Goal: Transaction & Acquisition: Obtain resource

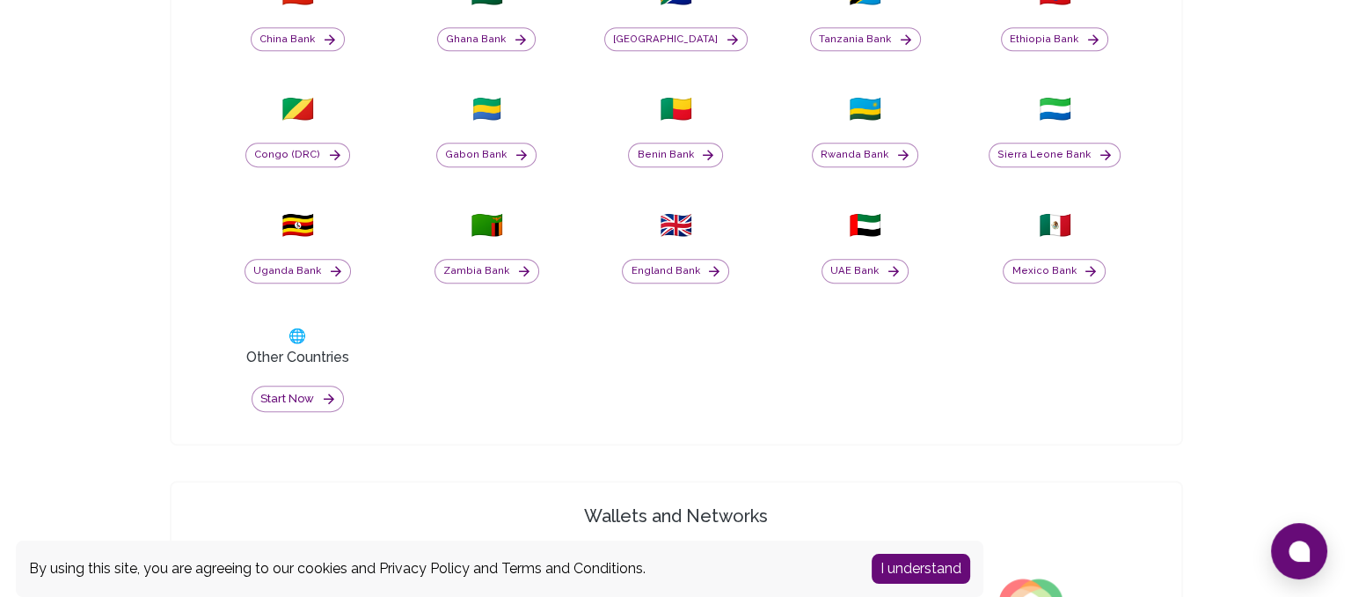
scroll to position [880, 0]
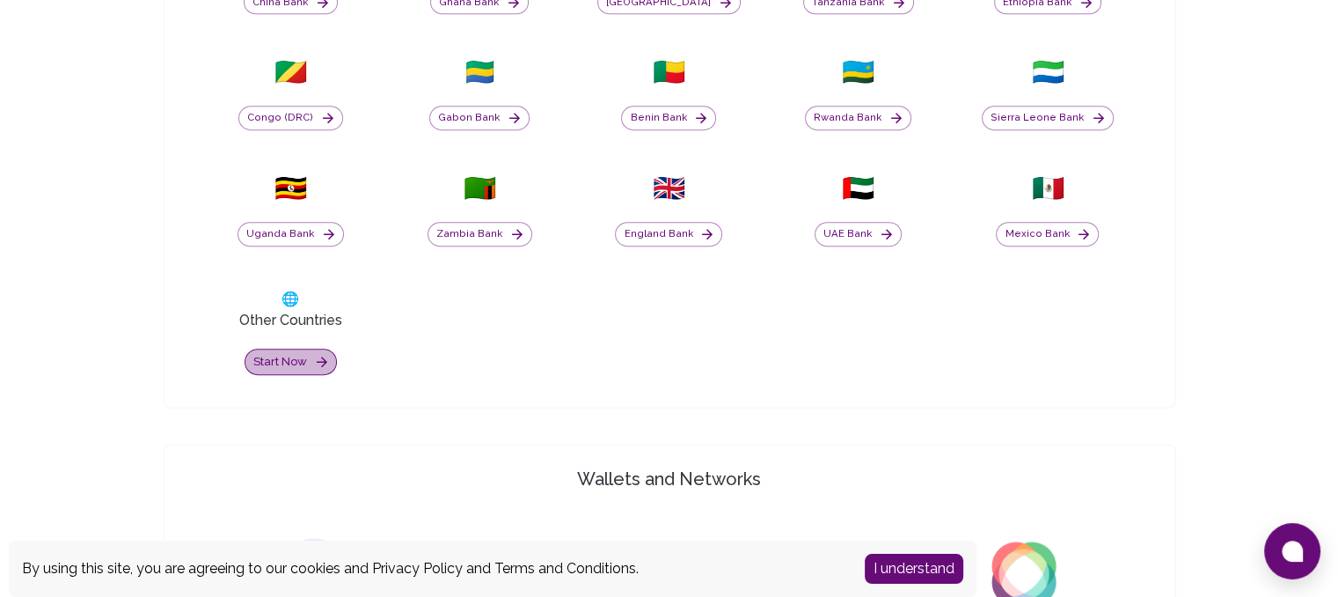
click at [285, 357] on button "Start now" at bounding box center [291, 361] width 92 height 27
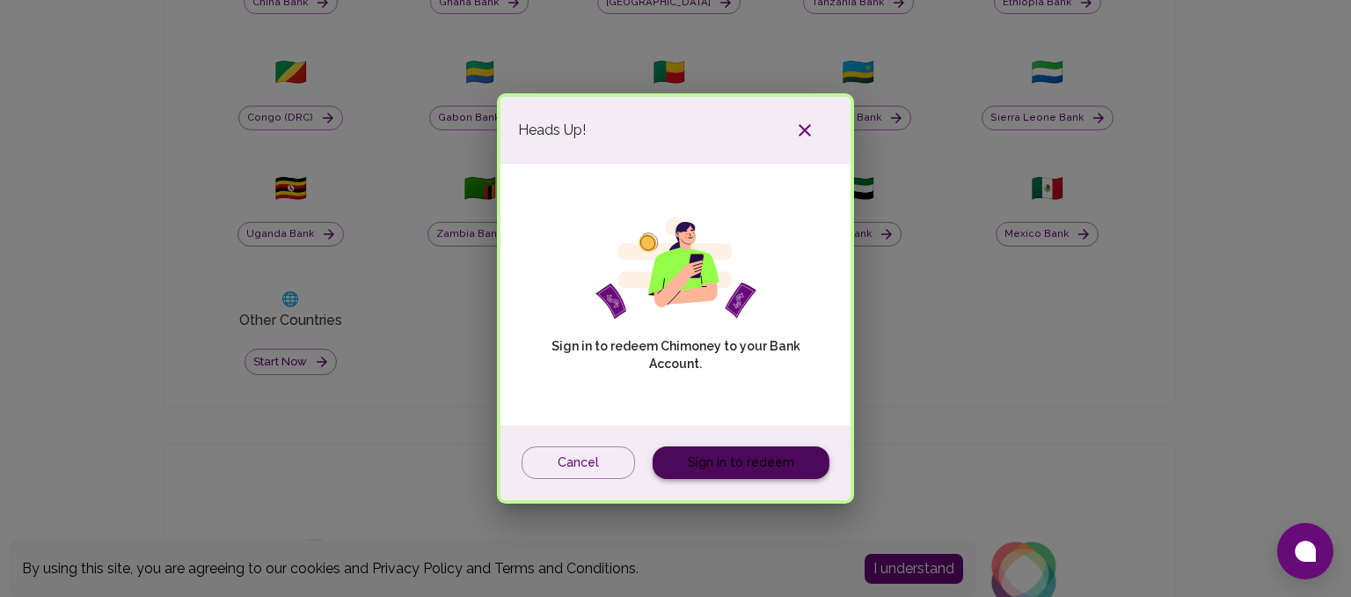
click at [734, 469] on link "Sign in to redeem" at bounding box center [741, 462] width 177 height 33
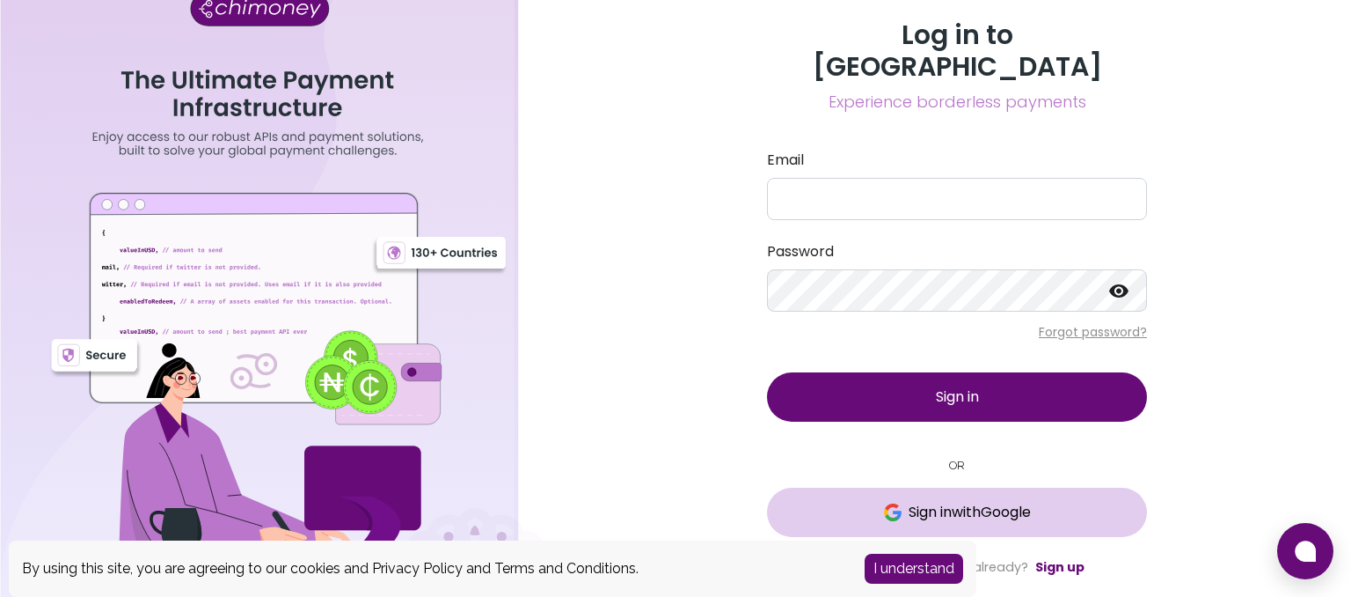
click at [999, 501] on span "Sign in with Google" at bounding box center [970, 511] width 122 height 21
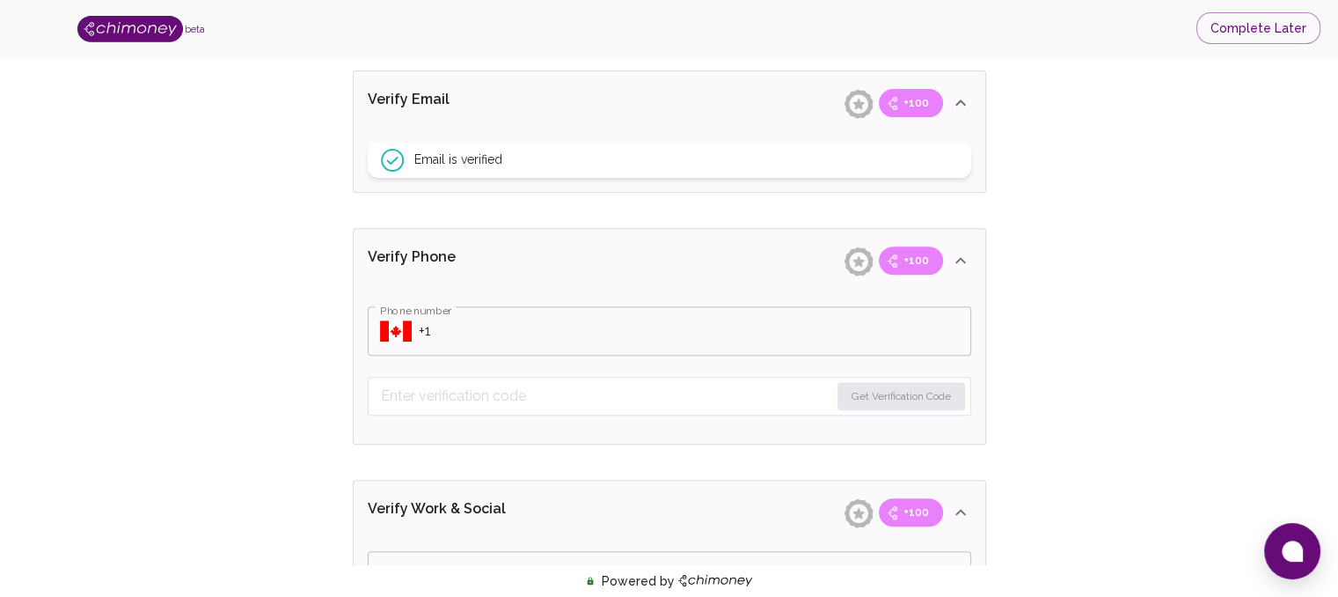
scroll to position [667, 0]
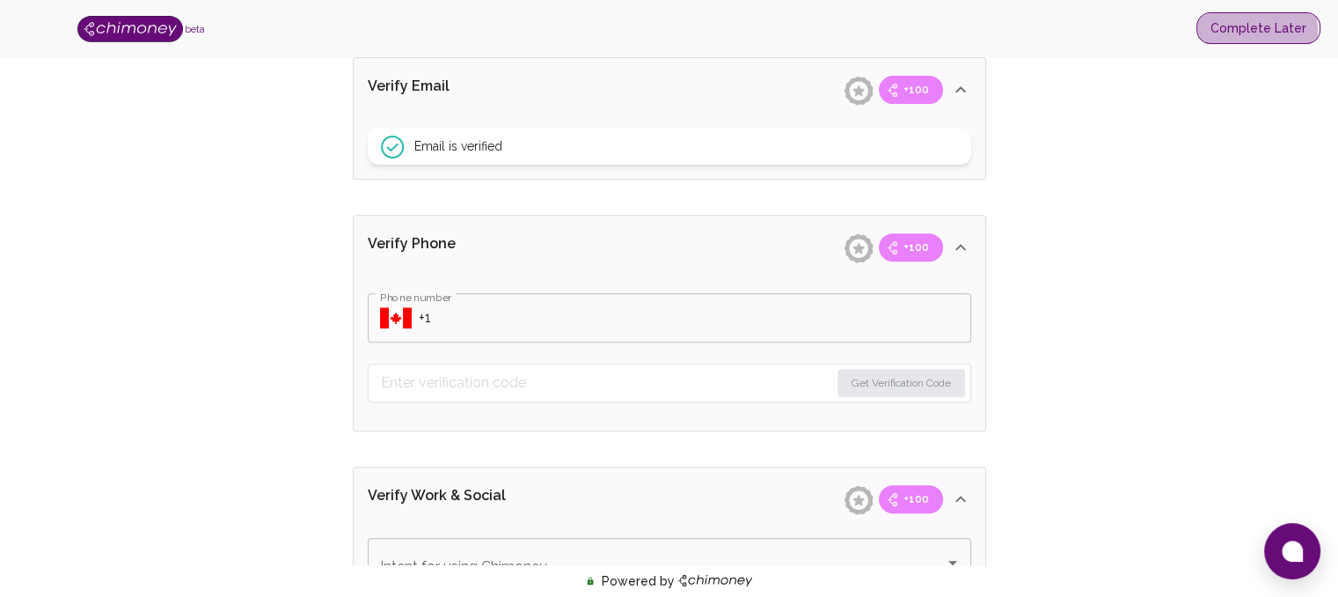
click at [1240, 33] on button "Complete Later" at bounding box center [1259, 28] width 124 height 33
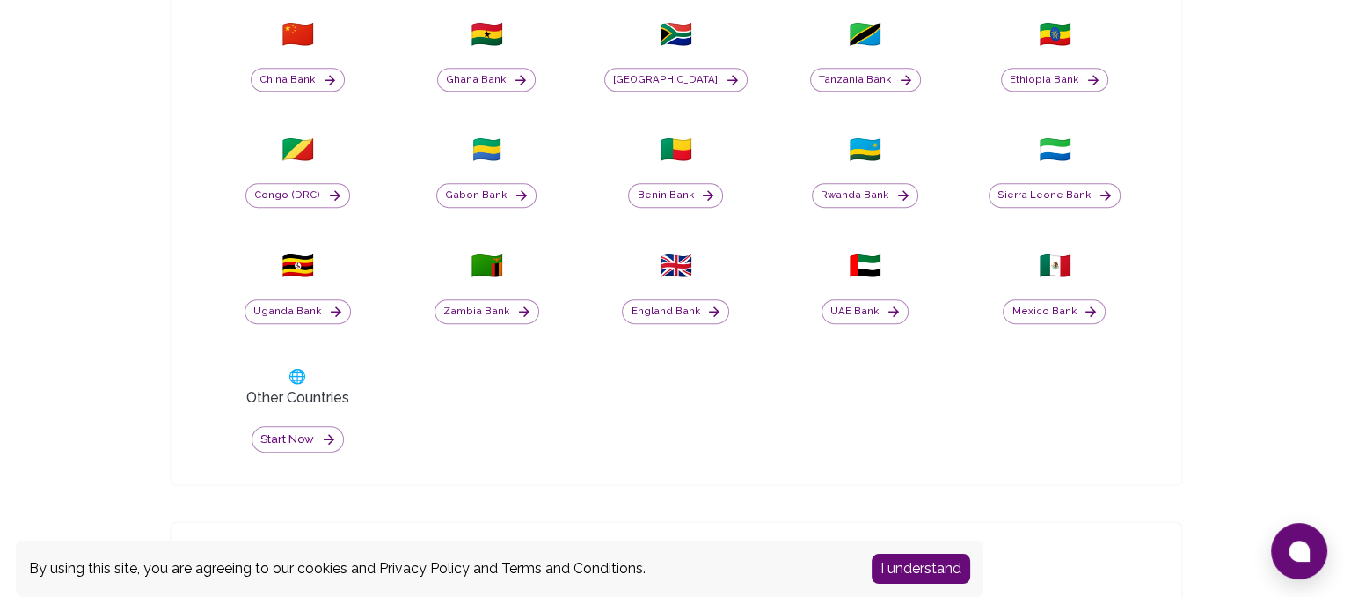
scroll to position [813, 0]
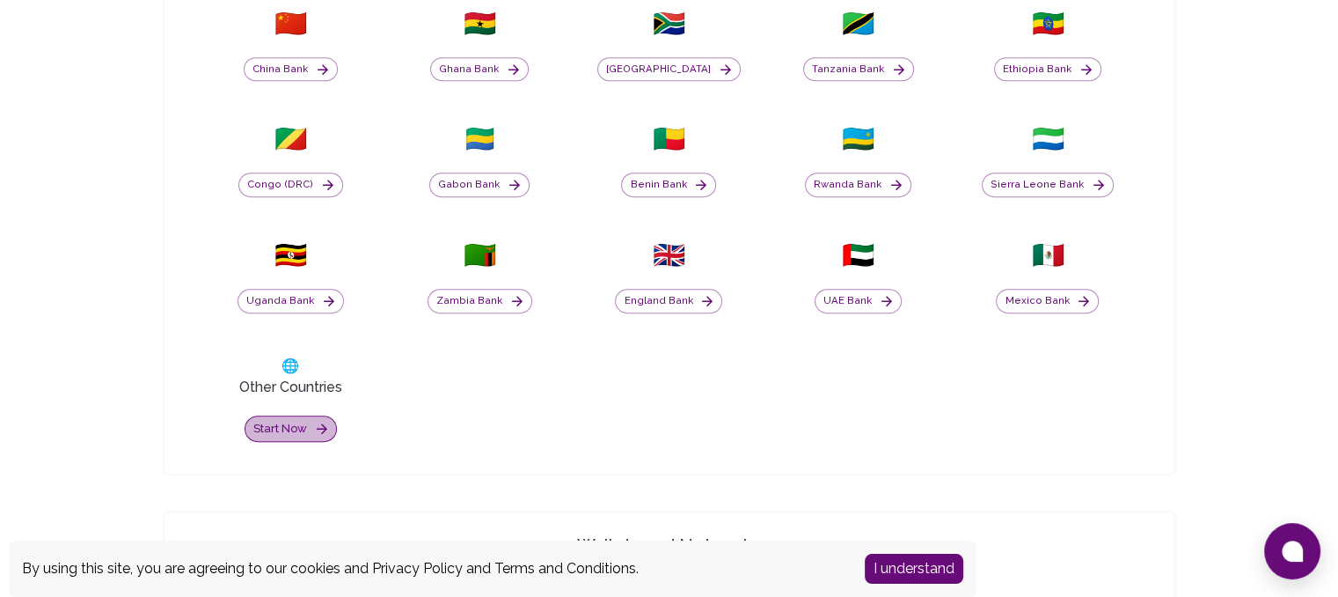
click at [284, 423] on button "Start now" at bounding box center [291, 428] width 92 height 27
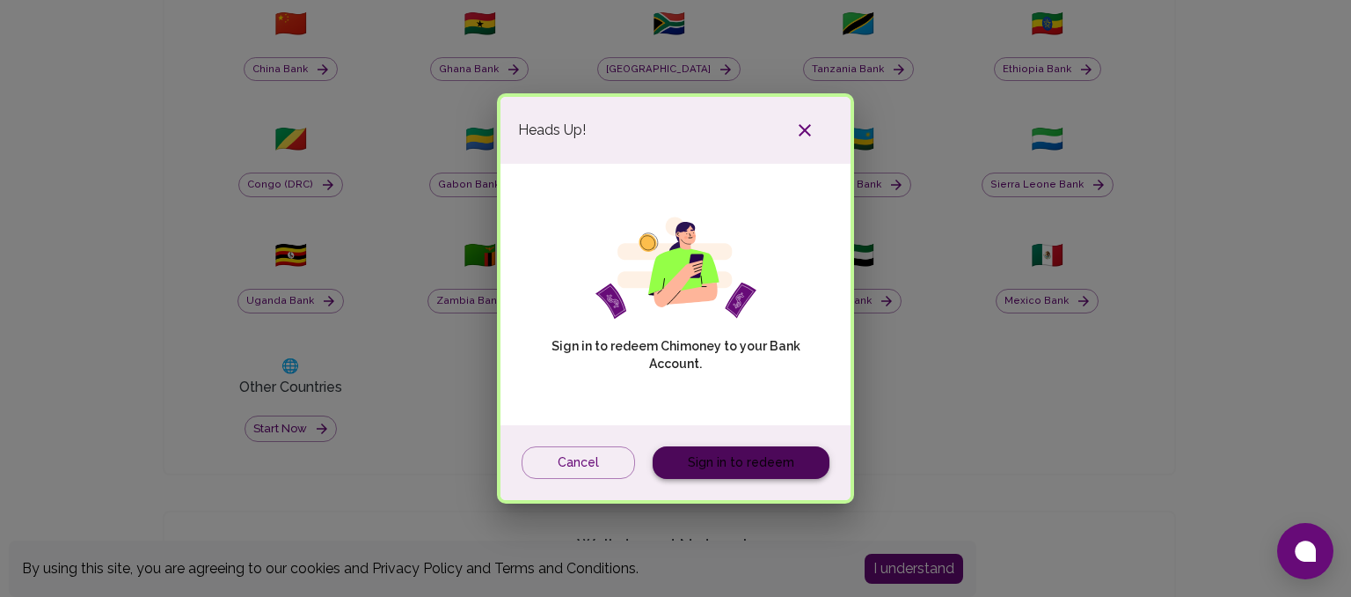
click at [747, 465] on link "Sign in to redeem" at bounding box center [741, 462] width 177 height 33
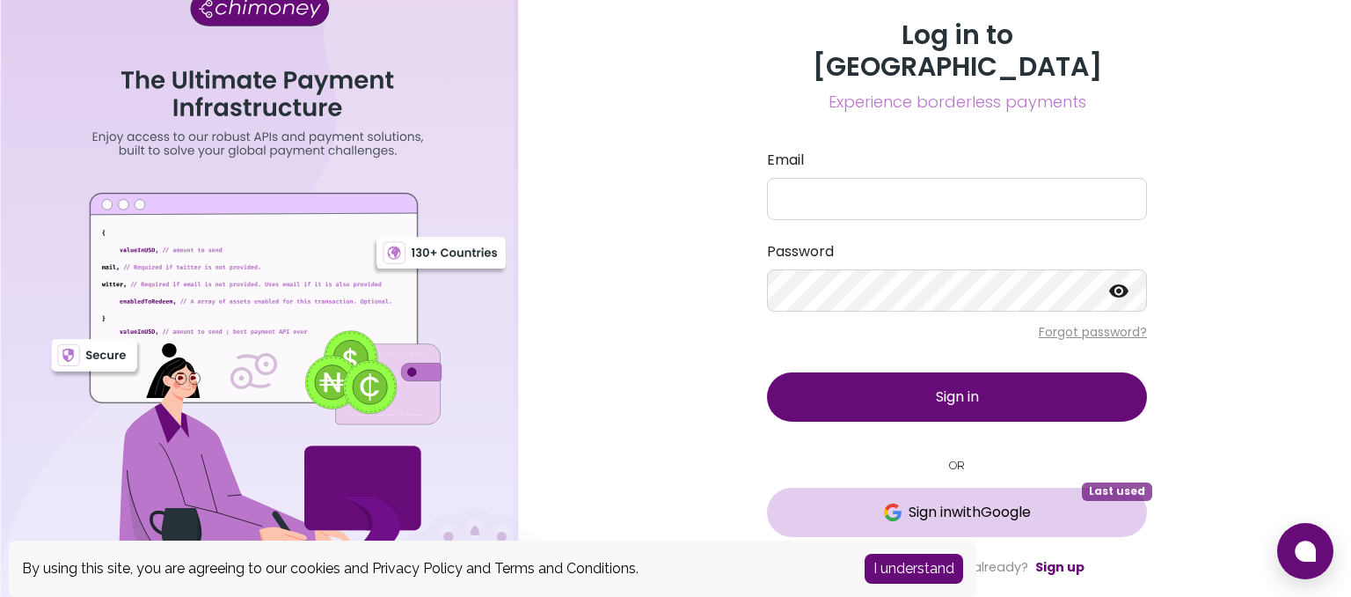
click at [1038, 501] on span "Sign in with Google" at bounding box center [957, 511] width 310 height 21
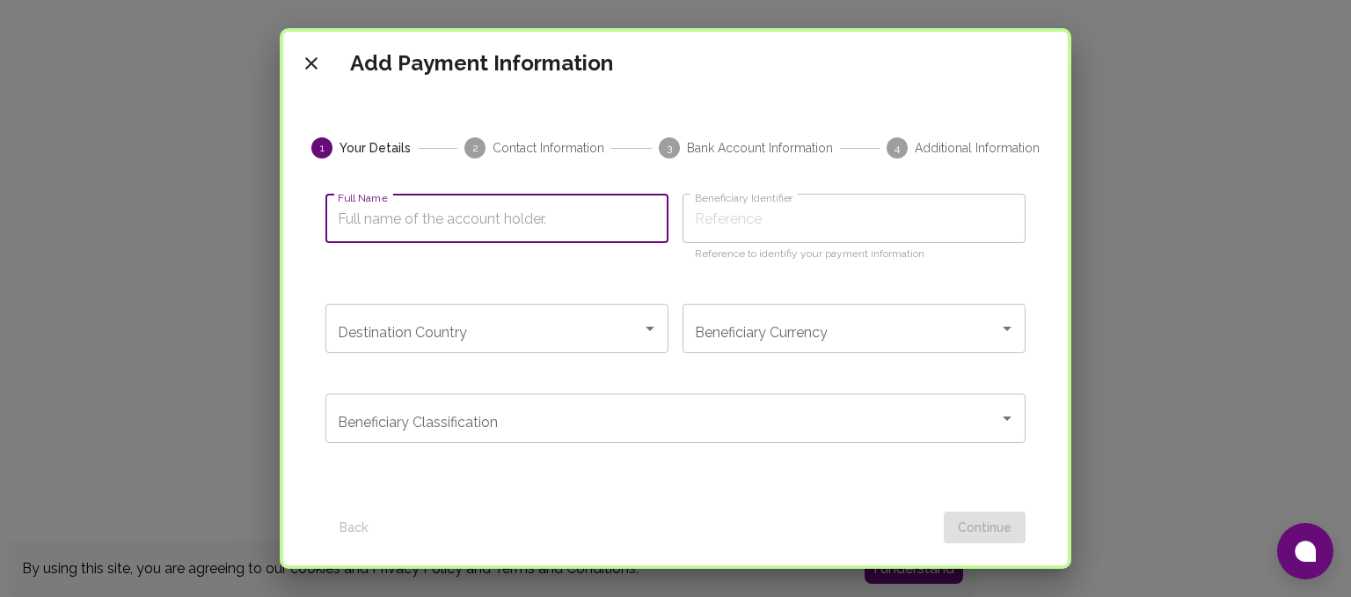
click at [620, 209] on input "Full Name" at bounding box center [497, 218] width 343 height 49
click at [1003, 321] on icon "Open" at bounding box center [1007, 328] width 21 height 21
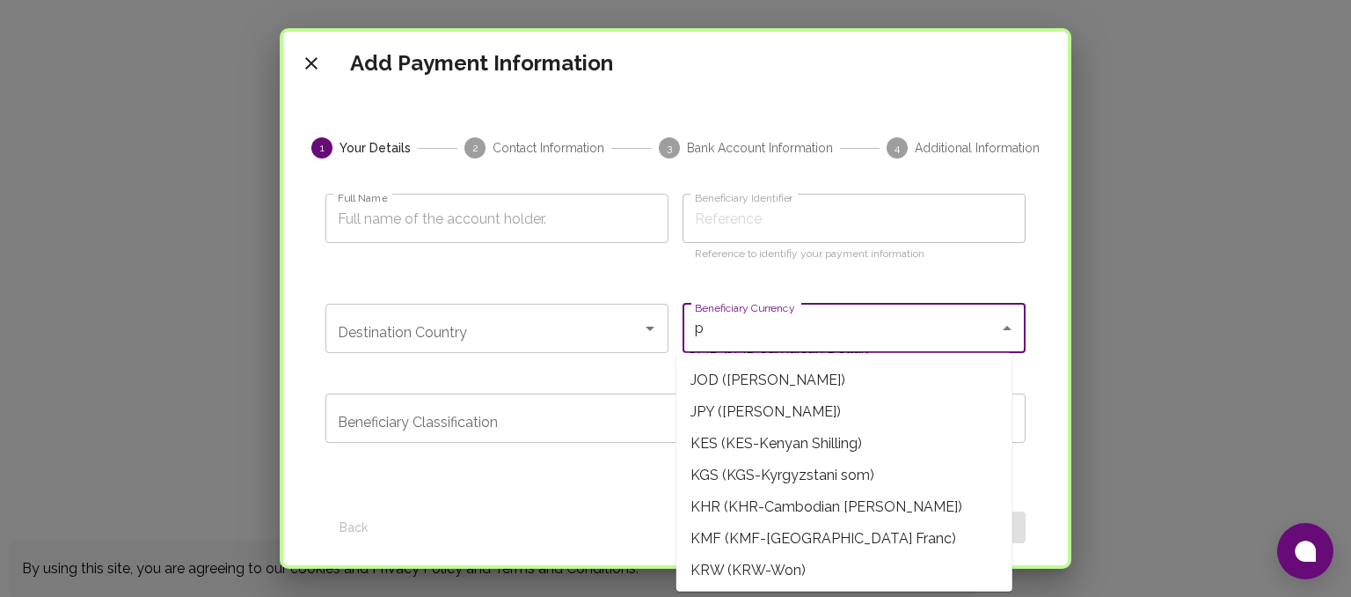
scroll to position [7, 0]
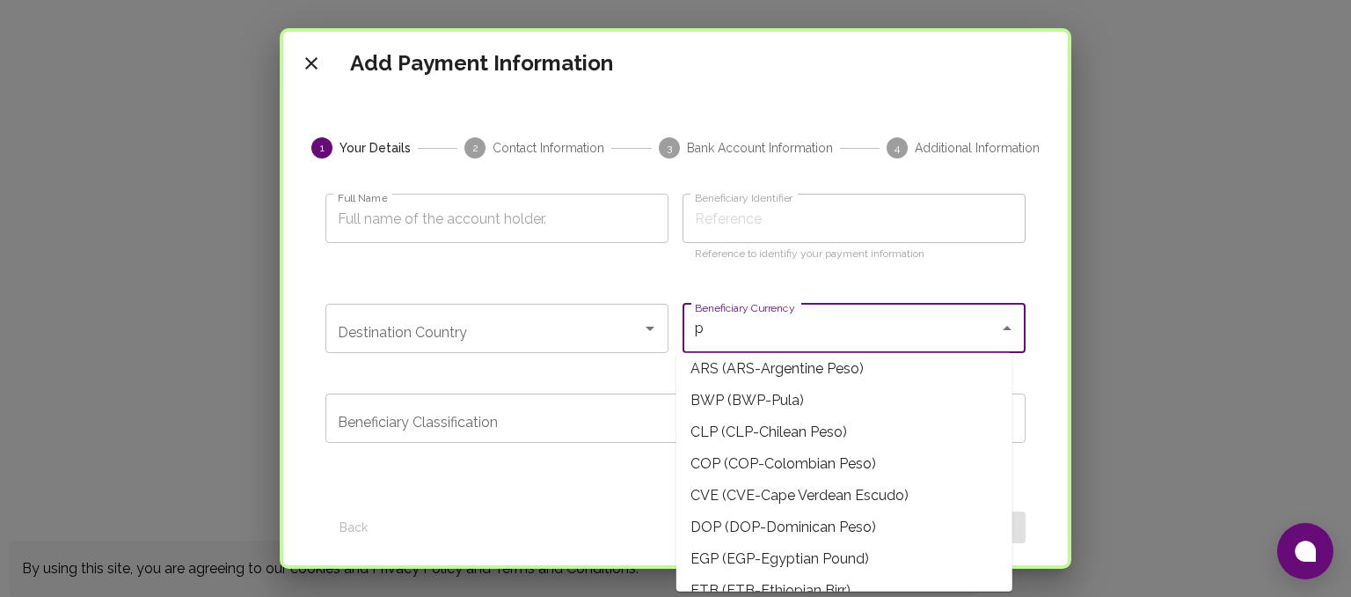
type input "ph"
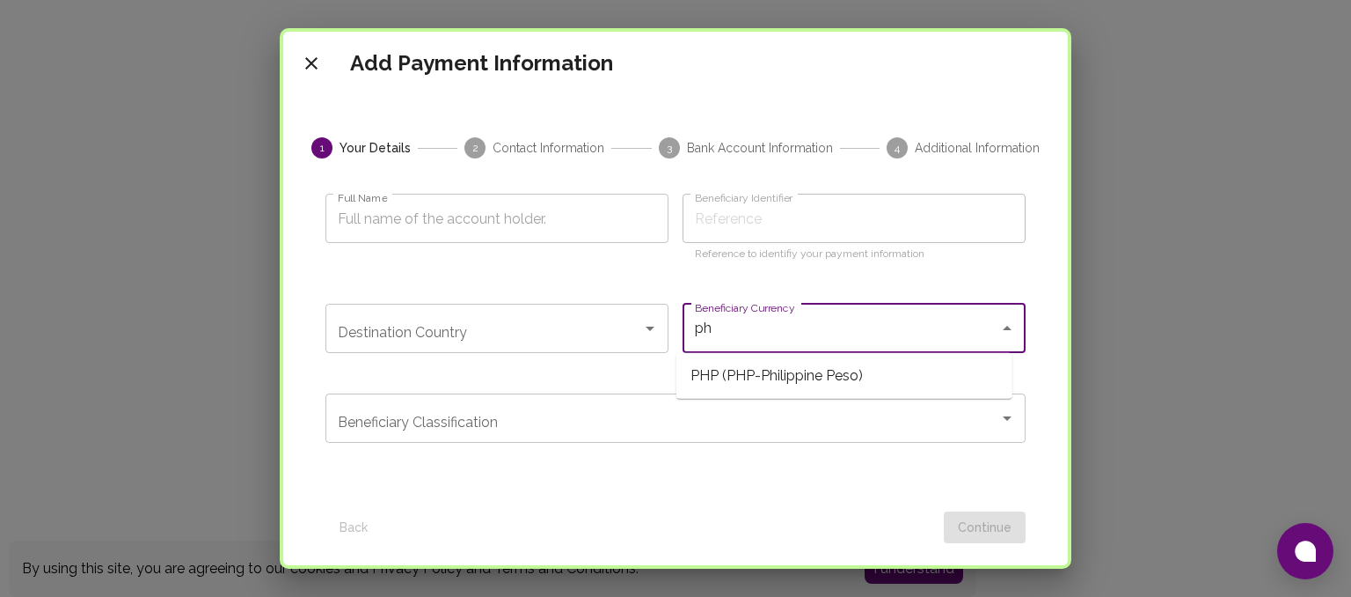
scroll to position [0, 0]
click at [880, 381] on span "PHP (PHP-Philippine Peso)" at bounding box center [845, 376] width 336 height 32
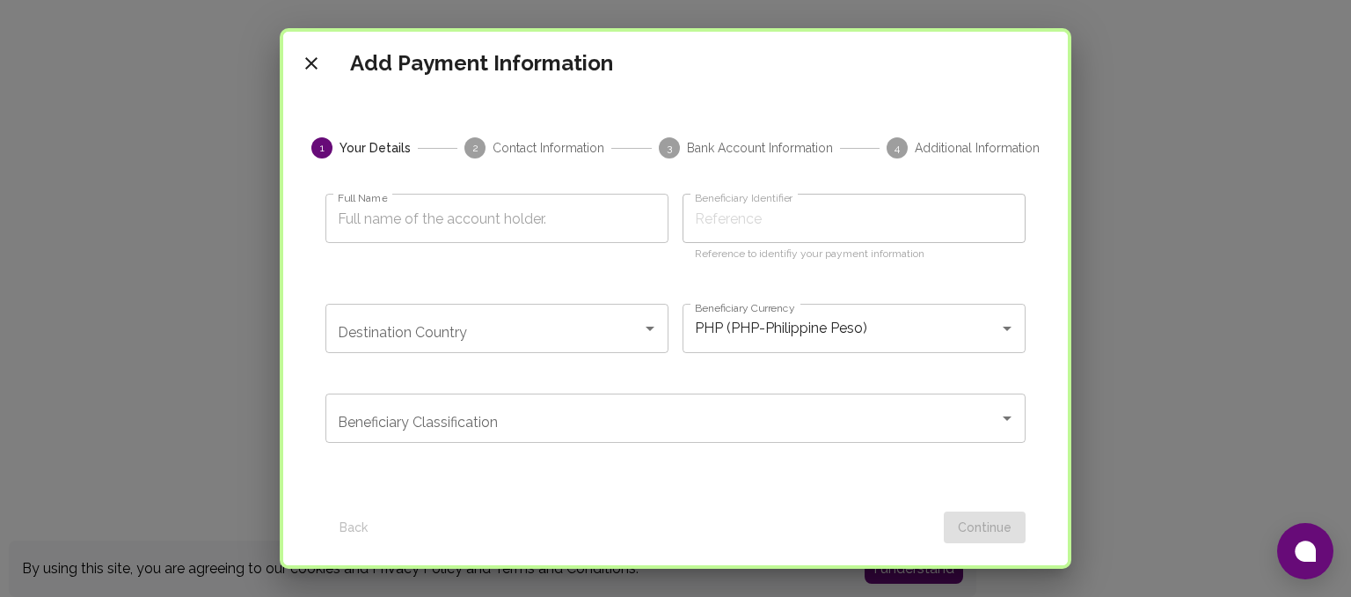
click at [647, 335] on icon "Open" at bounding box center [650, 328] width 21 height 21
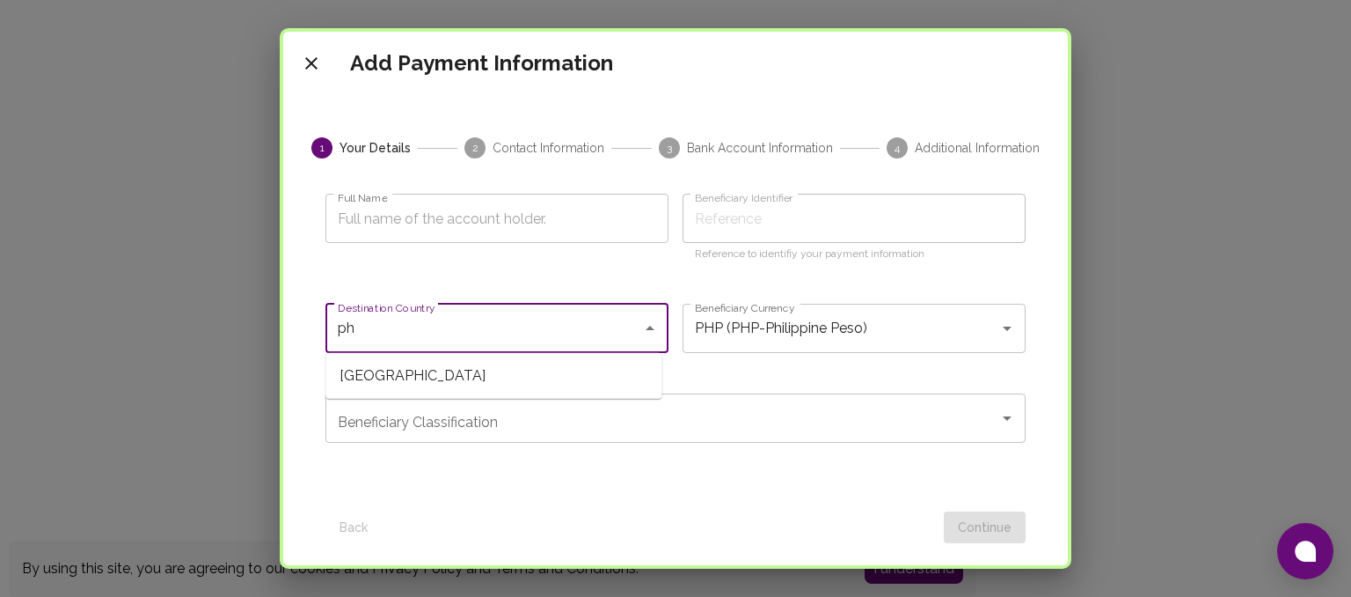
click at [609, 370] on span "Philippines" at bounding box center [494, 376] width 336 height 32
type input "Philippines"
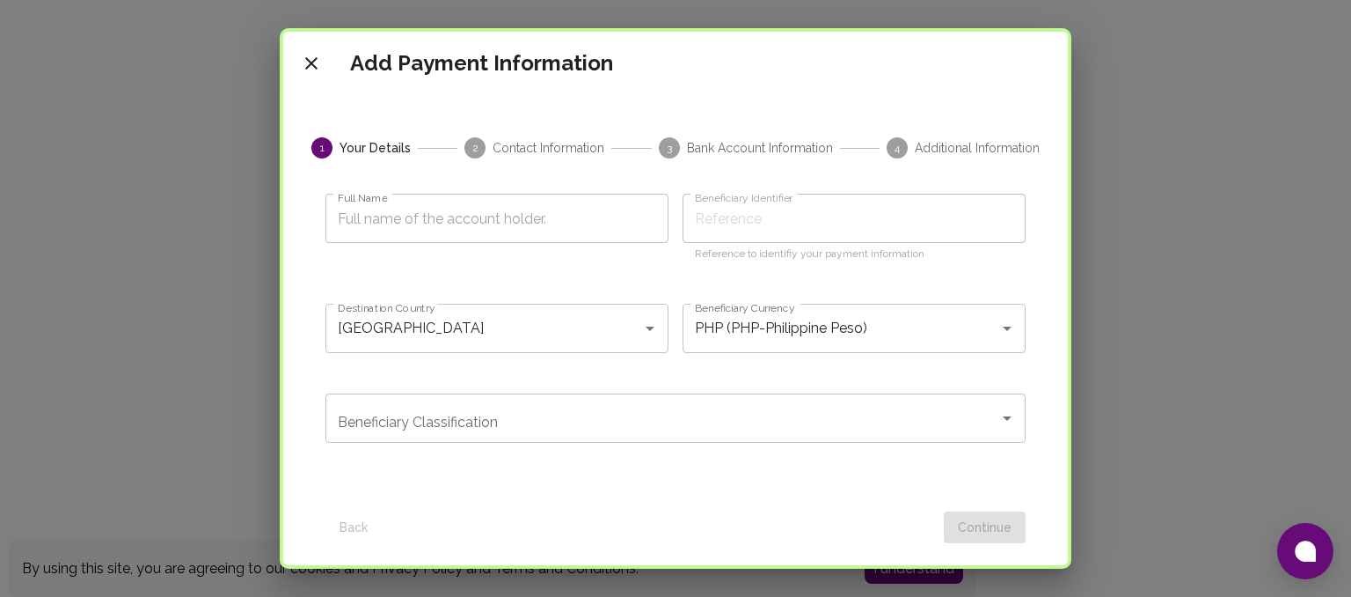
click at [759, 205] on label "Beneficiary Identifier" at bounding box center [744, 197] width 98 height 15
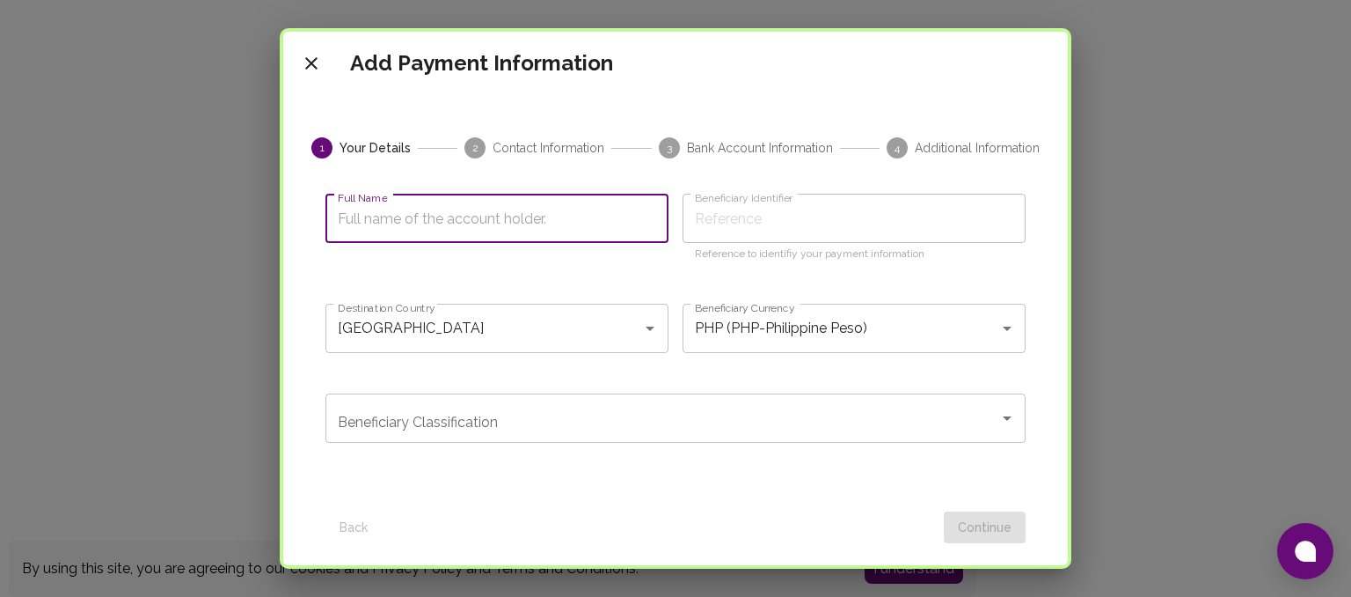
click at [553, 226] on input "Full Name" at bounding box center [497, 218] width 343 height 49
type input "a"
type input "aN"
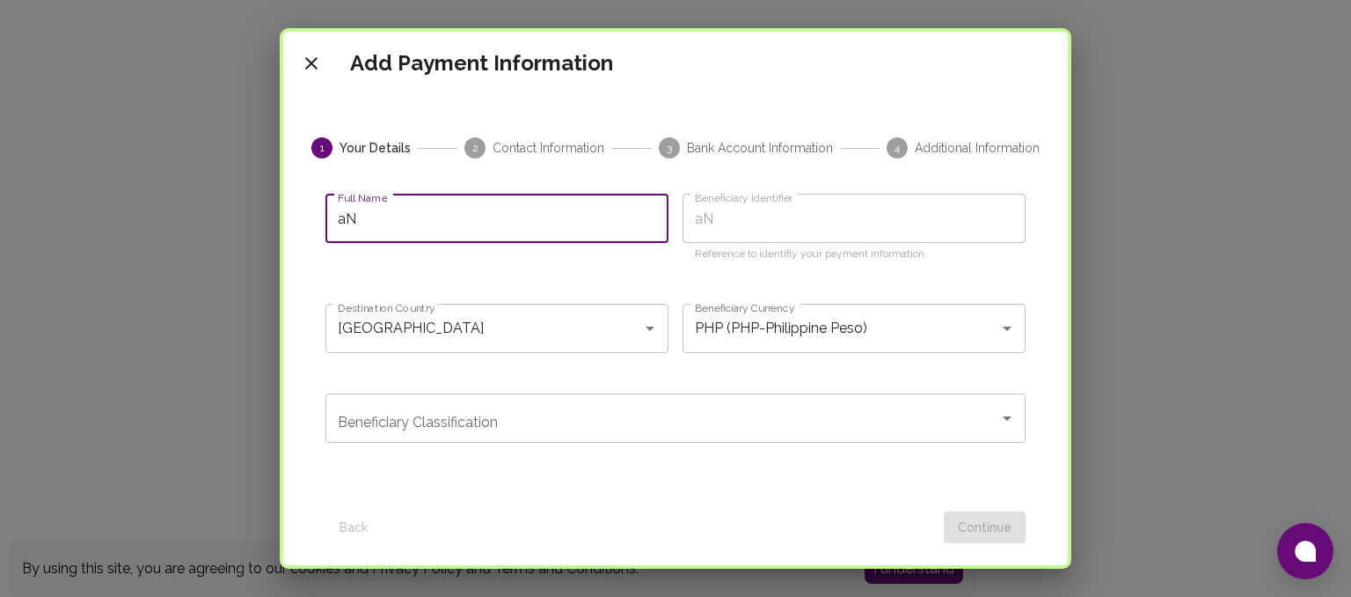
type input "a"
type input "A"
type input "An"
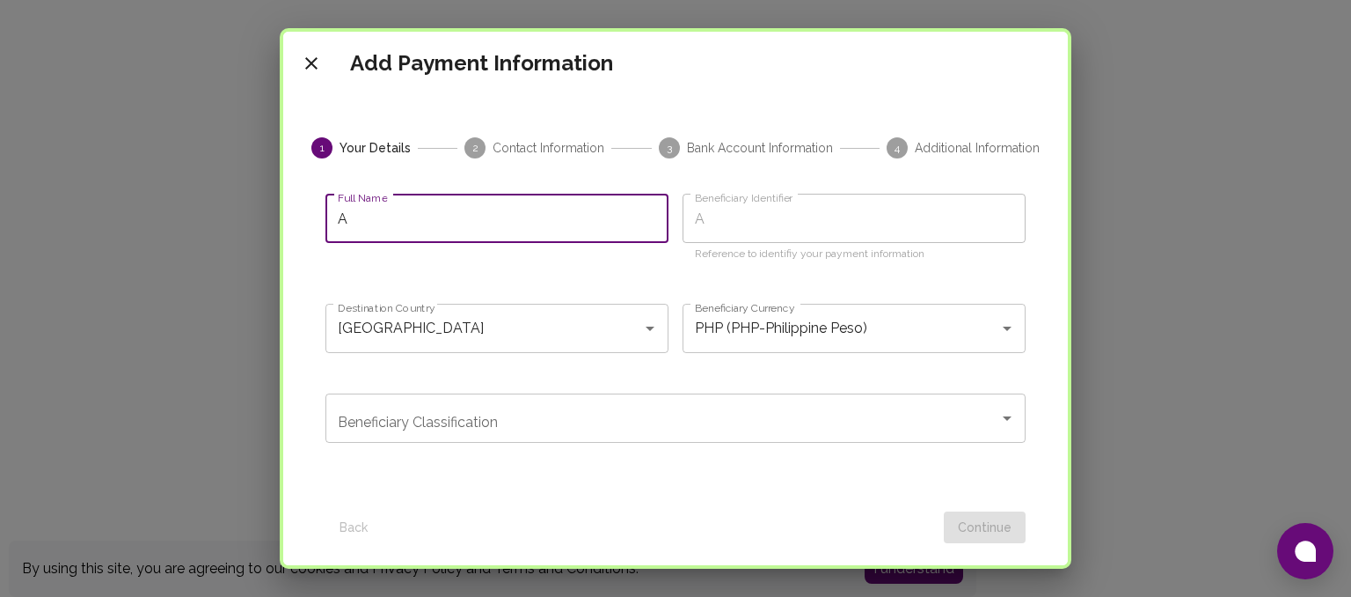
type input "An"
type input "Ang"
type input "Ange"
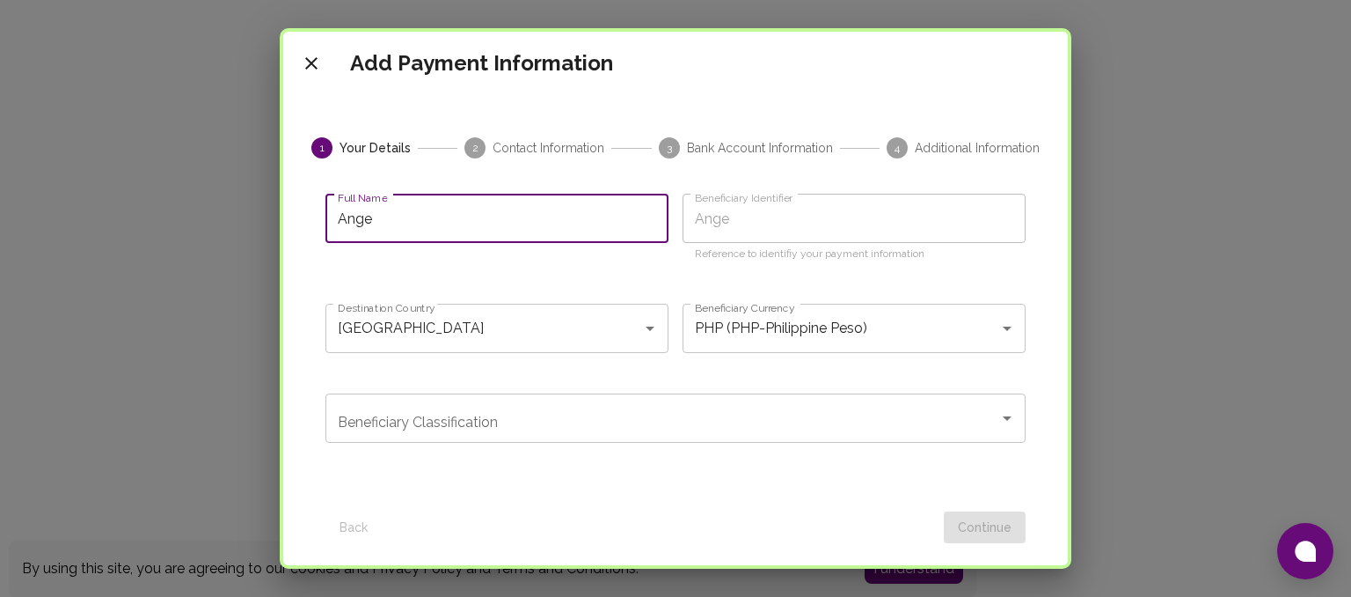
type input "Angel"
type input "Angeli"
type input "Angelin"
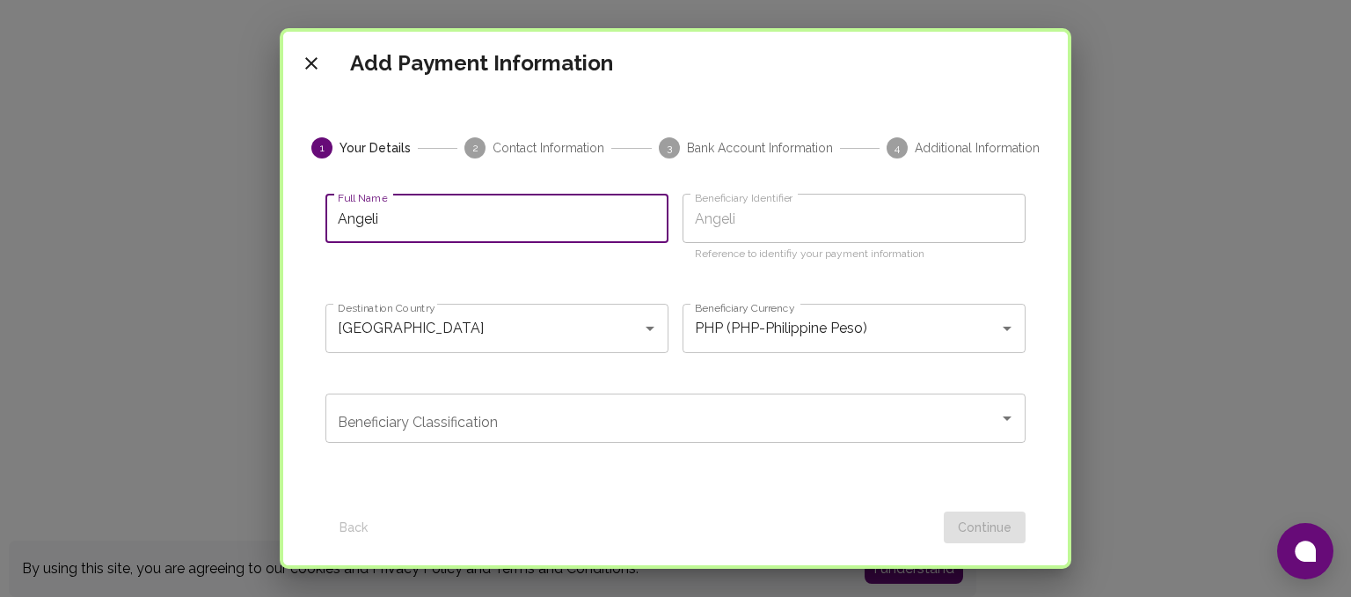
type input "Angelin"
type input "Angeline"
type input "Angeline N"
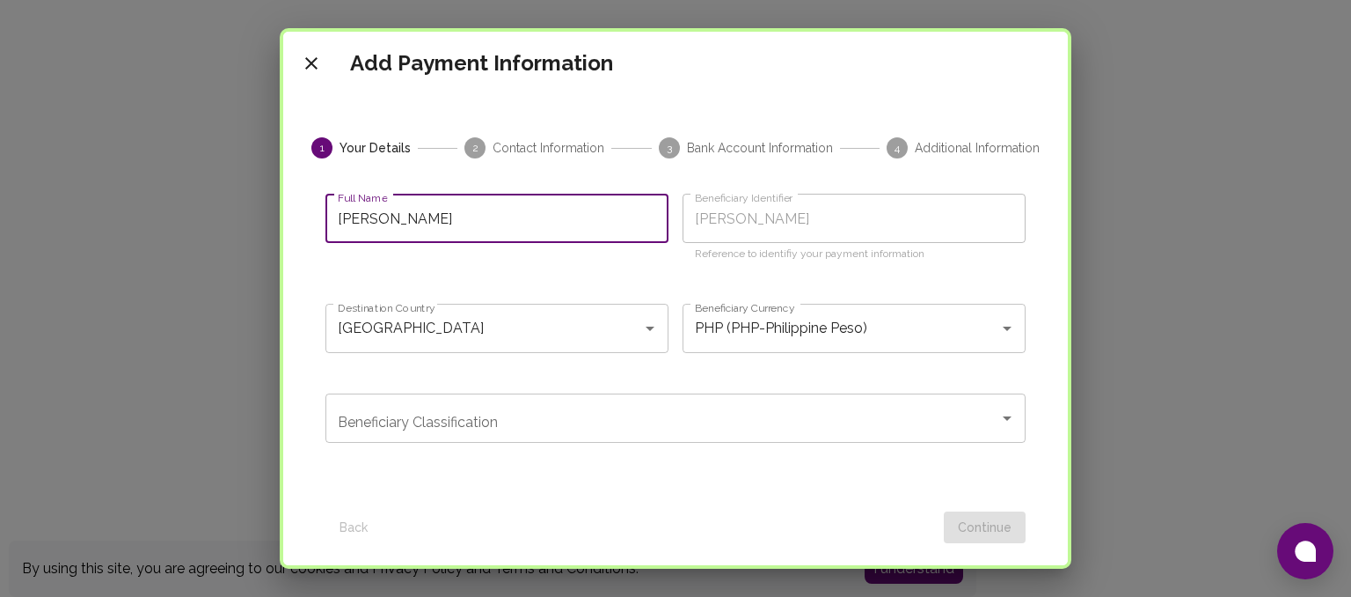
type input "Angeline NI"
type input "Angeline NIm"
type input "Angeline NImo"
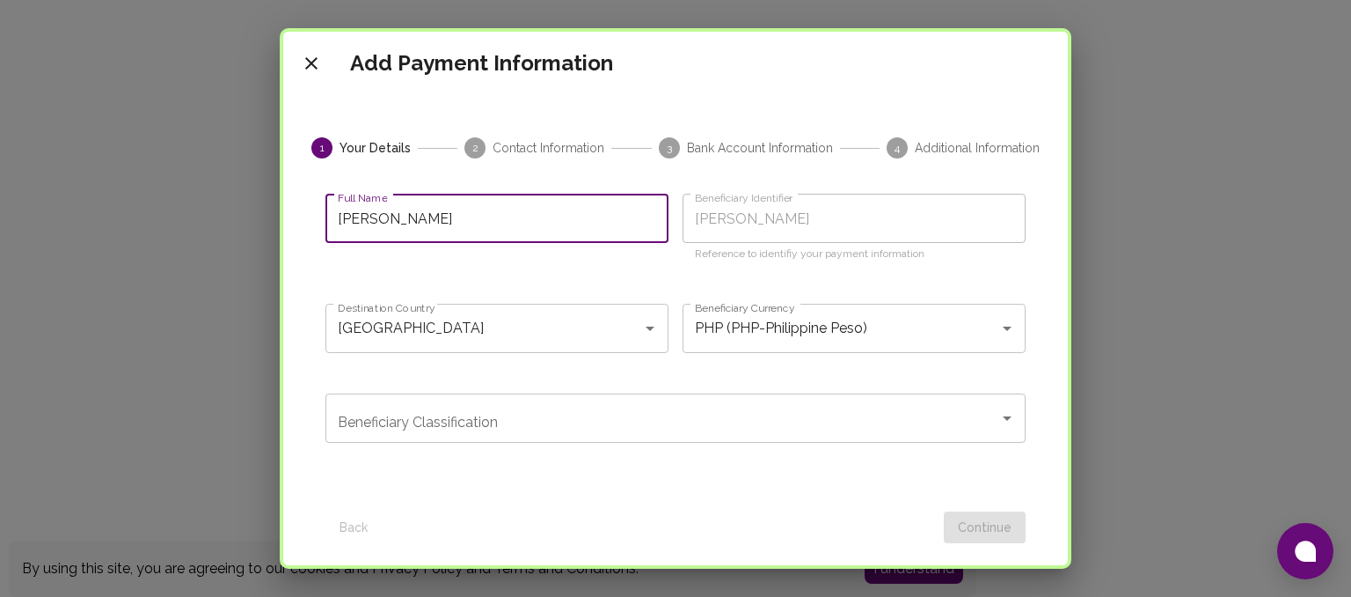
type input "Angeline NImo"
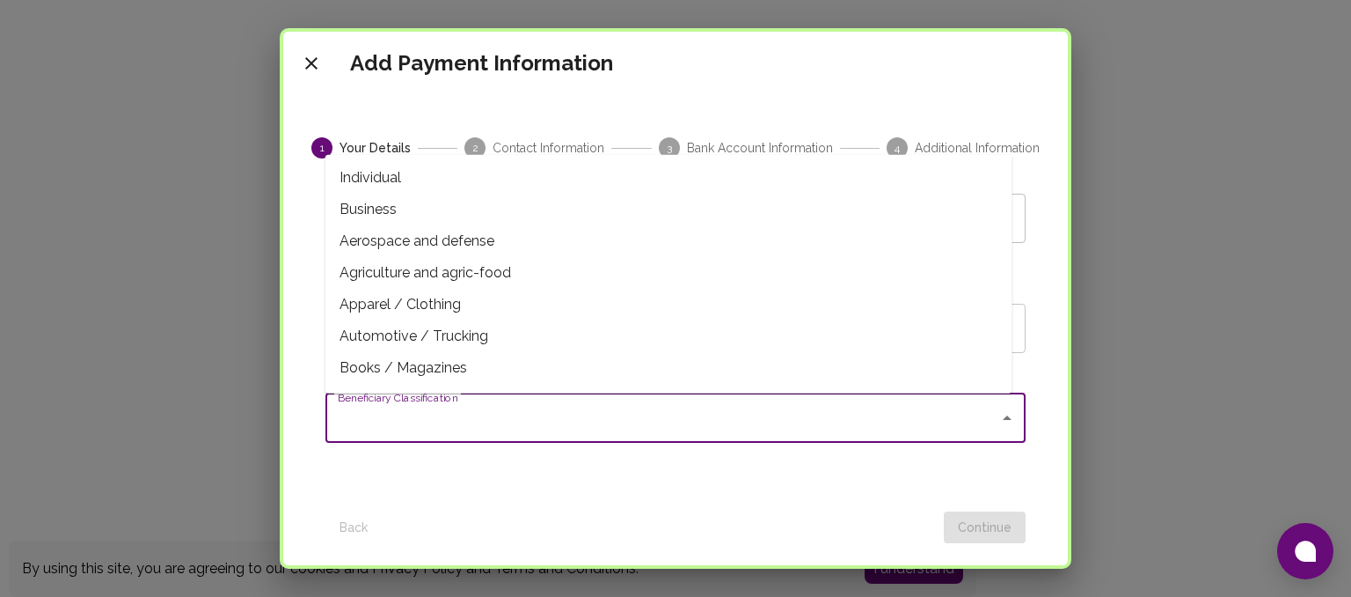
click at [704, 414] on input "Beneficiary Classification" at bounding box center [662, 417] width 658 height 33
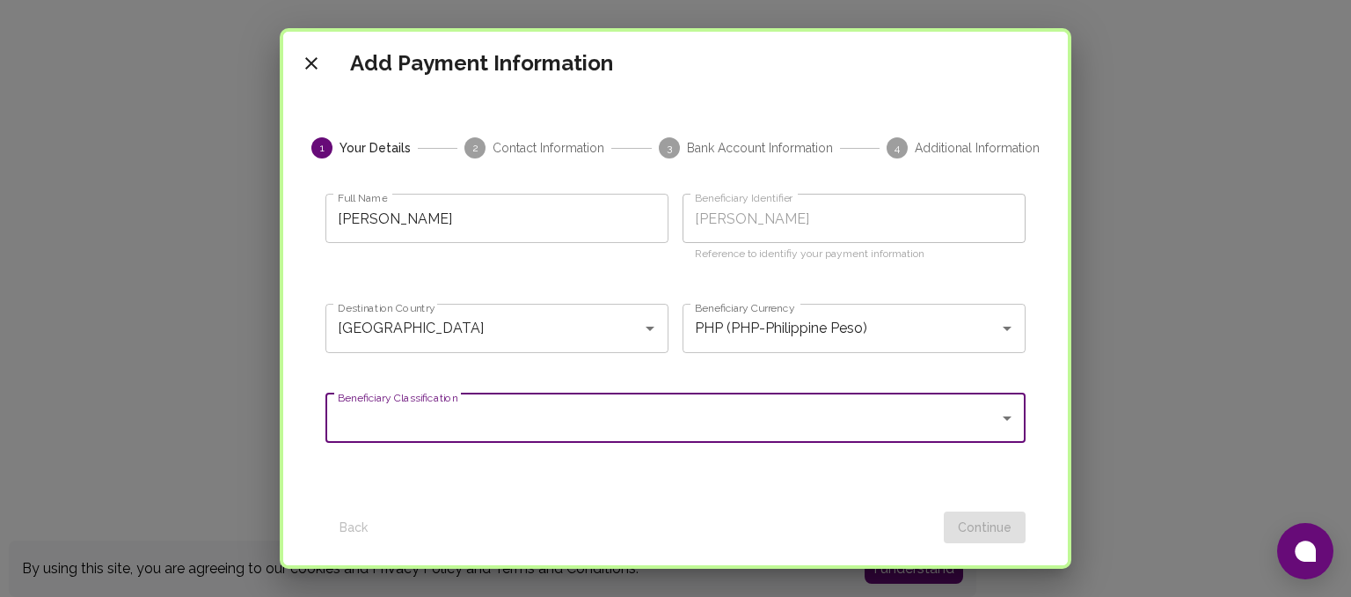
drag, startPoint x: 981, startPoint y: 427, endPoint x: 998, endPoint y: 416, distance: 19.8
click at [998, 416] on div at bounding box center [1006, 418] width 23 height 25
click at [1003, 416] on icon "Open" at bounding box center [1007, 418] width 9 height 4
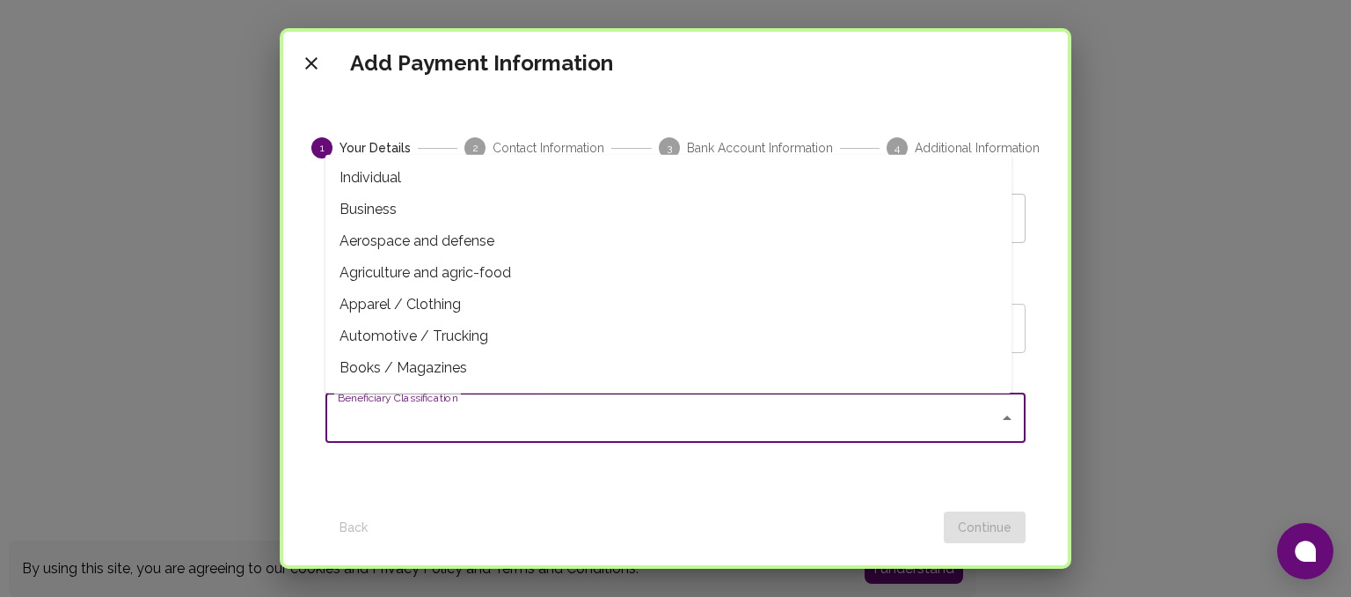
click at [534, 188] on span "Individual" at bounding box center [669, 178] width 687 height 32
type input "Individual"
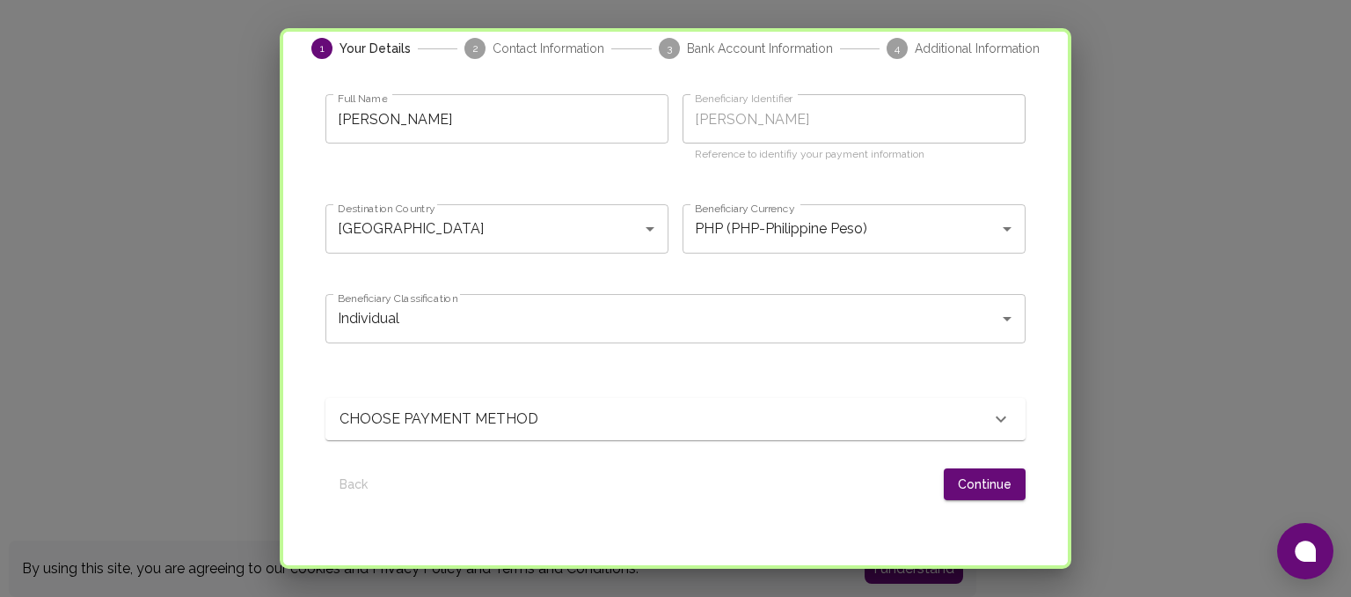
scroll to position [101, 0]
click at [924, 420] on div "CHOOSE PAYMENT METHOD" at bounding box center [665, 416] width 651 height 21
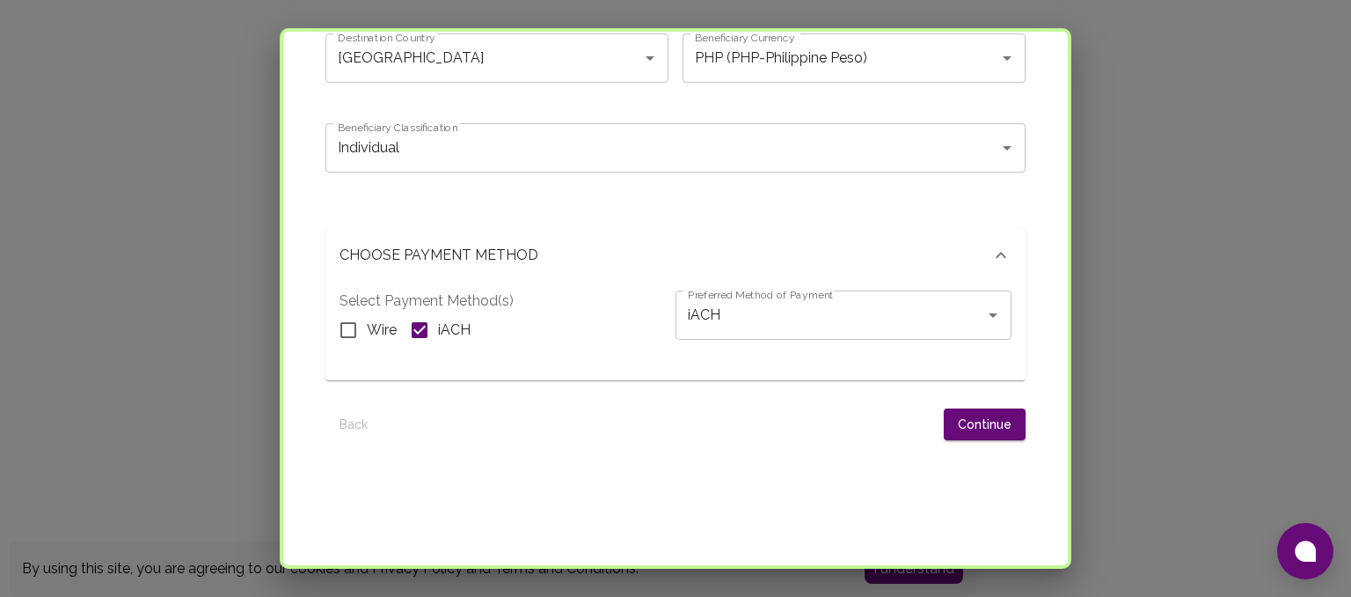
scroll to position [275, 0]
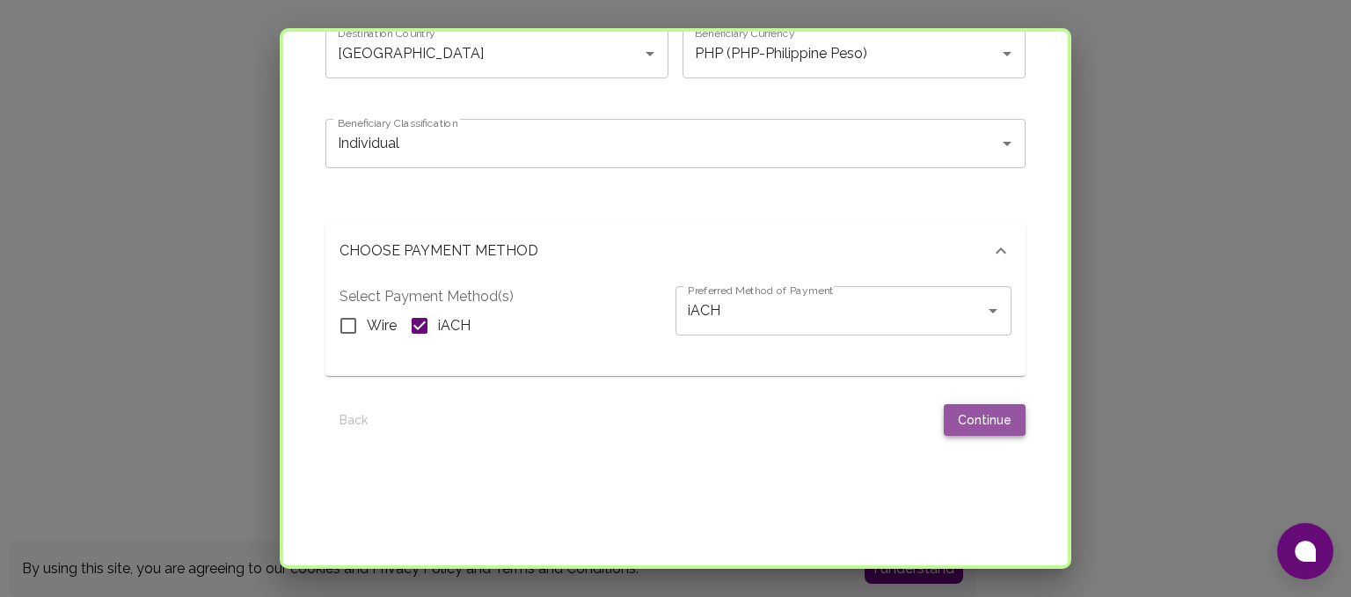
click at [981, 419] on button "Continue" at bounding box center [985, 420] width 82 height 33
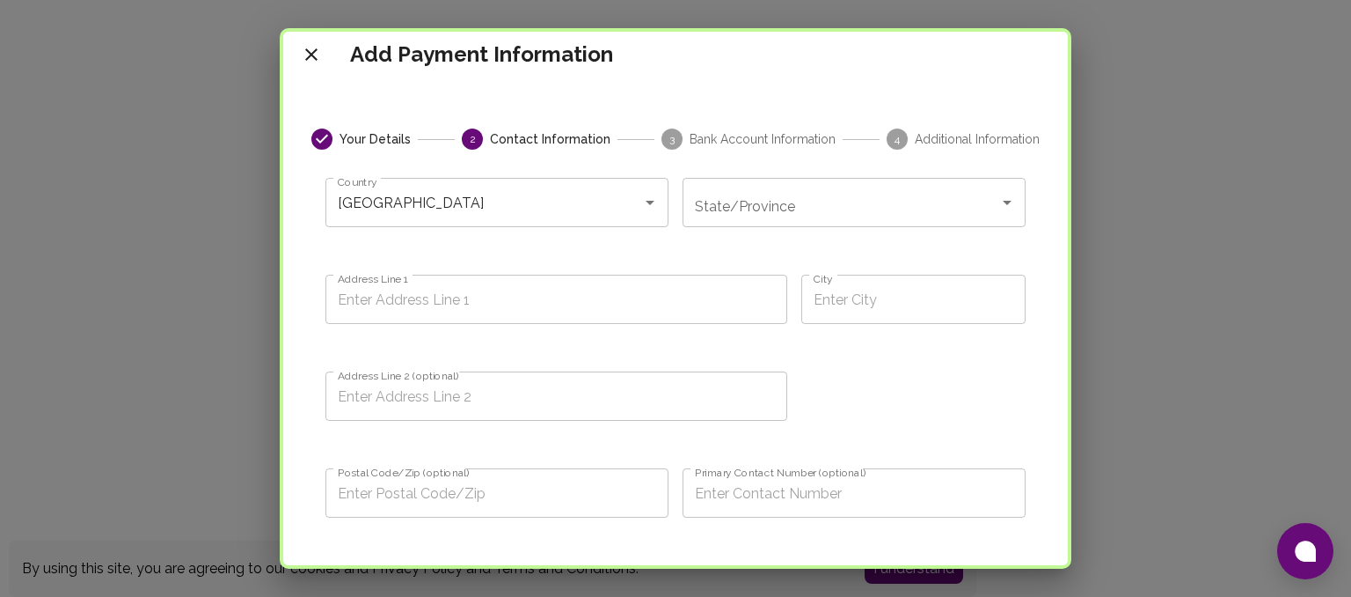
scroll to position [0, 0]
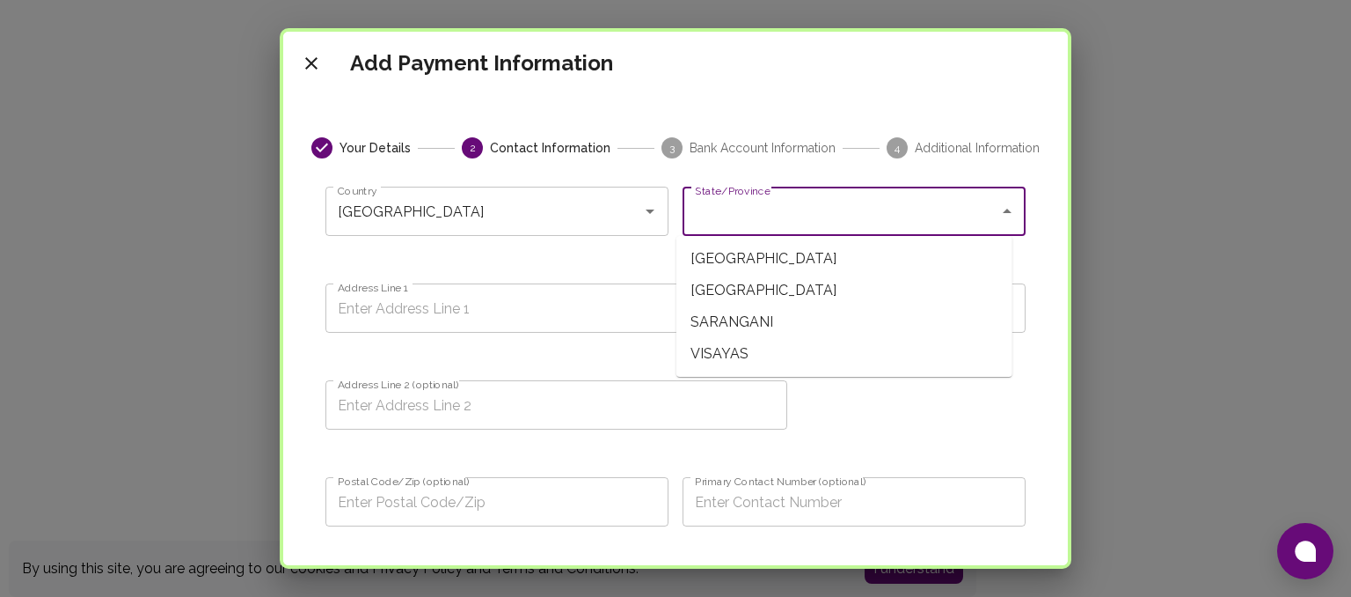
click at [951, 219] on input "State/Province" at bounding box center [841, 210] width 301 height 33
type input "m"
type input "i"
click at [1003, 209] on icon "Open" at bounding box center [1007, 211] width 9 height 4
click at [955, 265] on span "LUZON" at bounding box center [845, 259] width 336 height 32
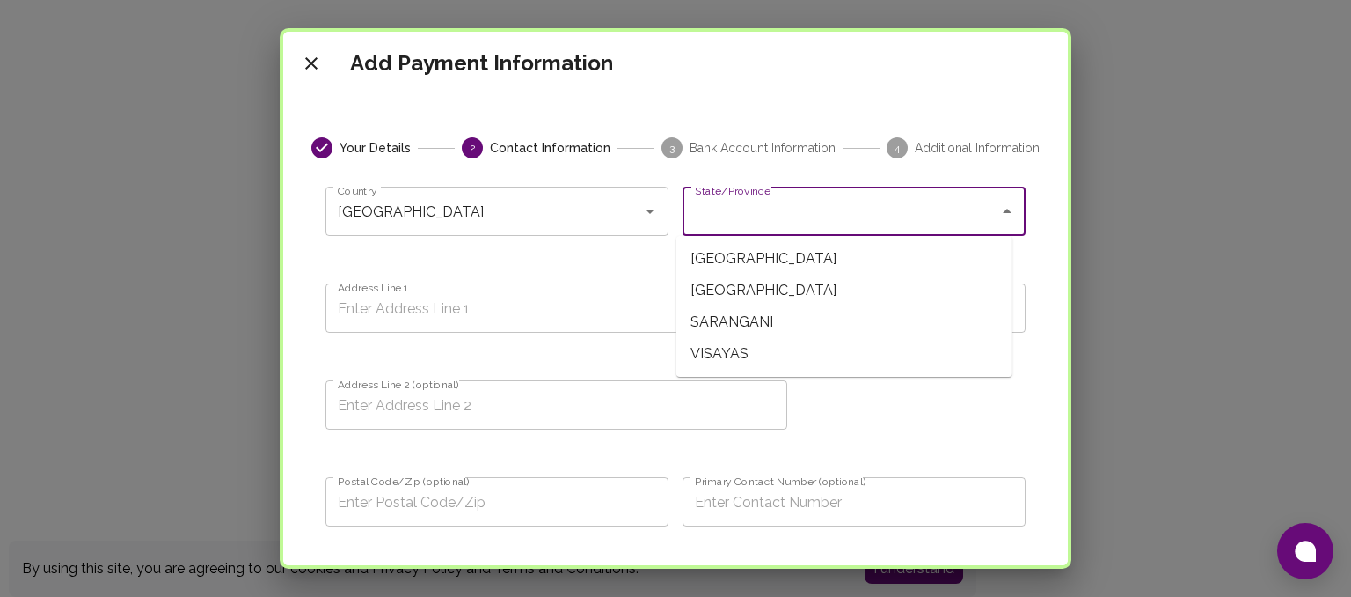
type input "LUZON"
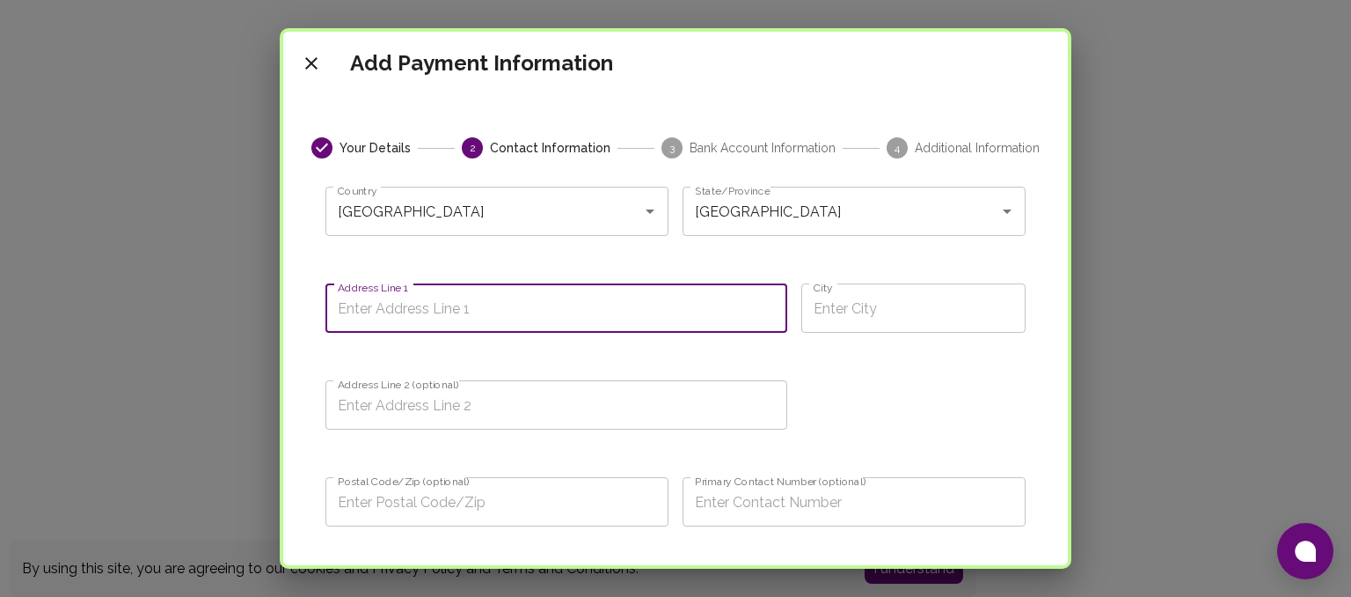
click at [700, 318] on input "Address Line 1" at bounding box center [557, 307] width 462 height 49
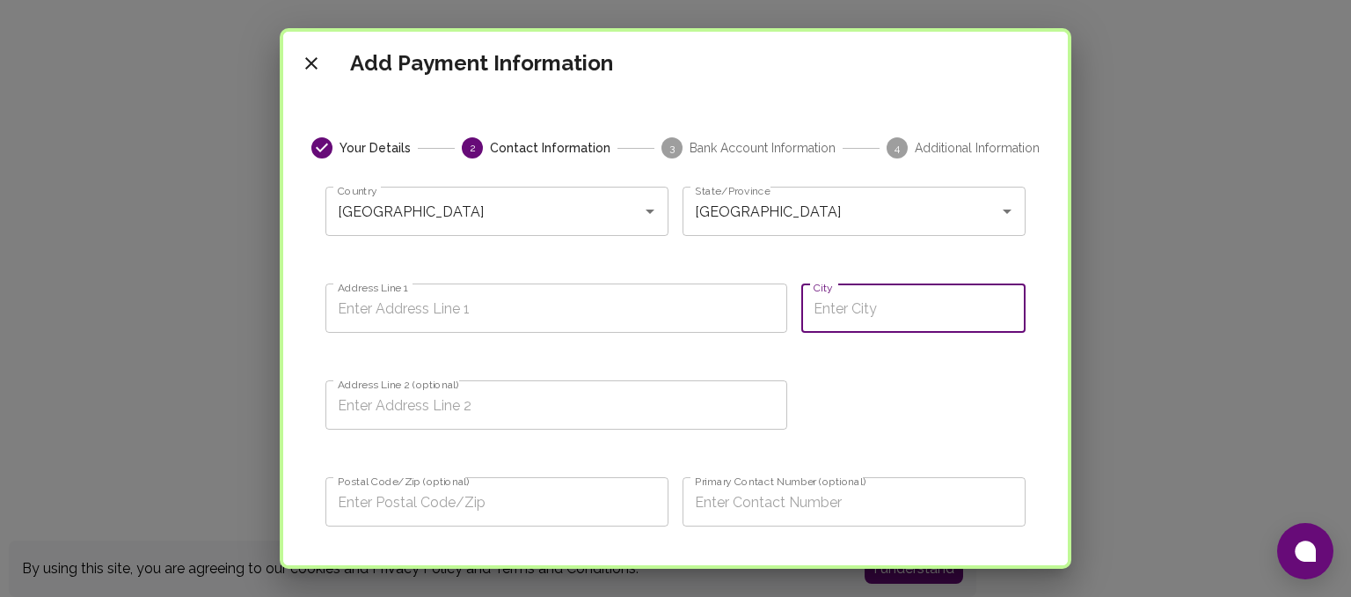
click at [929, 315] on input "City" at bounding box center [914, 307] width 224 height 49
type input "m"
type input "Makati"
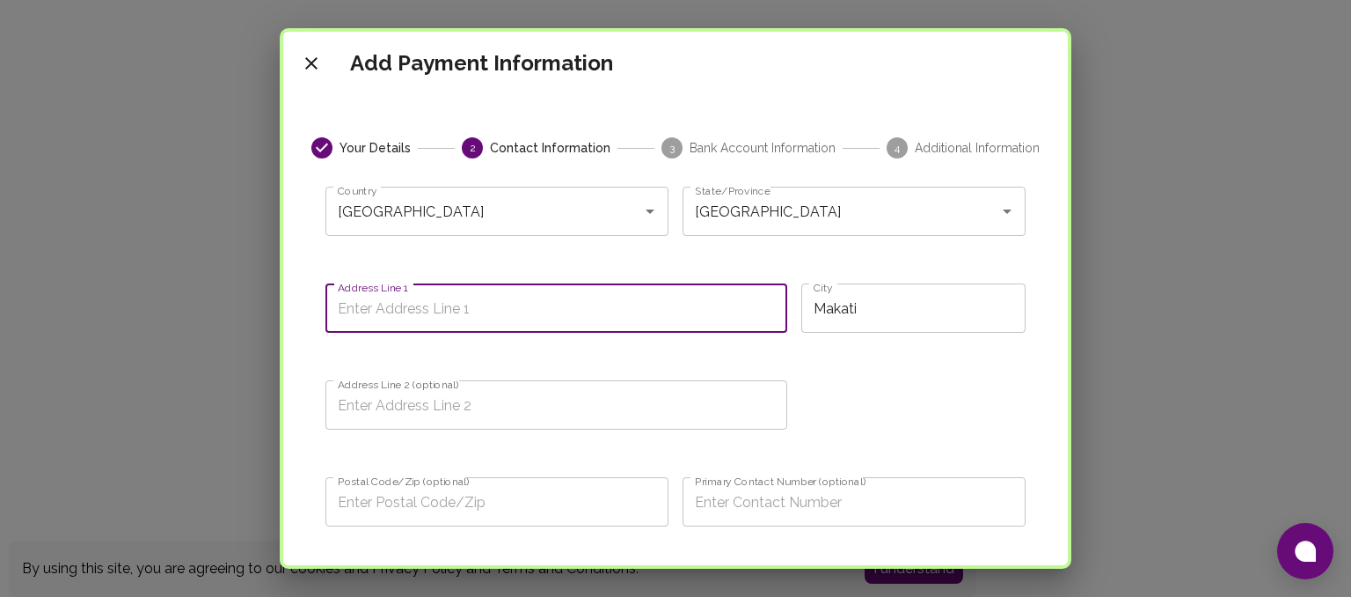
click at [693, 305] on input "Address Line 1" at bounding box center [557, 307] width 462 height 49
type input "5"
type input "5008, Malolos Street"
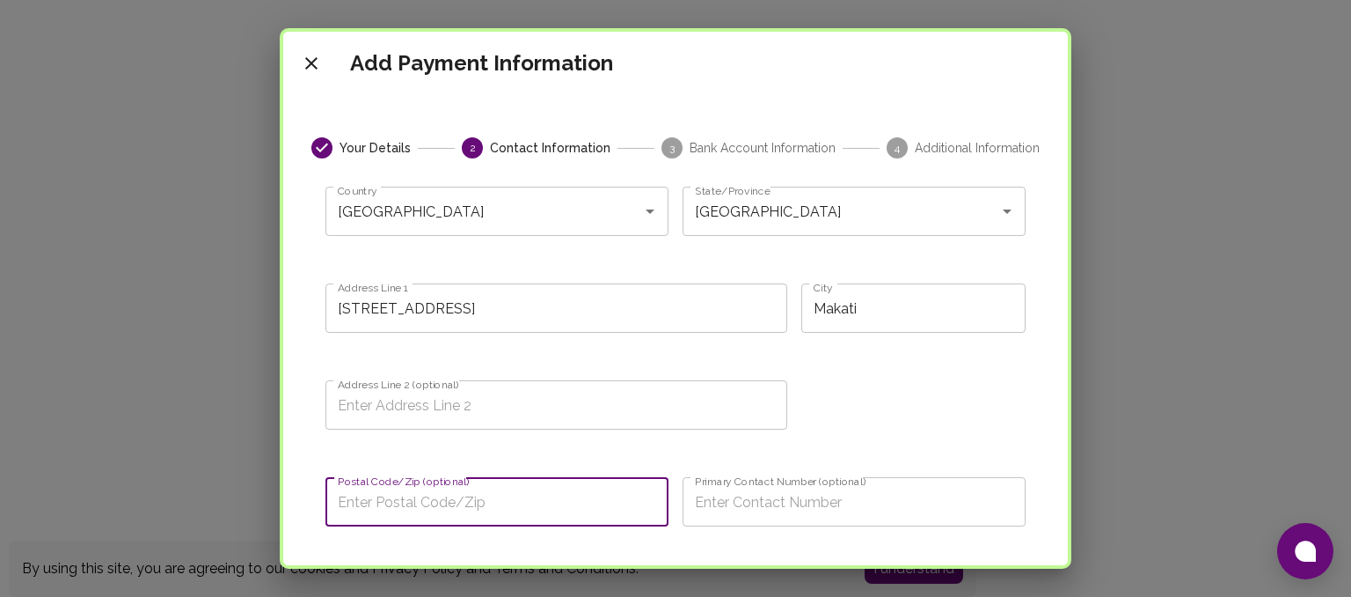
click at [581, 507] on input "Postal Code/Zip (optional)" at bounding box center [497, 501] width 343 height 49
type input "1207"
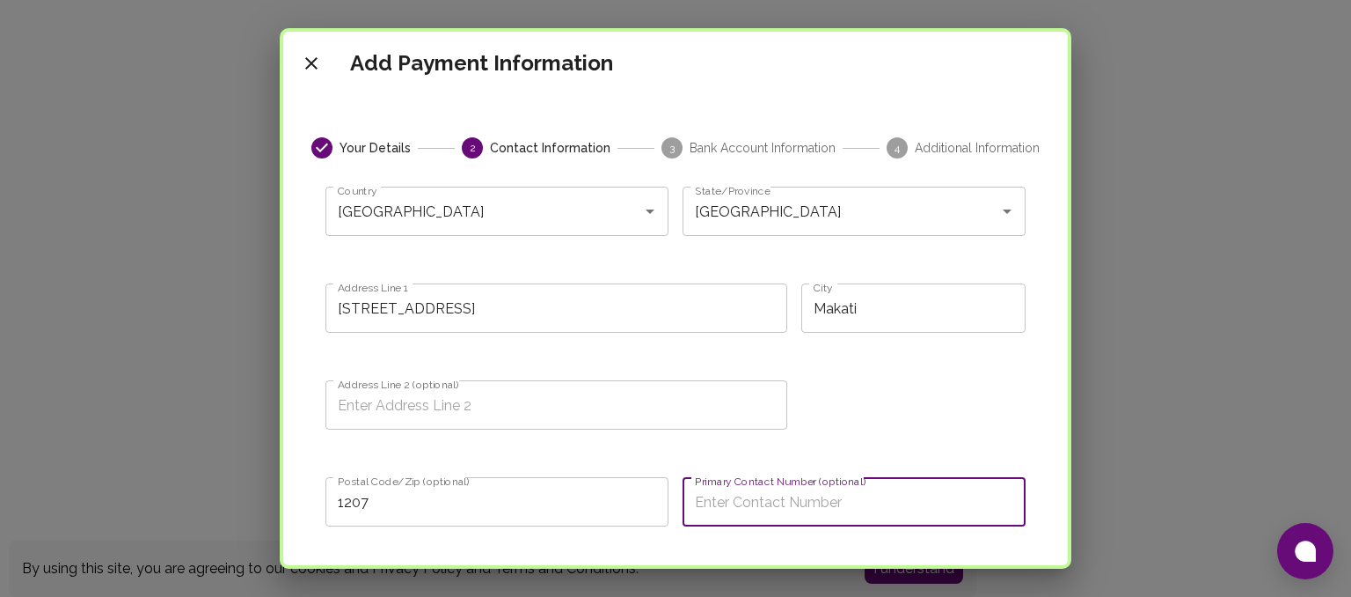
click at [904, 497] on input "Primary Contact Number (optional)" at bounding box center [854, 501] width 343 height 49
type input "0"
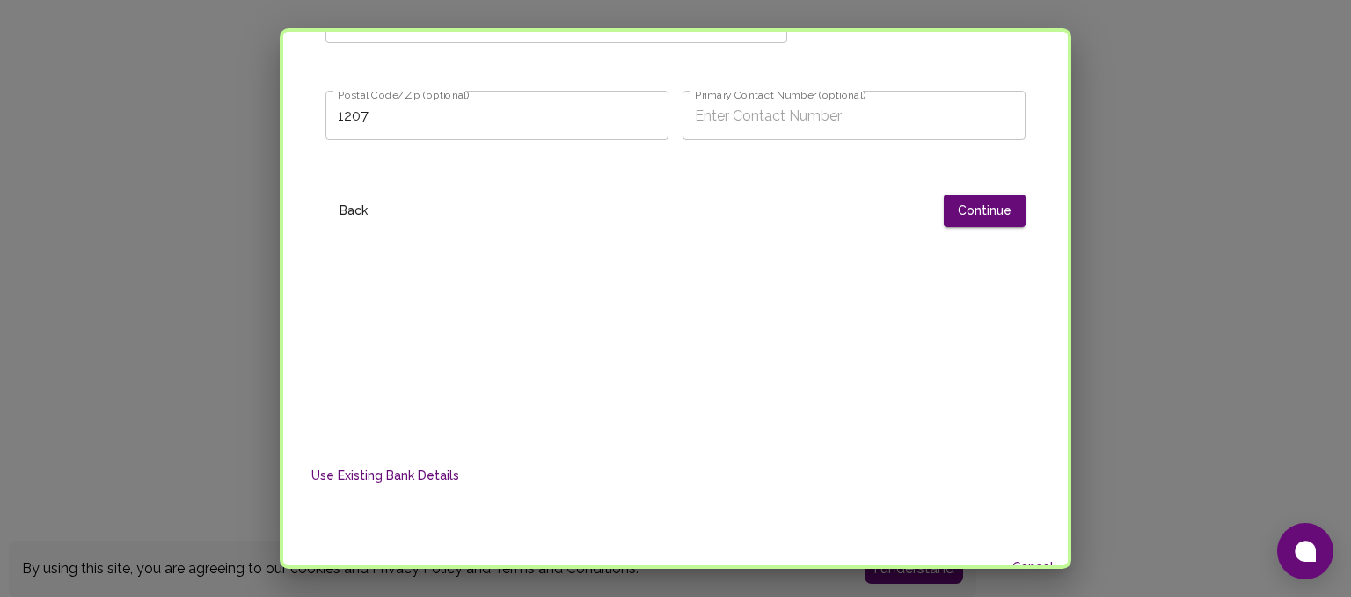
scroll to position [387, 0]
click at [961, 216] on button "Continue" at bounding box center [985, 210] width 82 height 33
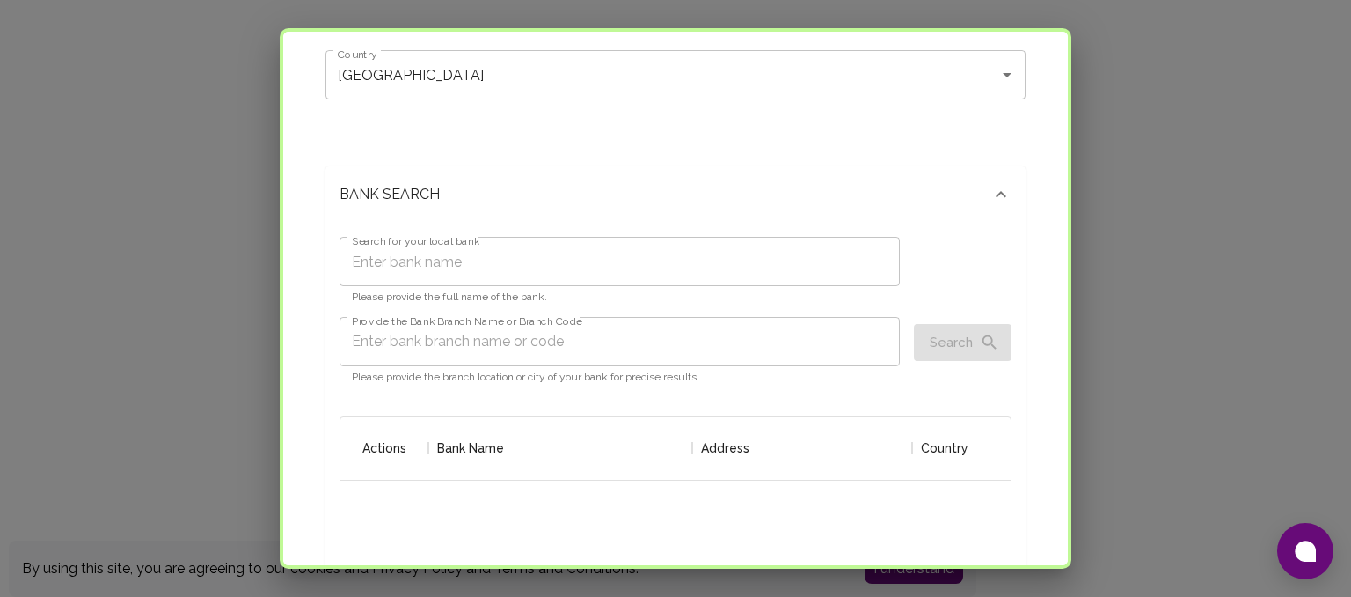
scroll to position [141, 0]
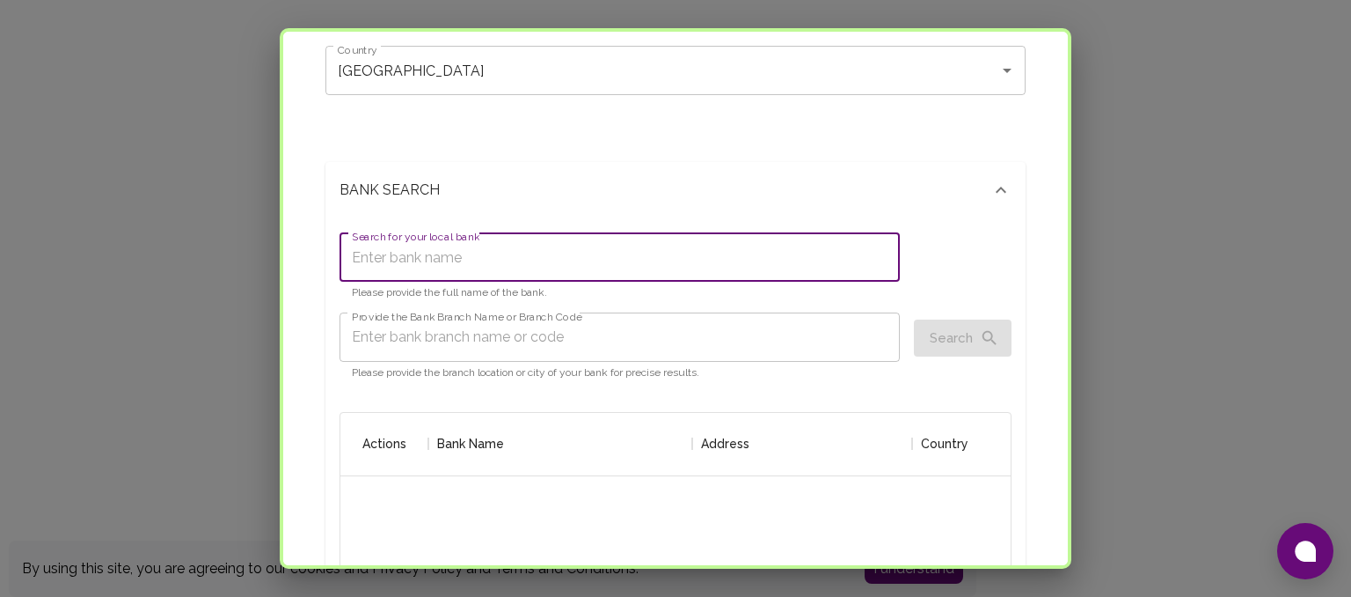
click at [680, 258] on input "Search for your local bank" at bounding box center [620, 256] width 560 height 49
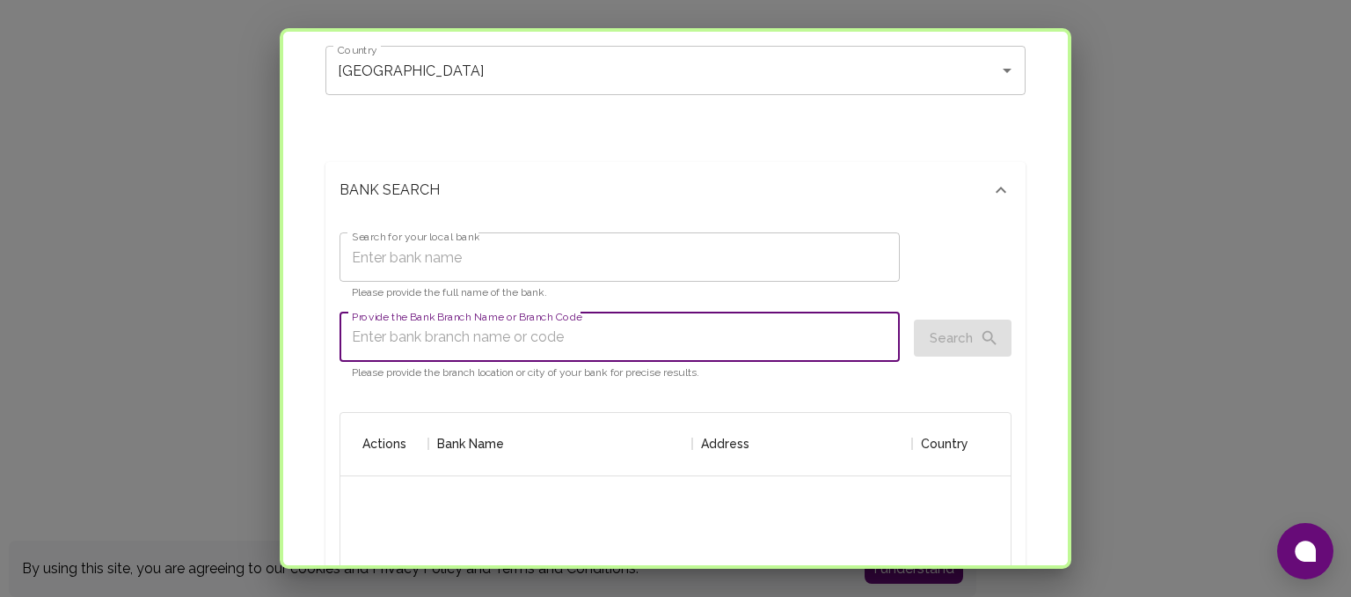
click at [690, 326] on input "Provide the Bank Branch Name or Branch Code" at bounding box center [620, 336] width 560 height 49
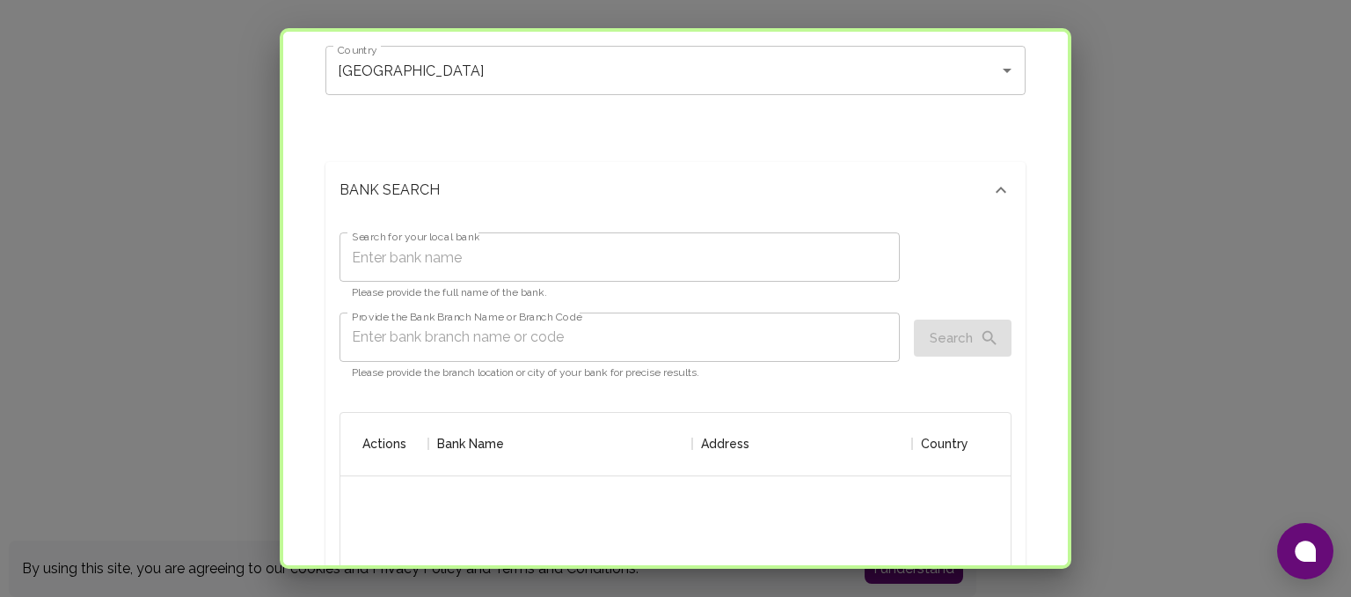
click at [930, 355] on div "Search" at bounding box center [963, 337] width 98 height 37
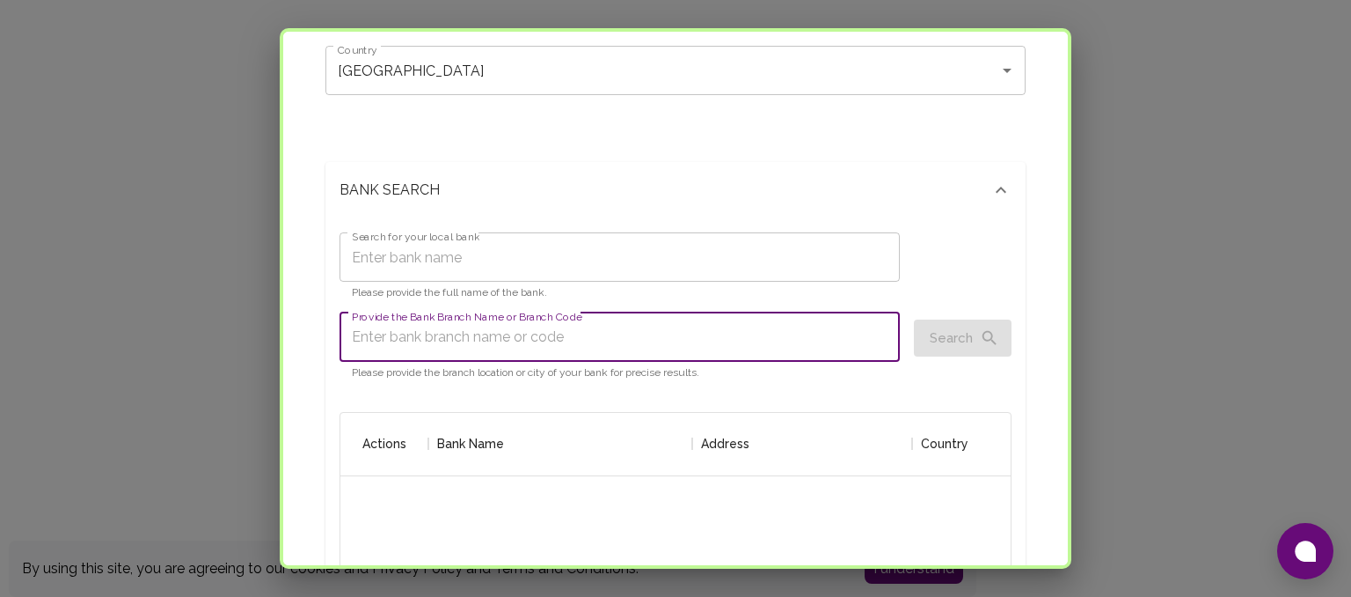
click at [838, 342] on input "Provide the Bank Branch Name or Branch Code" at bounding box center [620, 336] width 560 height 49
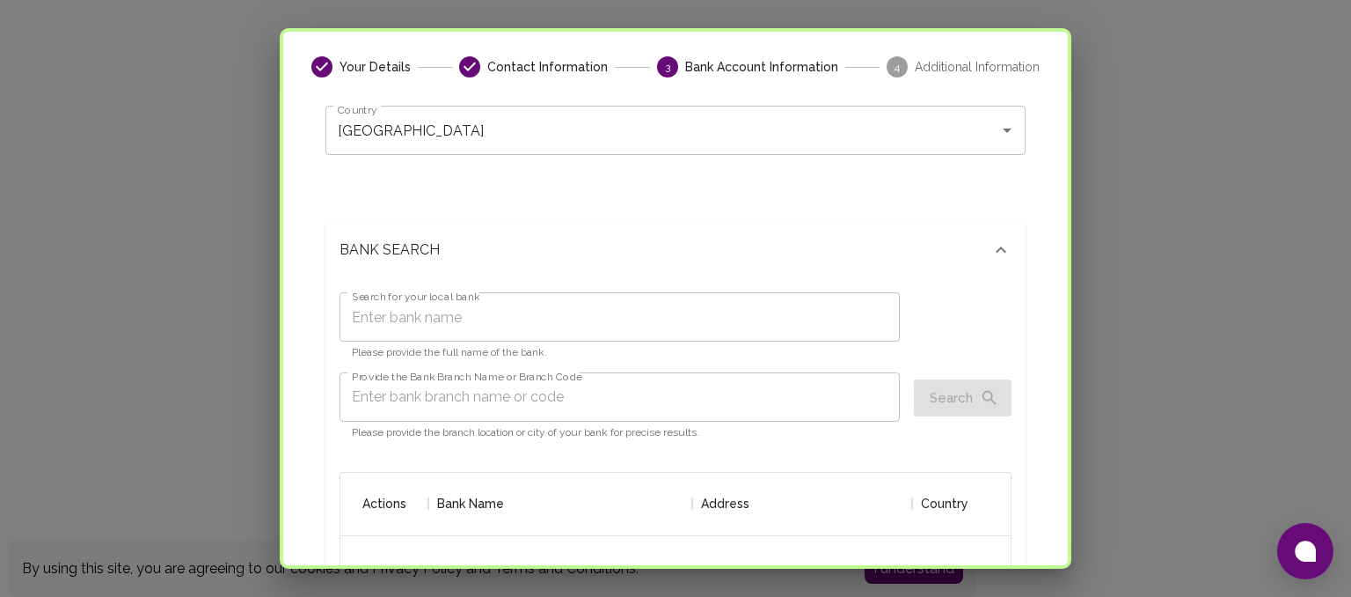
scroll to position [48, 0]
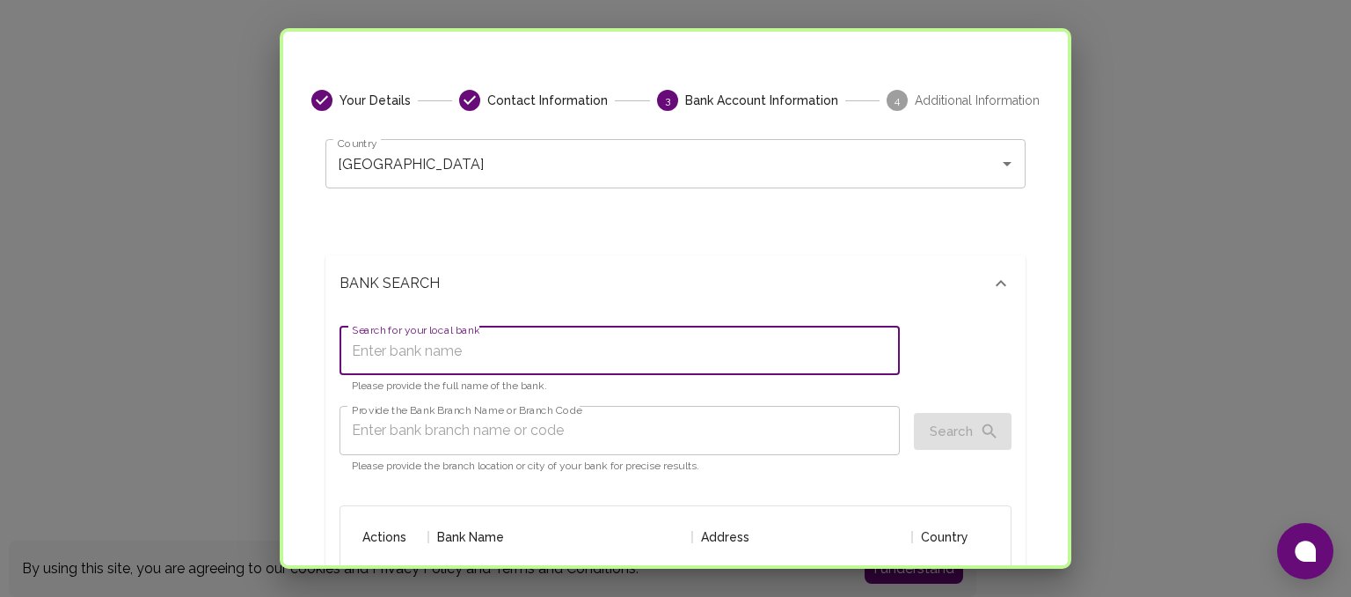
click at [714, 358] on input "Search for your local bank" at bounding box center [620, 350] width 560 height 49
type input "METROBANK"
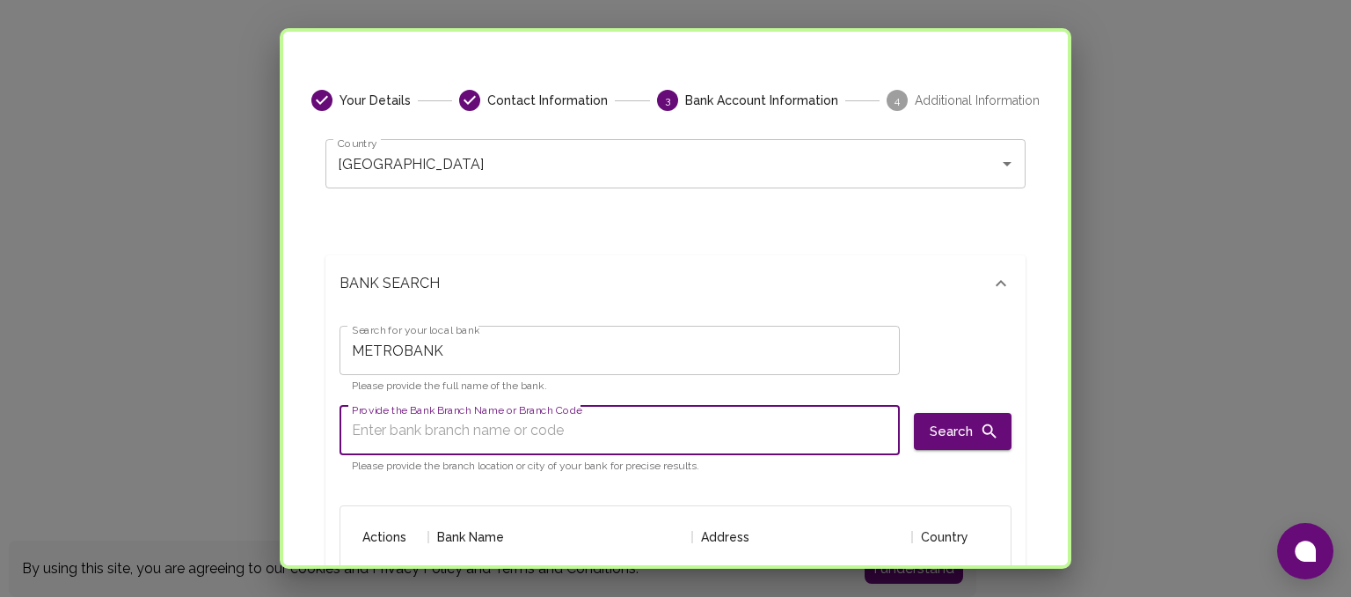
click at [720, 435] on input "Provide the Bank Branch Name or Branch Code" at bounding box center [620, 430] width 560 height 49
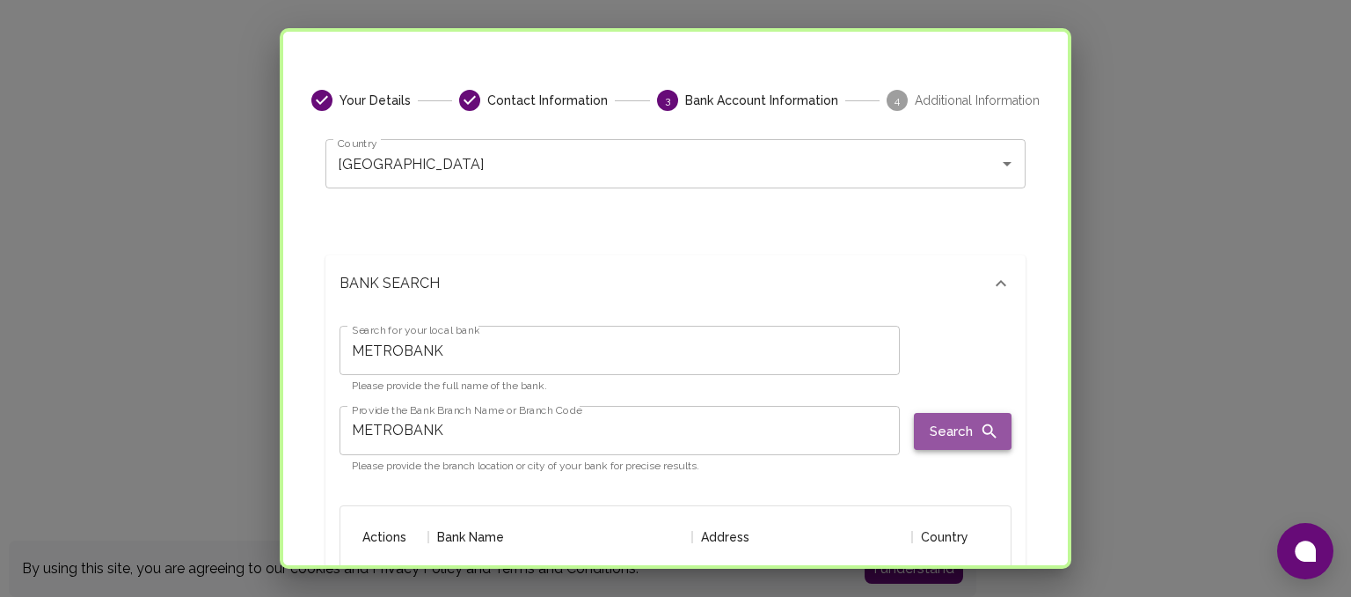
click at [926, 420] on button "Search" at bounding box center [963, 431] width 98 height 37
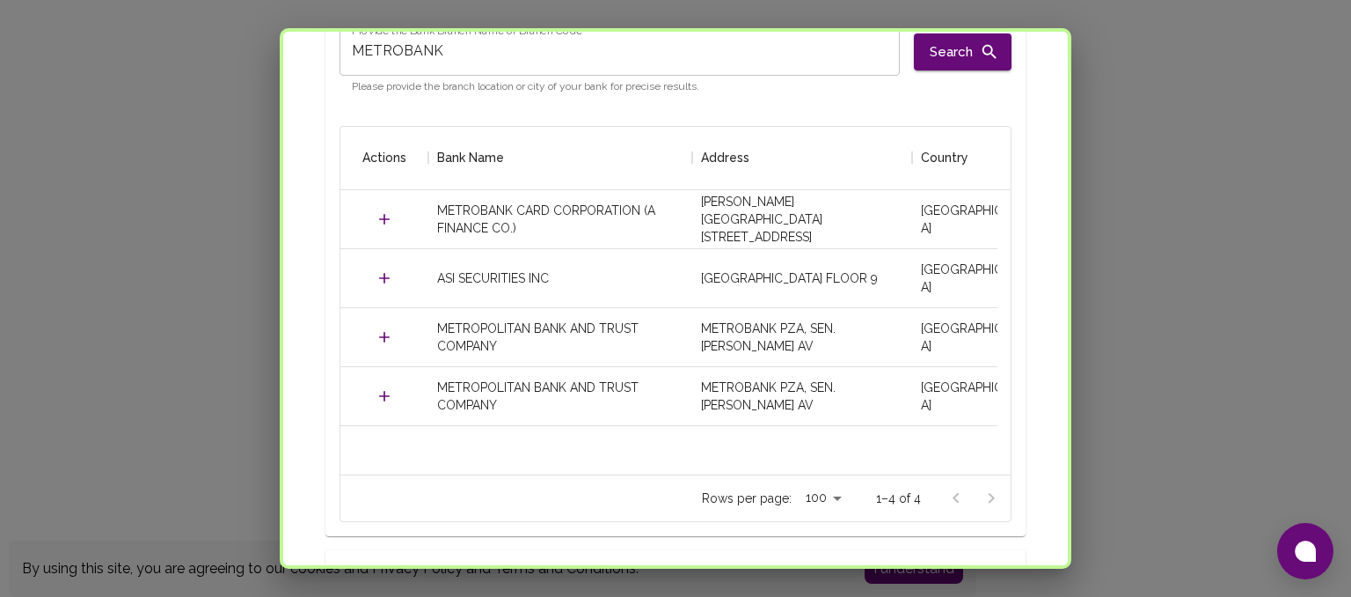
scroll to position [443, 0]
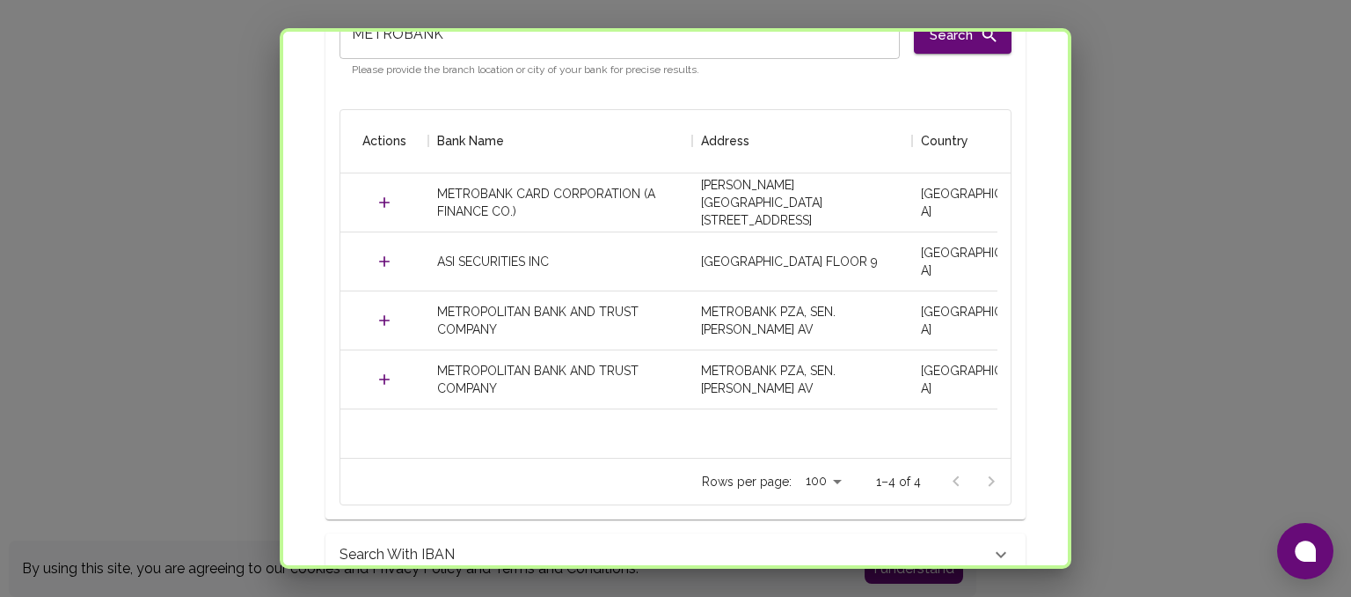
drag, startPoint x: 1054, startPoint y: 277, endPoint x: 1057, endPoint y: 319, distance: 42.3
click at [1057, 319] on div "Add Payment Information Your Details Contact Information 3 Bank Account Informa…" at bounding box center [676, 298] width 792 height 540
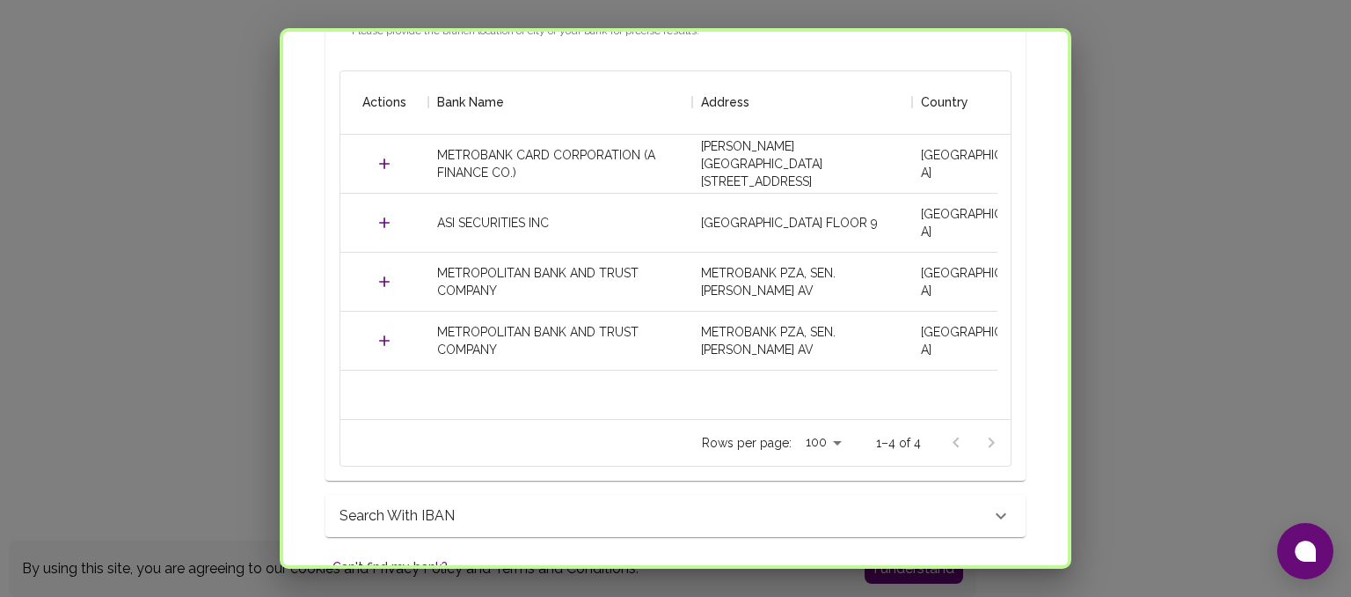
scroll to position [487, 0]
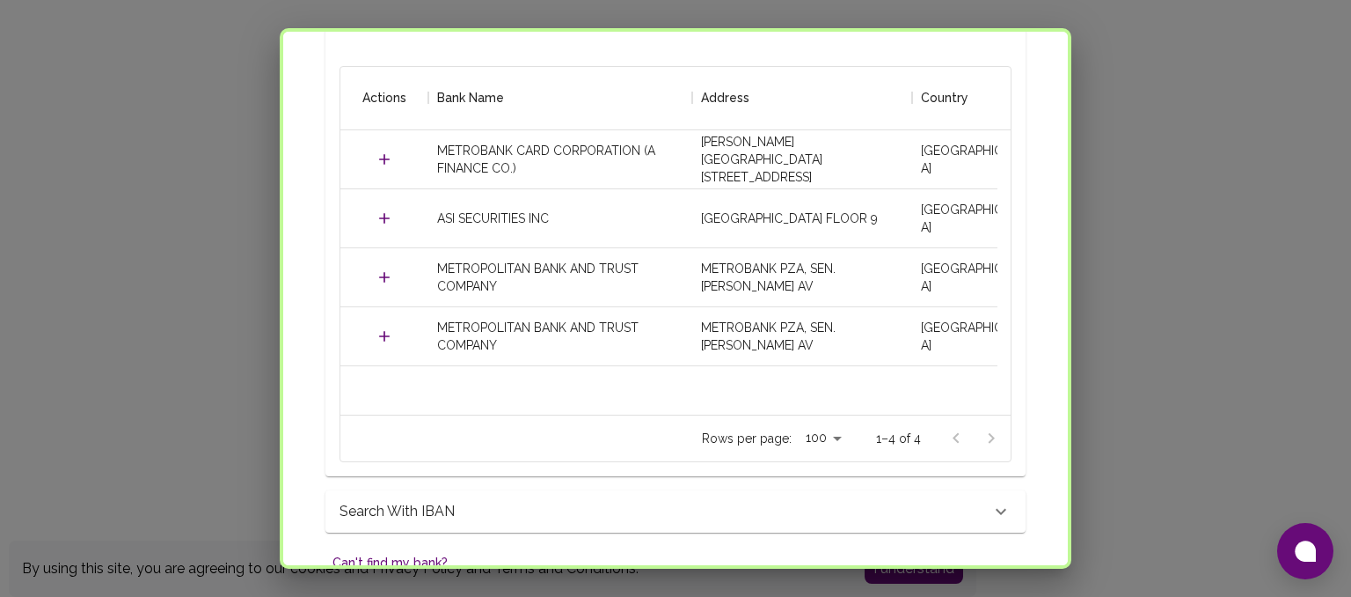
click at [977, 436] on div at bounding box center [974, 438] width 70 height 35
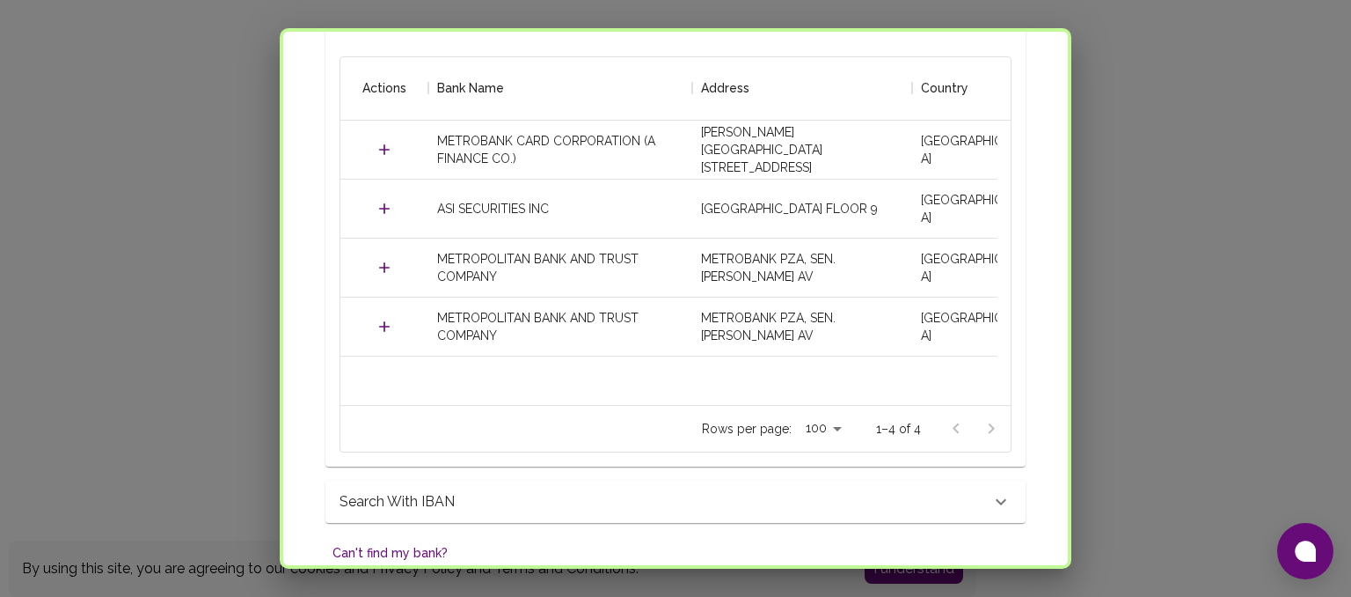
scroll to position [499, 0]
drag, startPoint x: 1068, startPoint y: 352, endPoint x: 1060, endPoint y: 377, distance: 26.7
click at [1060, 377] on div "Add Payment Information Your Details Contact Information 3 Bank Account Informa…" at bounding box center [676, 298] width 792 height 540
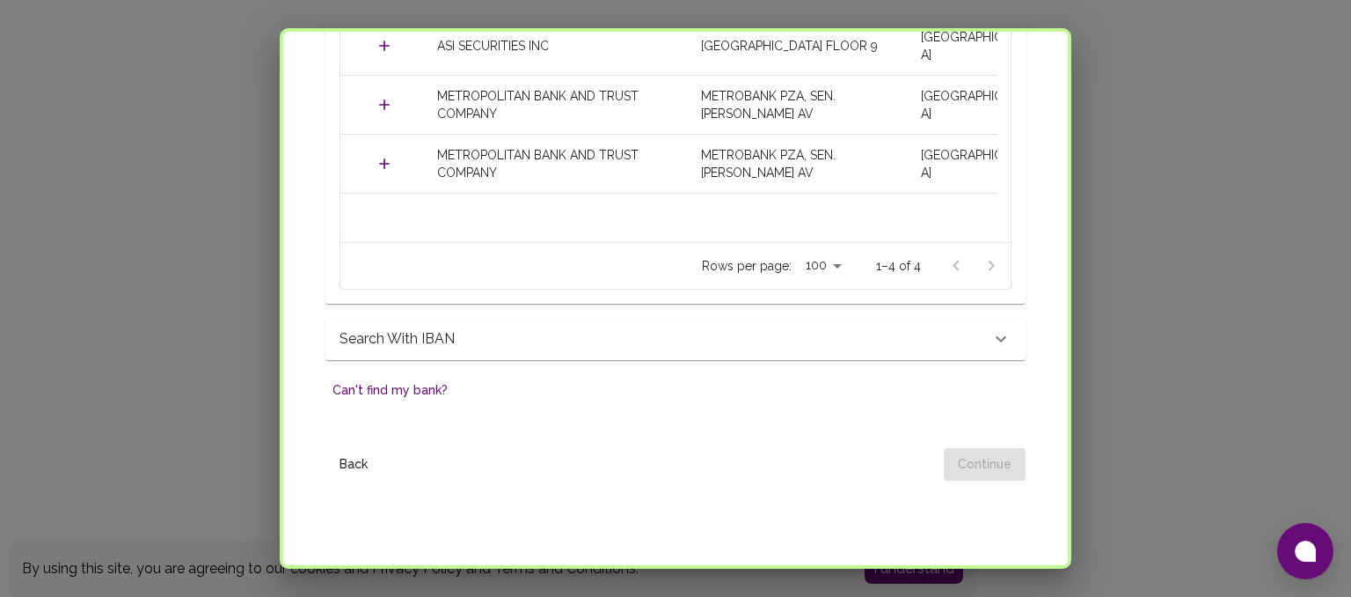
scroll to position [663, 0]
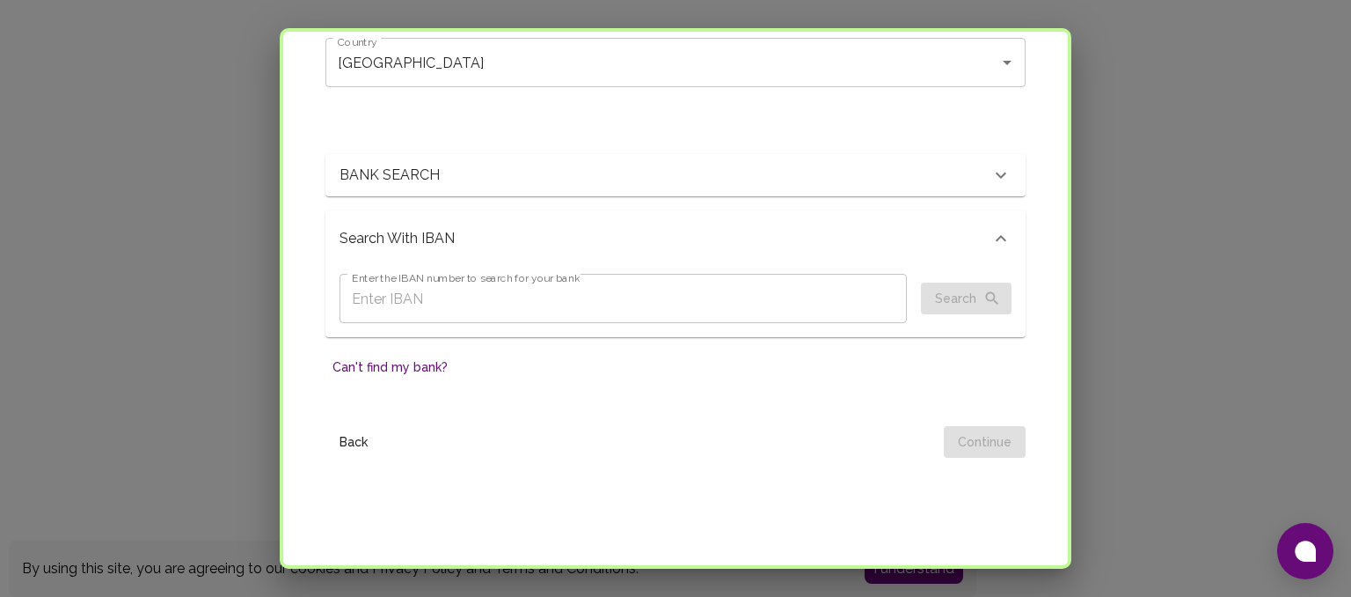
scroll to position [143, 0]
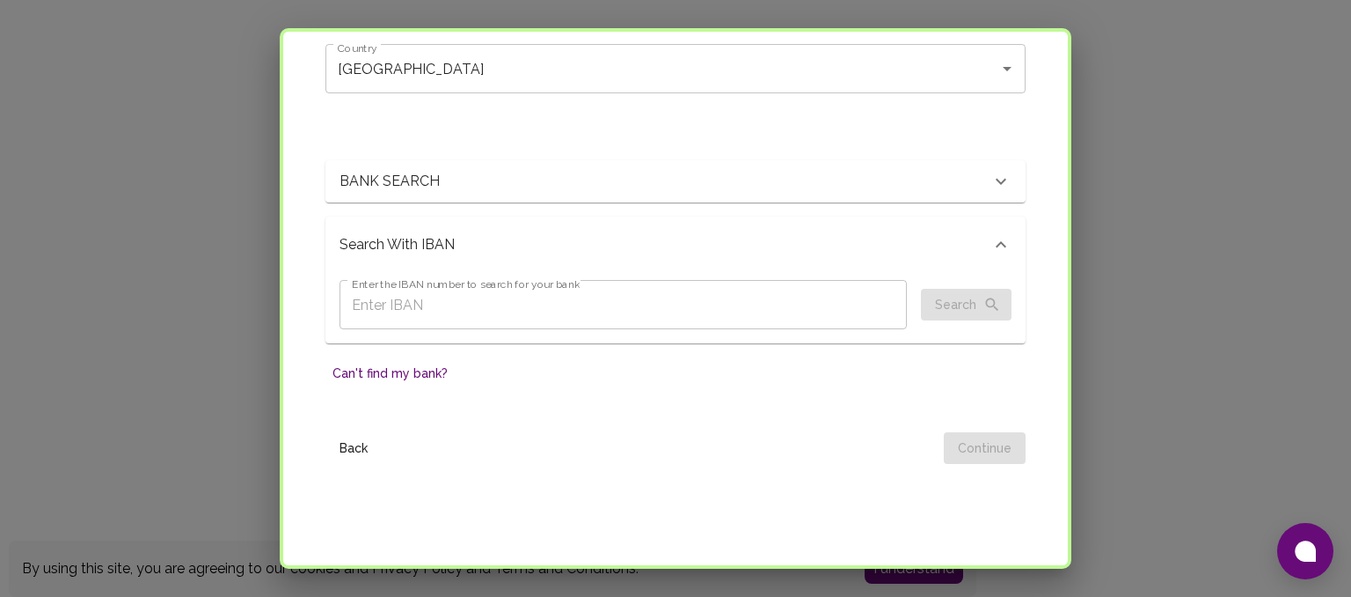
click at [992, 183] on icon at bounding box center [1001, 181] width 21 height 21
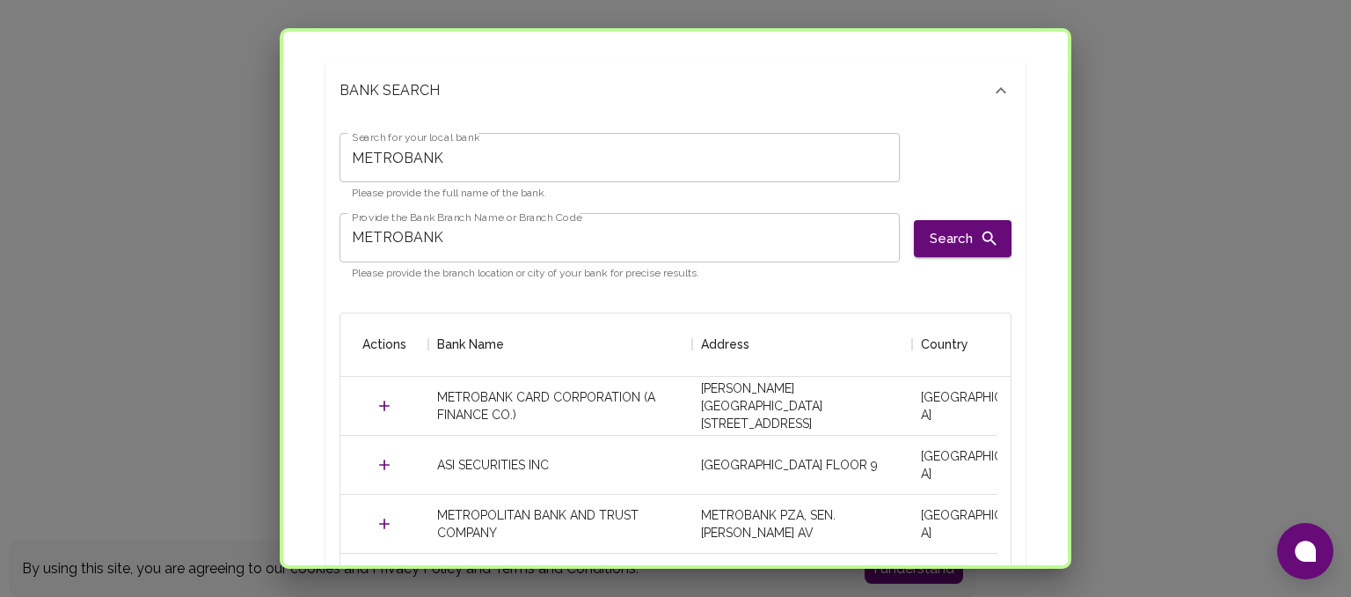
scroll to position [232, 0]
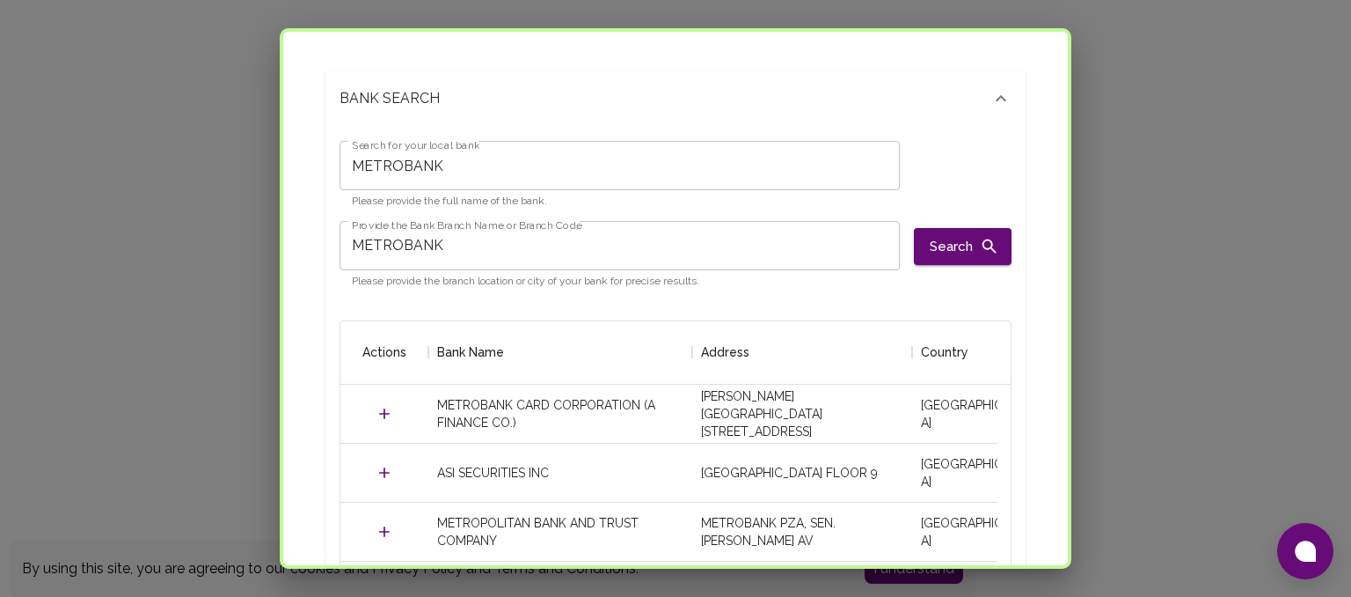
click at [820, 261] on input "METROBANK" at bounding box center [620, 245] width 560 height 49
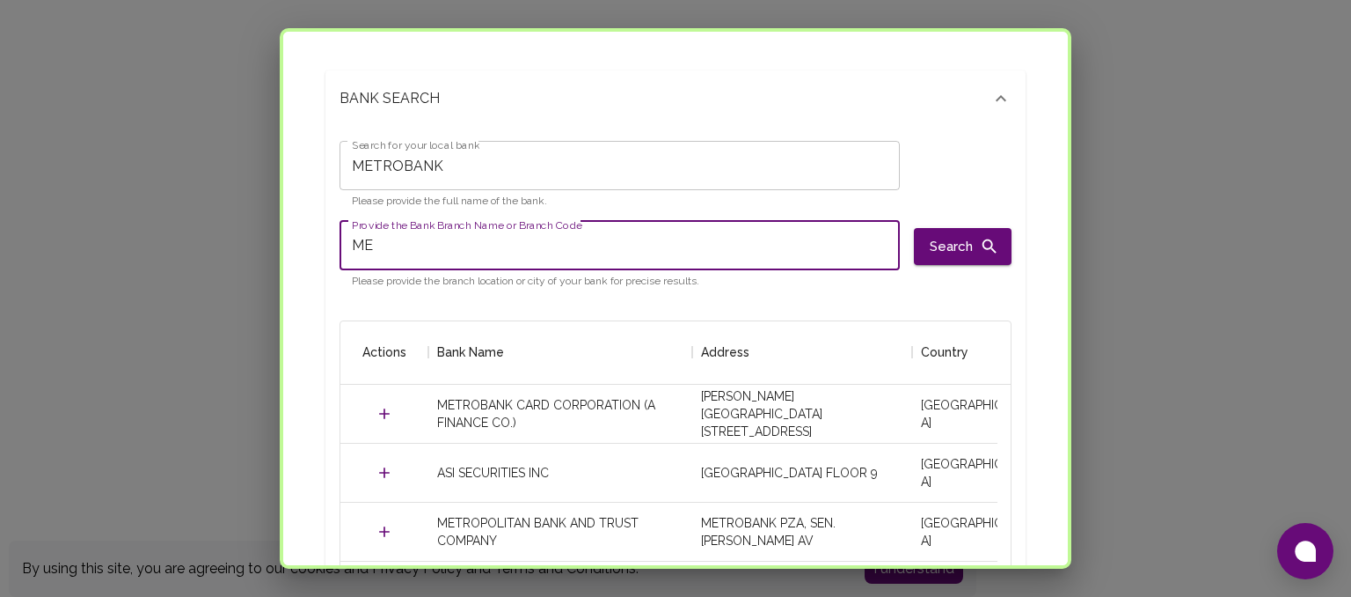
type input "M"
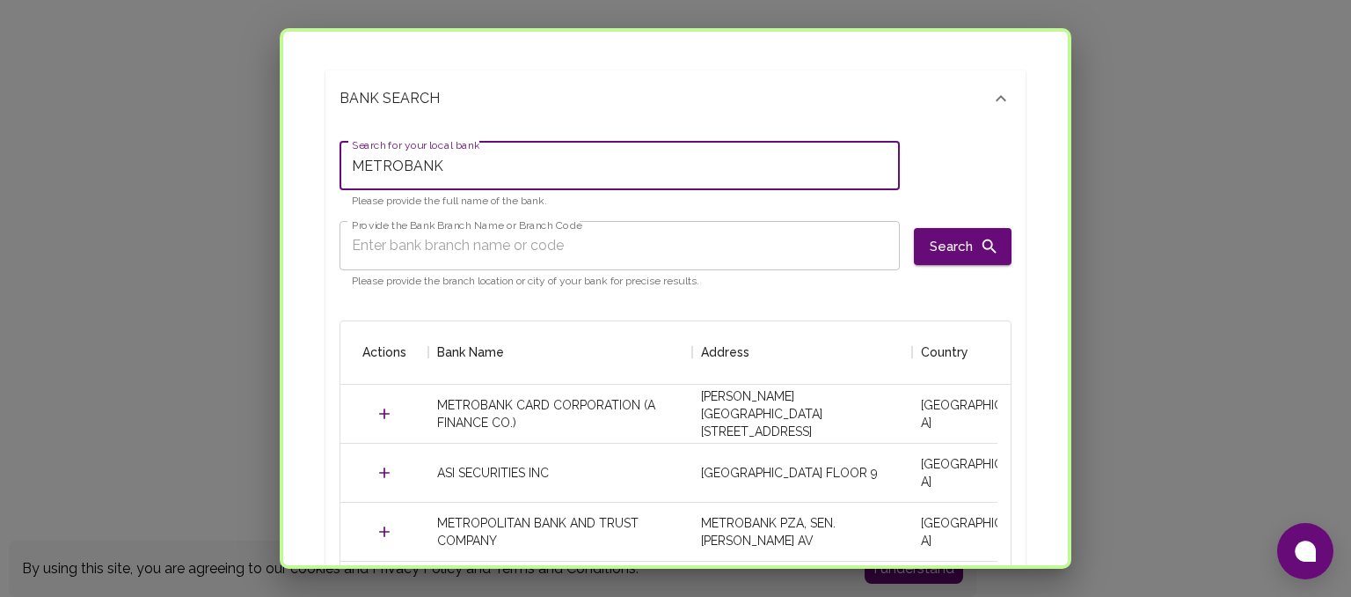
click at [811, 174] on input "METROBANK" at bounding box center [620, 165] width 560 height 49
type input "M"
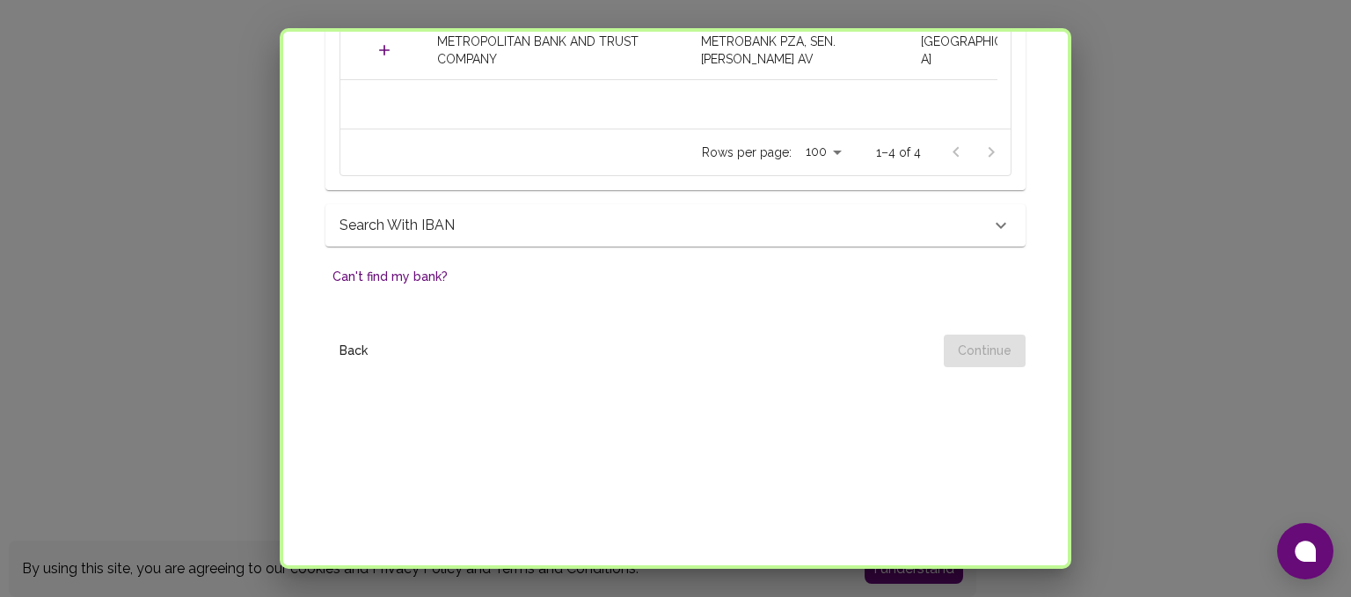
scroll to position [777, 0]
click at [436, 272] on button "Can't find my bank?" at bounding box center [390, 272] width 129 height 33
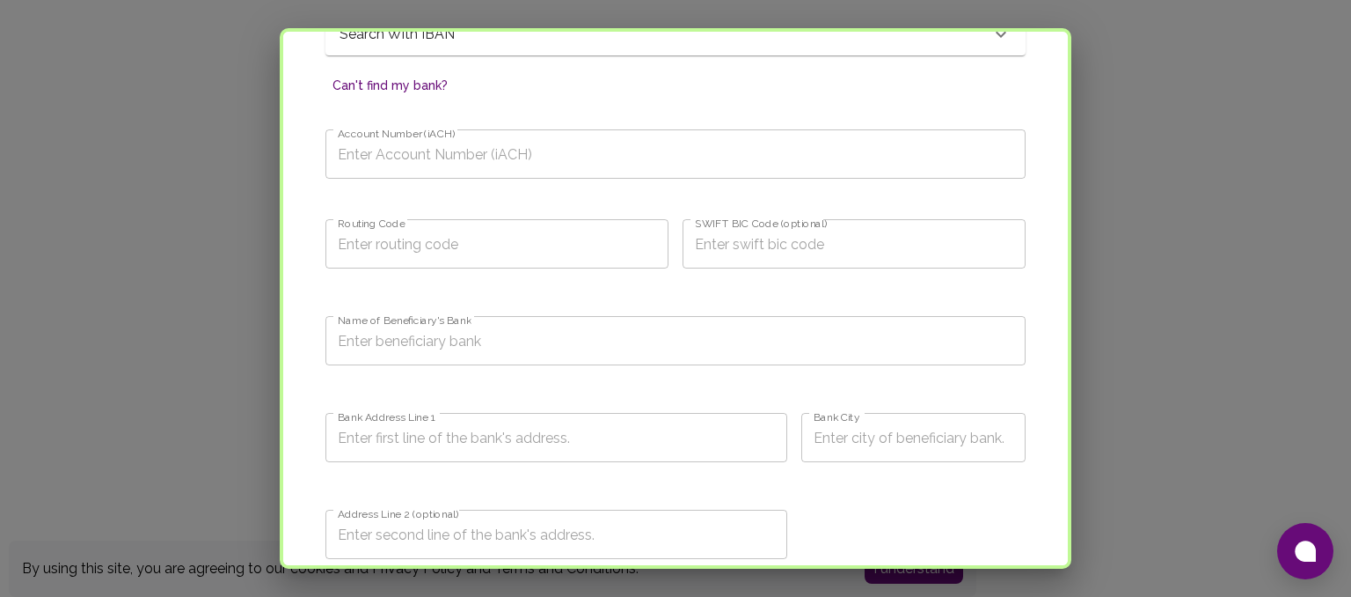
scroll to position [970, 0]
click at [784, 240] on input "SWIFT BIC Code (optional)" at bounding box center [854, 237] width 343 height 49
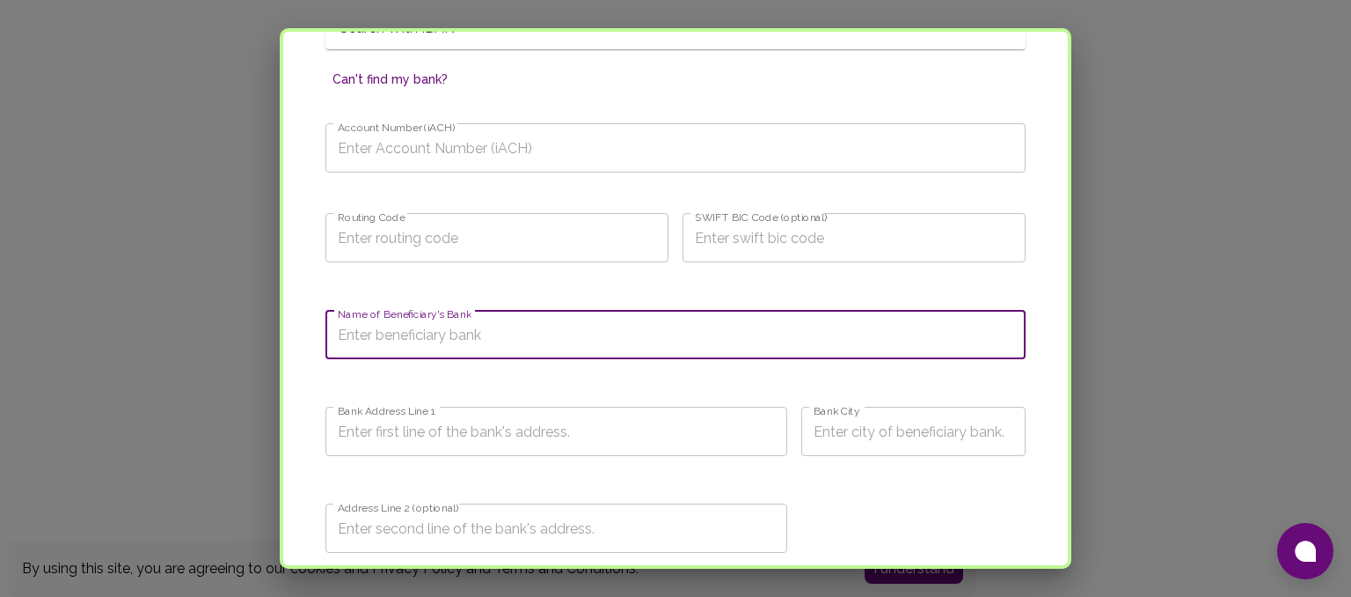
click at [695, 337] on input "Name of Beneficiary's Bank" at bounding box center [676, 334] width 700 height 49
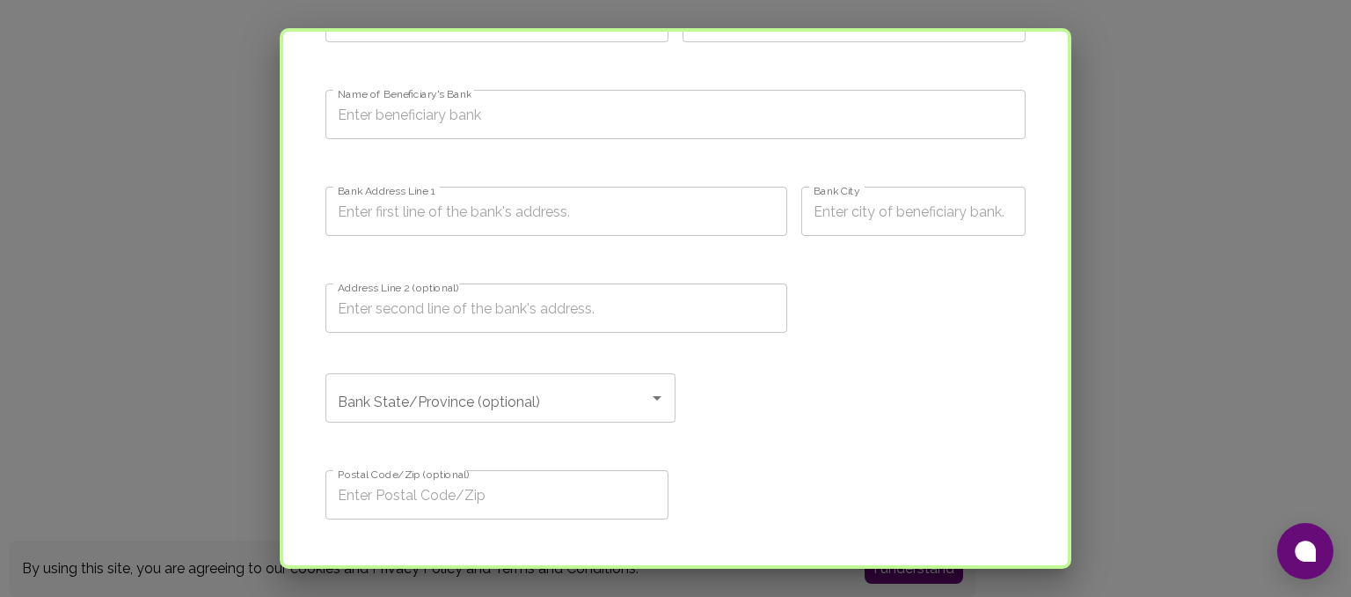
scroll to position [1246, 0]
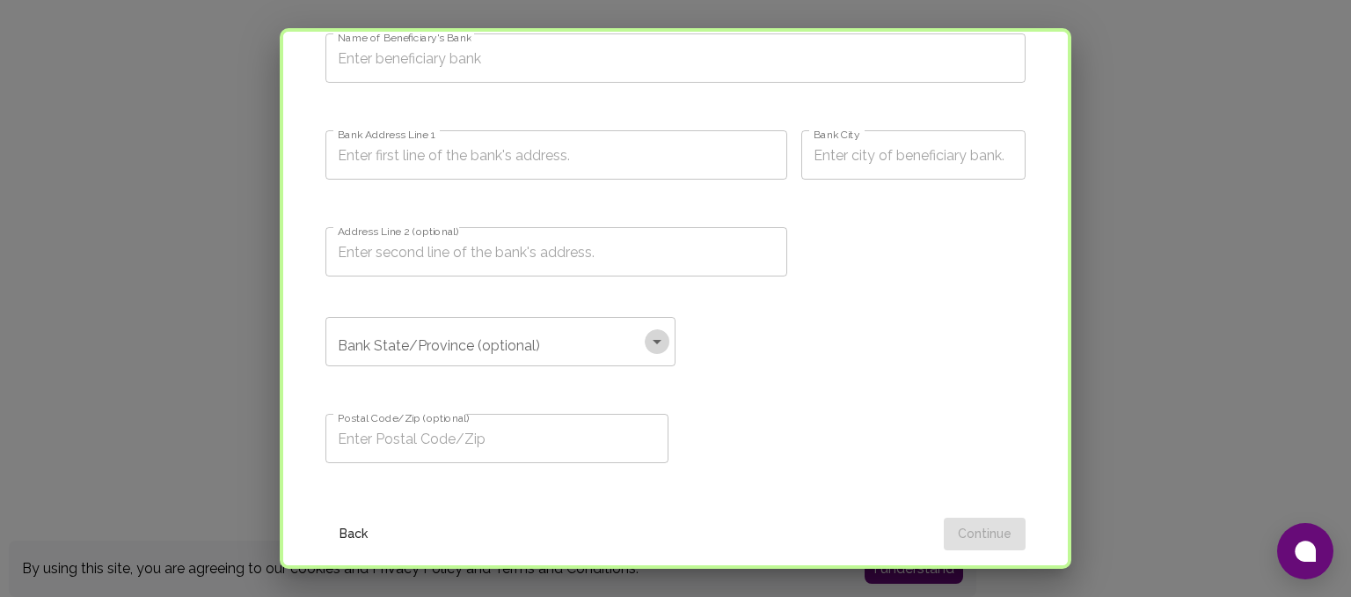
click at [648, 338] on icon "Open" at bounding box center [657, 341] width 21 height 21
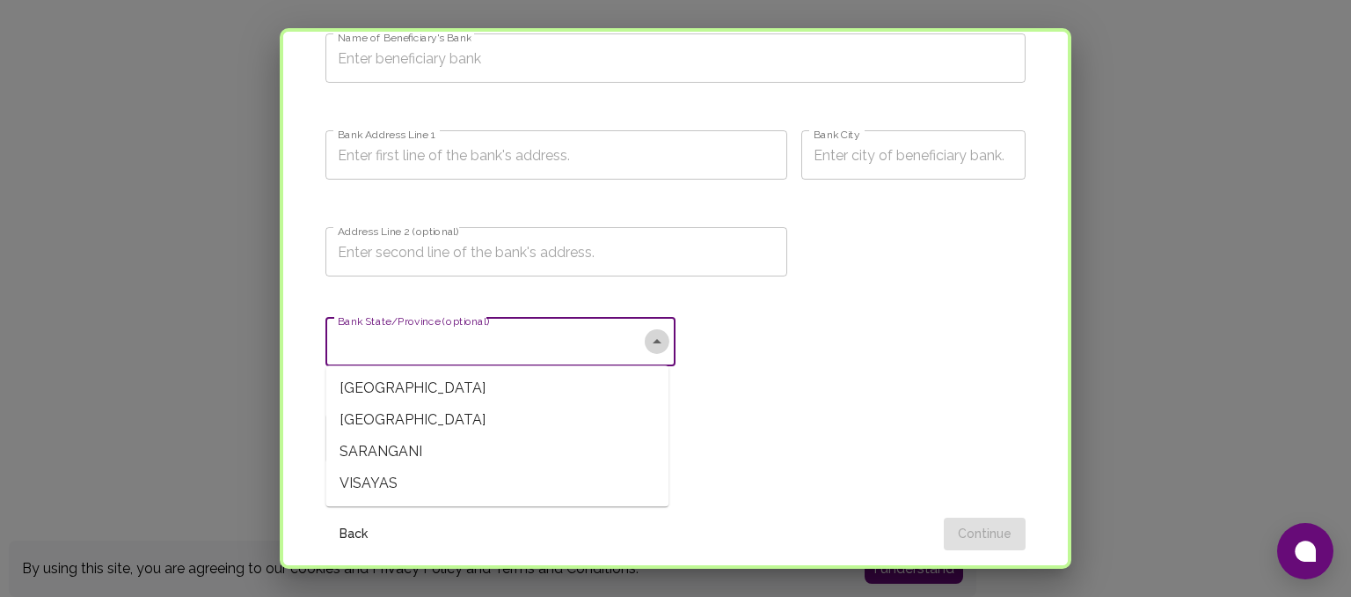
click at [648, 338] on icon "Close" at bounding box center [657, 341] width 21 height 21
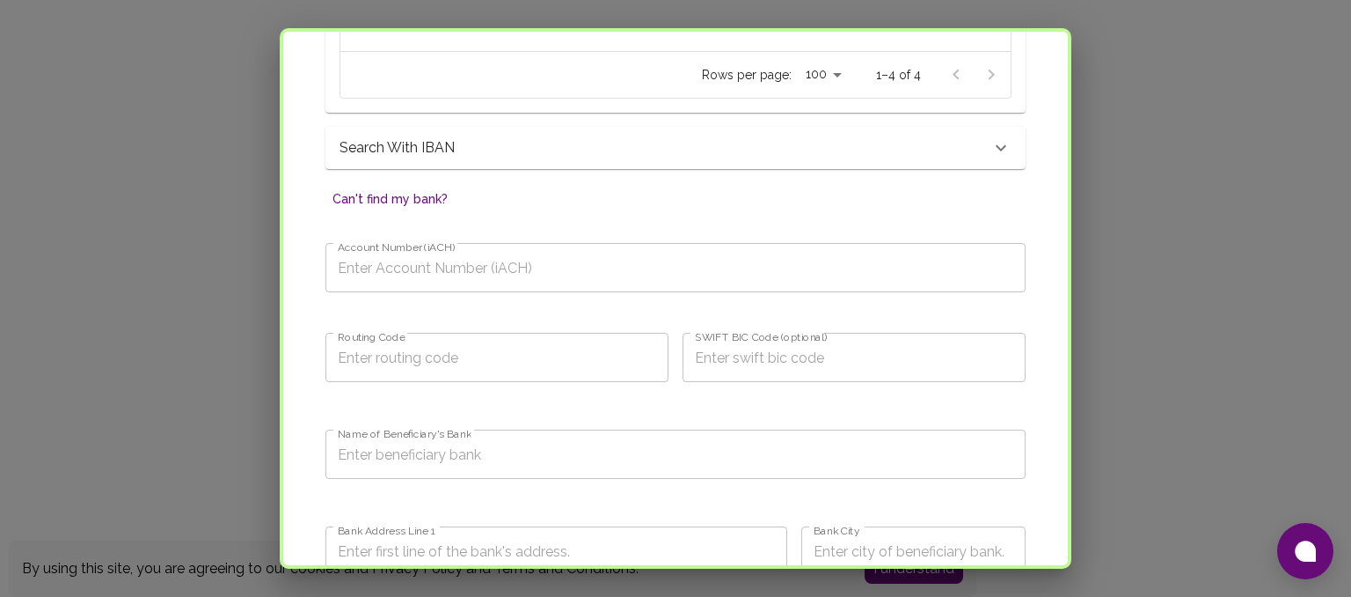
scroll to position [847, 0]
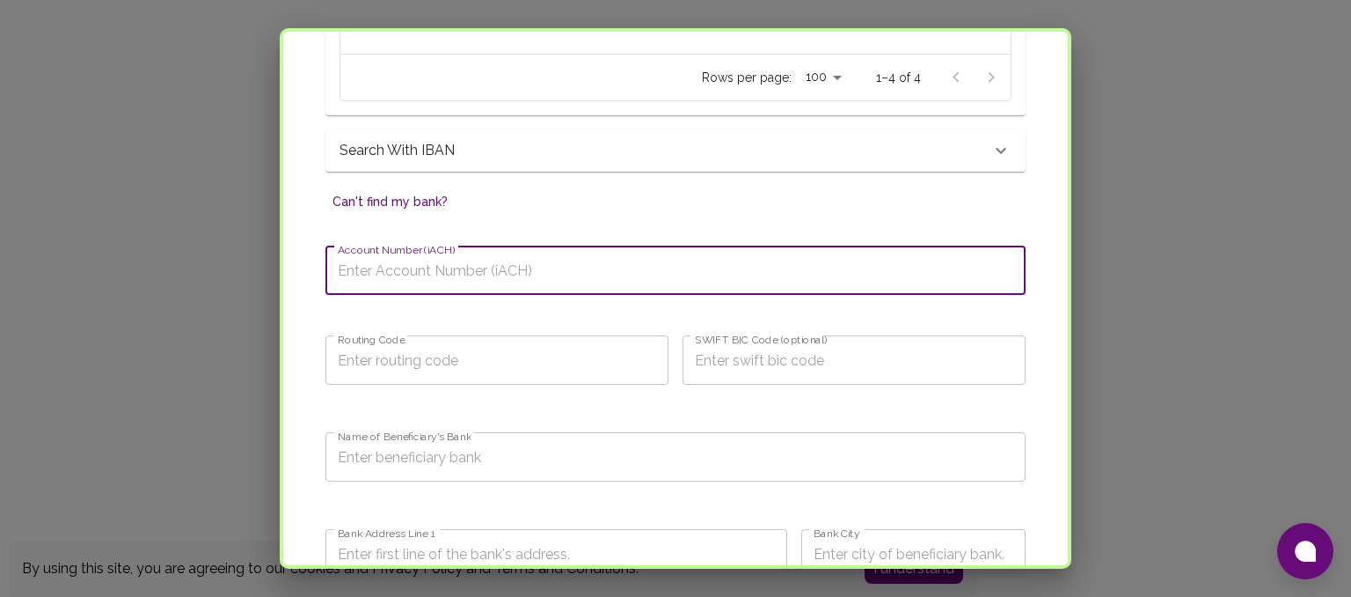
click at [862, 282] on input "Account Number (iACH)" at bounding box center [676, 269] width 700 height 49
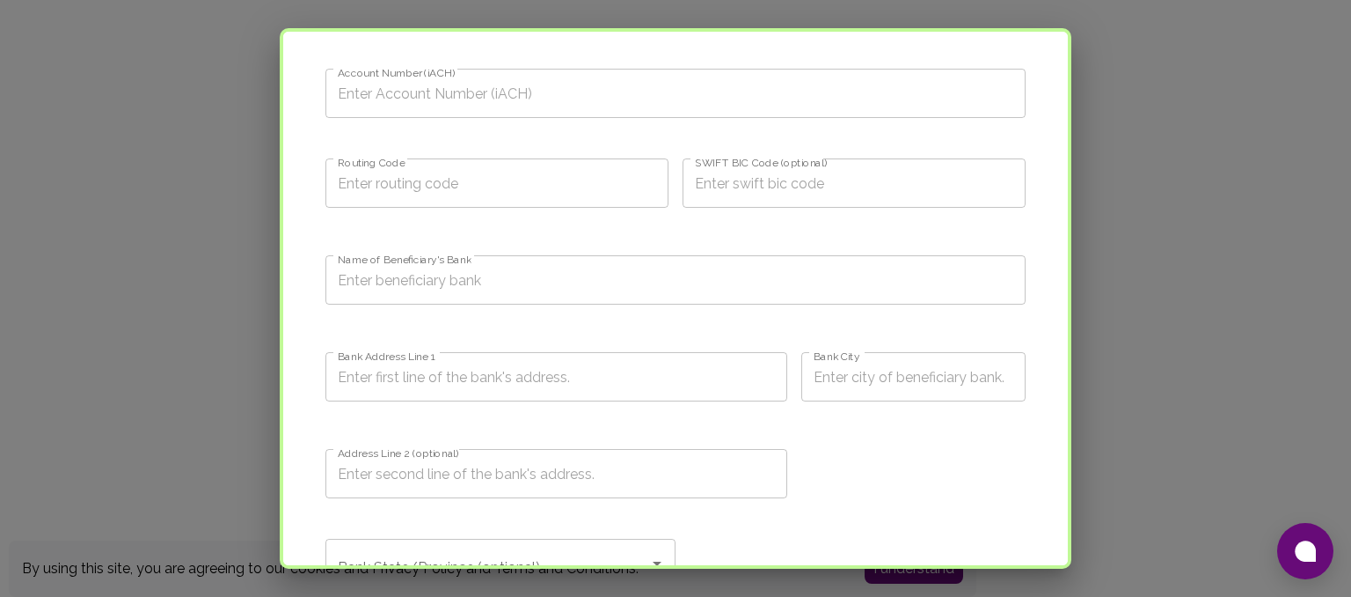
scroll to position [1031, 0]
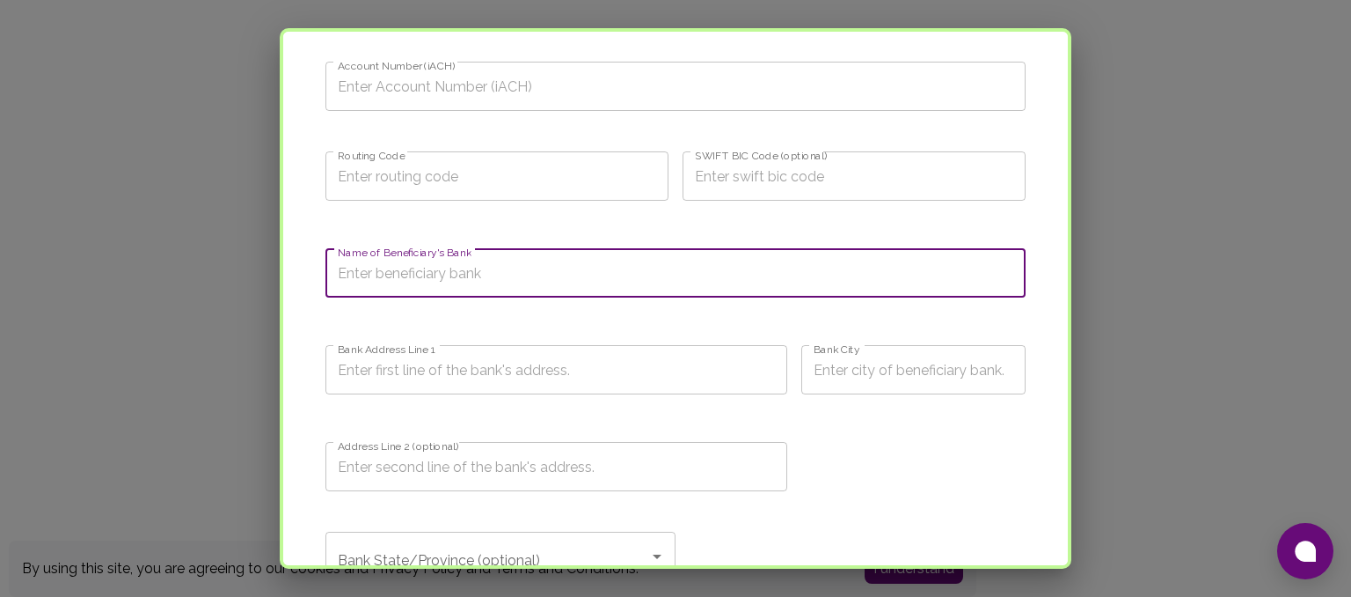
click at [622, 277] on input "Name of Beneficiary's Bank" at bounding box center [676, 272] width 700 height 49
type input "m"
type input "METROBANK"
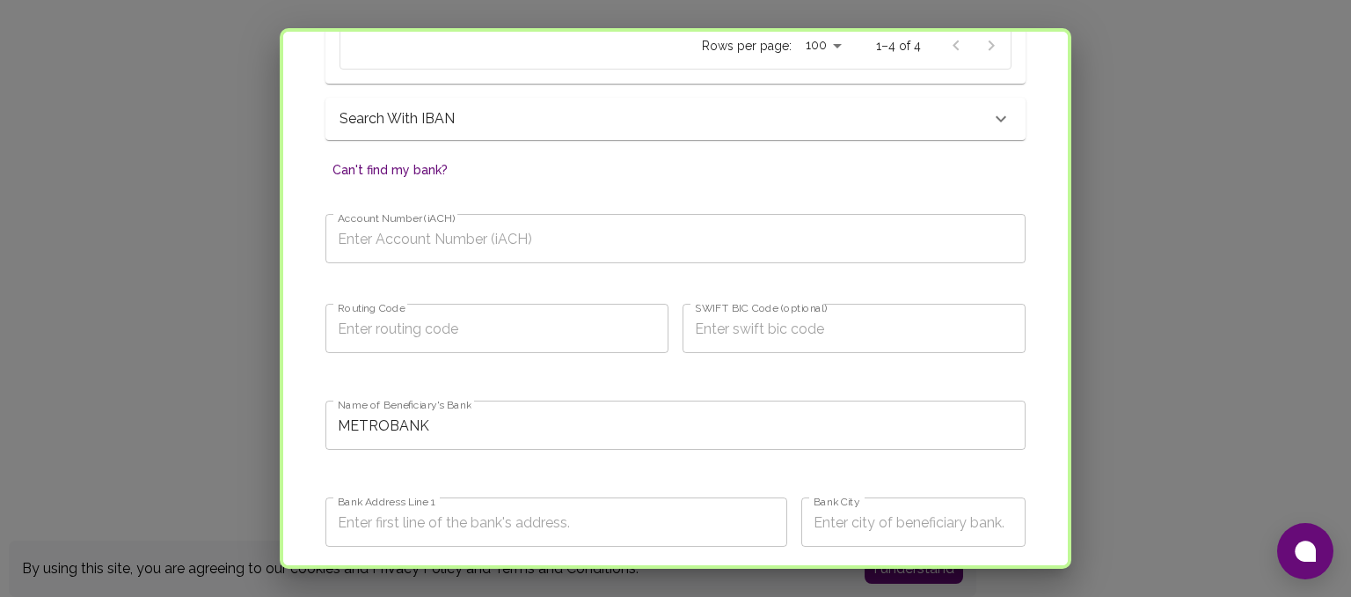
scroll to position [888, 0]
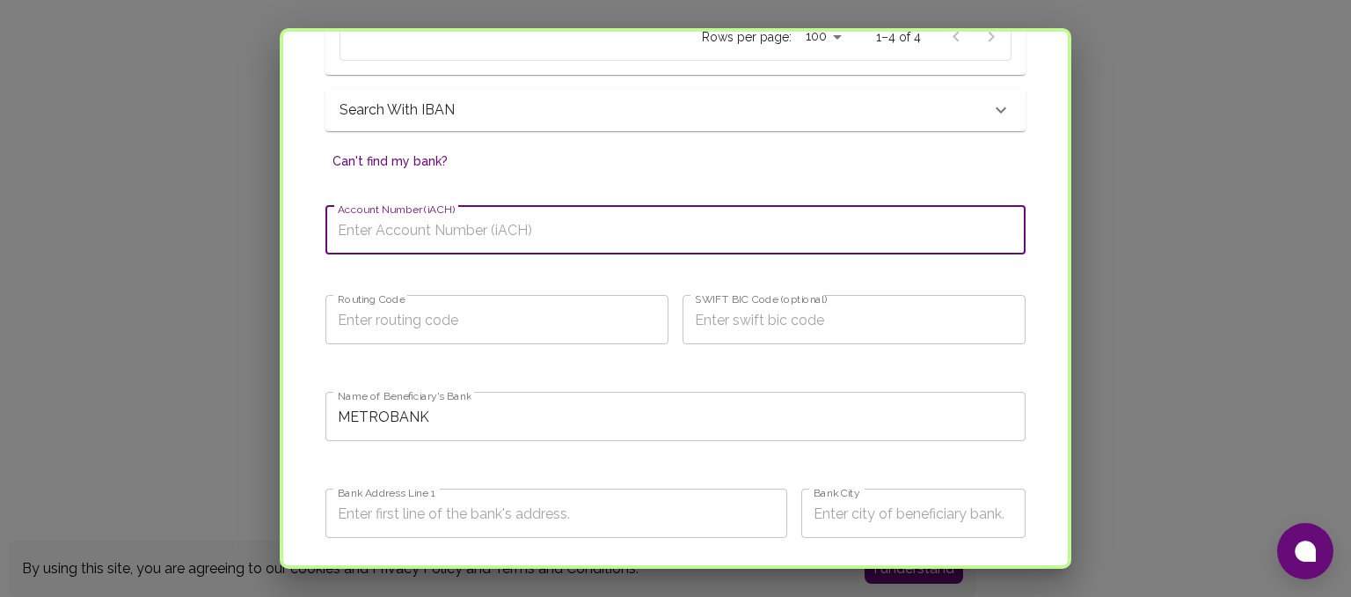
click at [862, 235] on input "Account Number (iACH)" at bounding box center [676, 229] width 700 height 49
type input "2343234110587"
click at [584, 331] on input "Routing Code" at bounding box center [497, 319] width 343 height 49
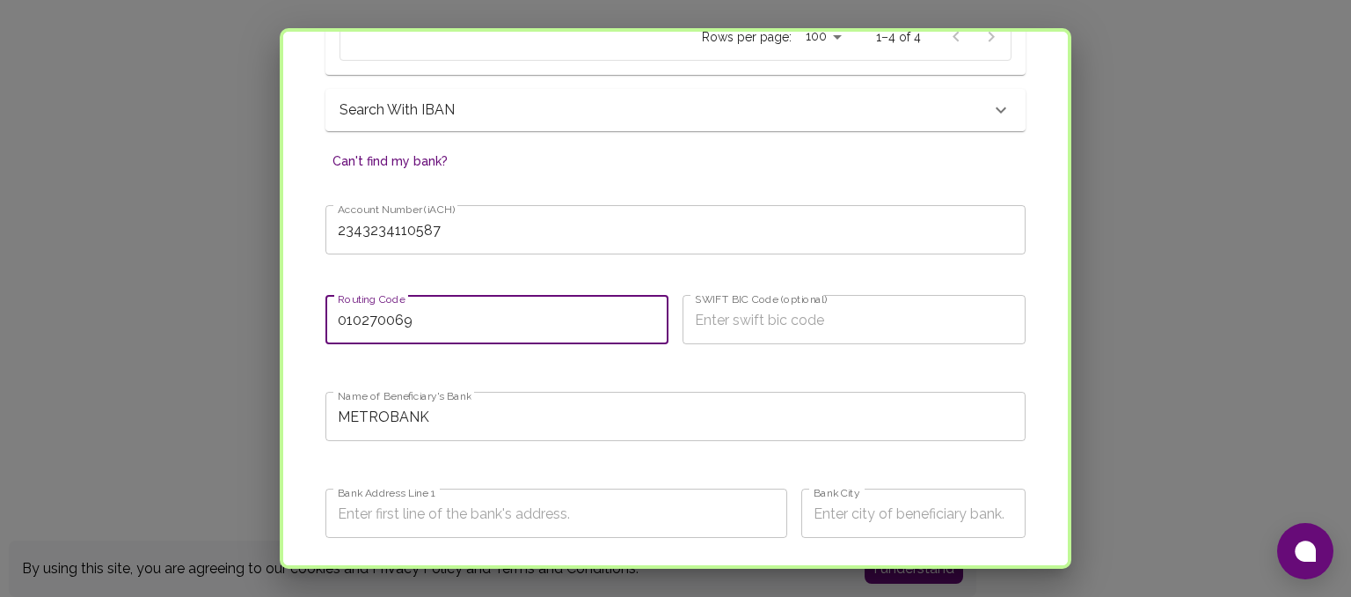
type input "010270069"
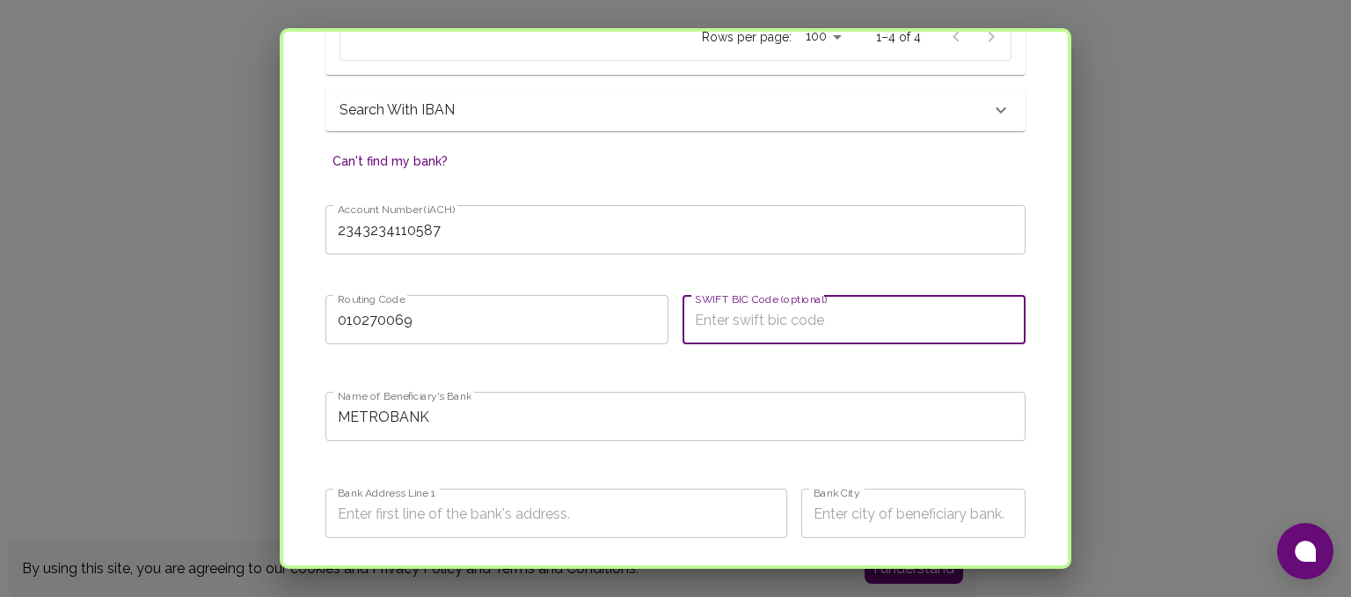
click at [732, 320] on input "SWIFT BIC Code (optional)" at bounding box center [854, 319] width 343 height 49
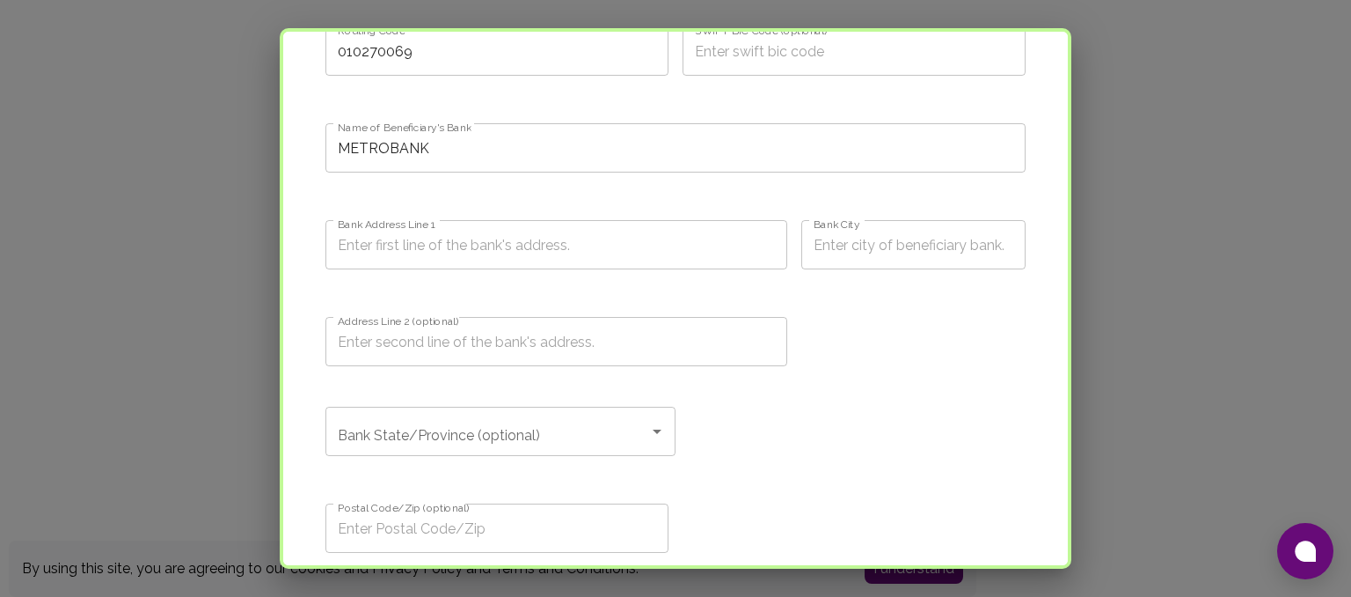
scroll to position [1174, 0]
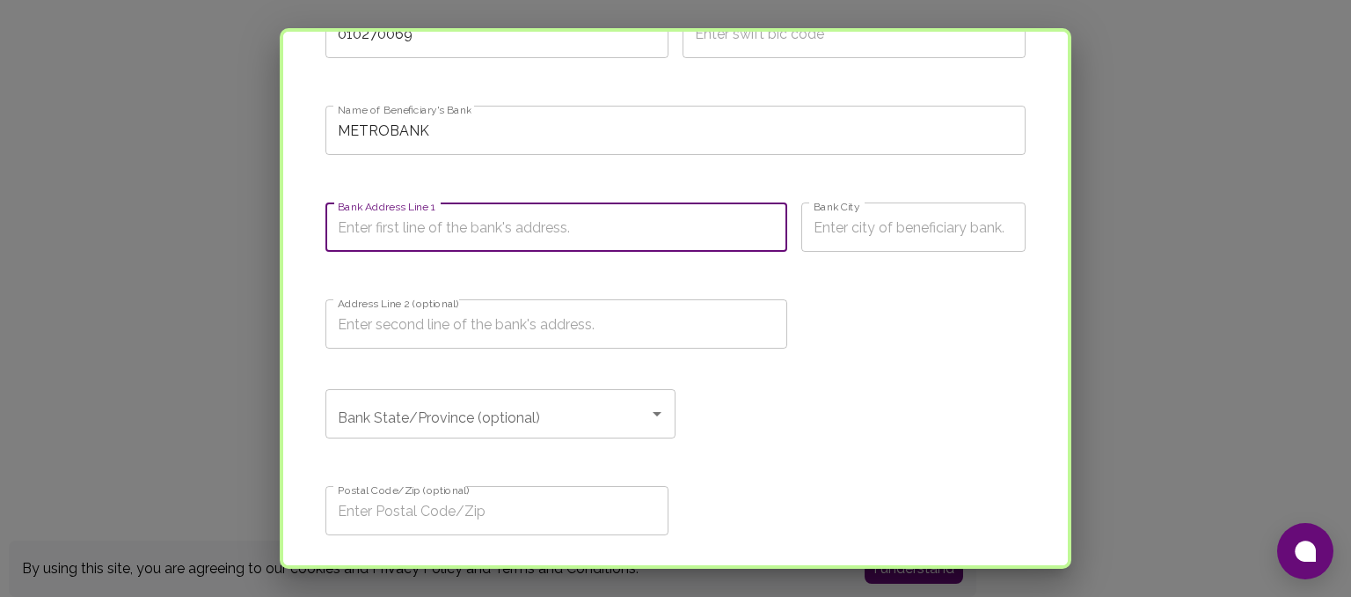
click at [720, 226] on input "Bank Address Line 1" at bounding box center [557, 226] width 462 height 49
type input "J. P. Rizal St.,"
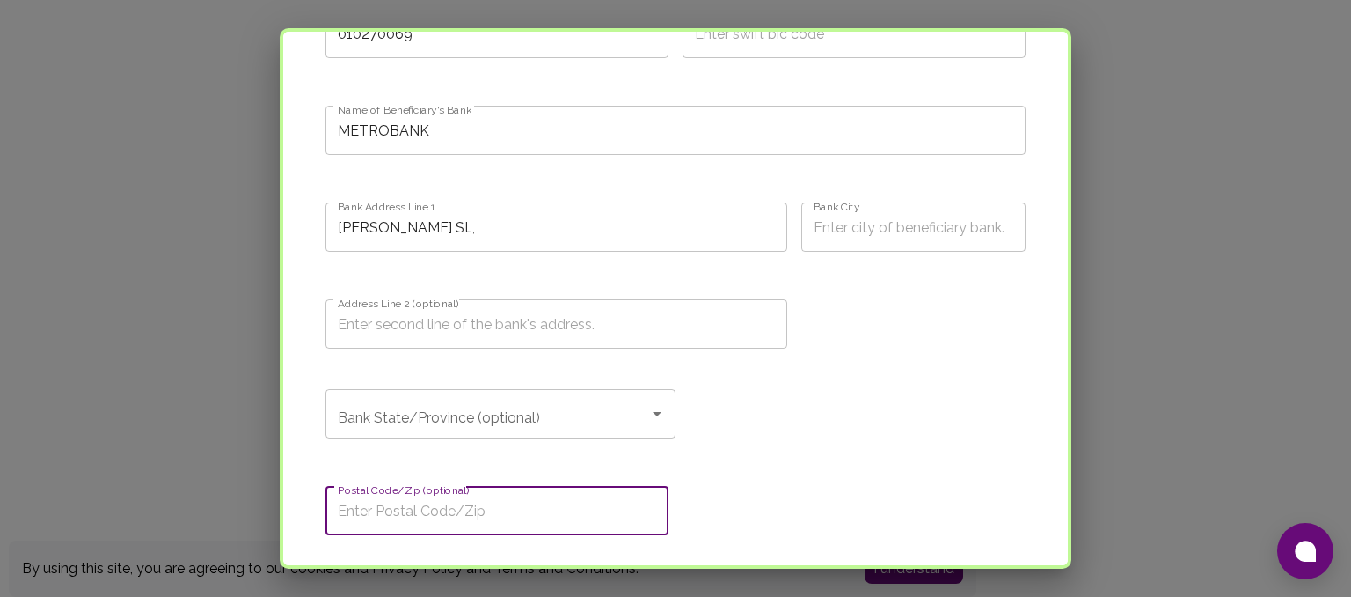
click at [583, 499] on input "Postal Code/Zip (optional)" at bounding box center [497, 510] width 343 height 49
type input "1210"
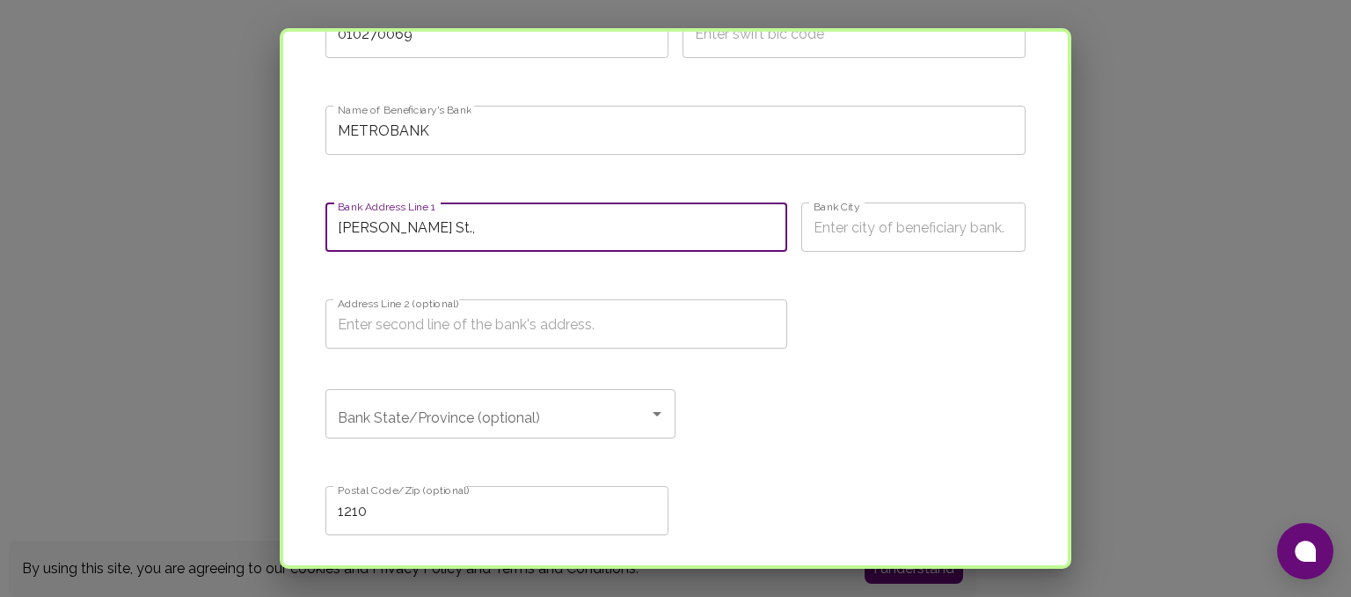
click at [594, 214] on input "J. P. Rizal St.," at bounding box center [557, 226] width 462 height 49
type input "J. P. Rizal St."
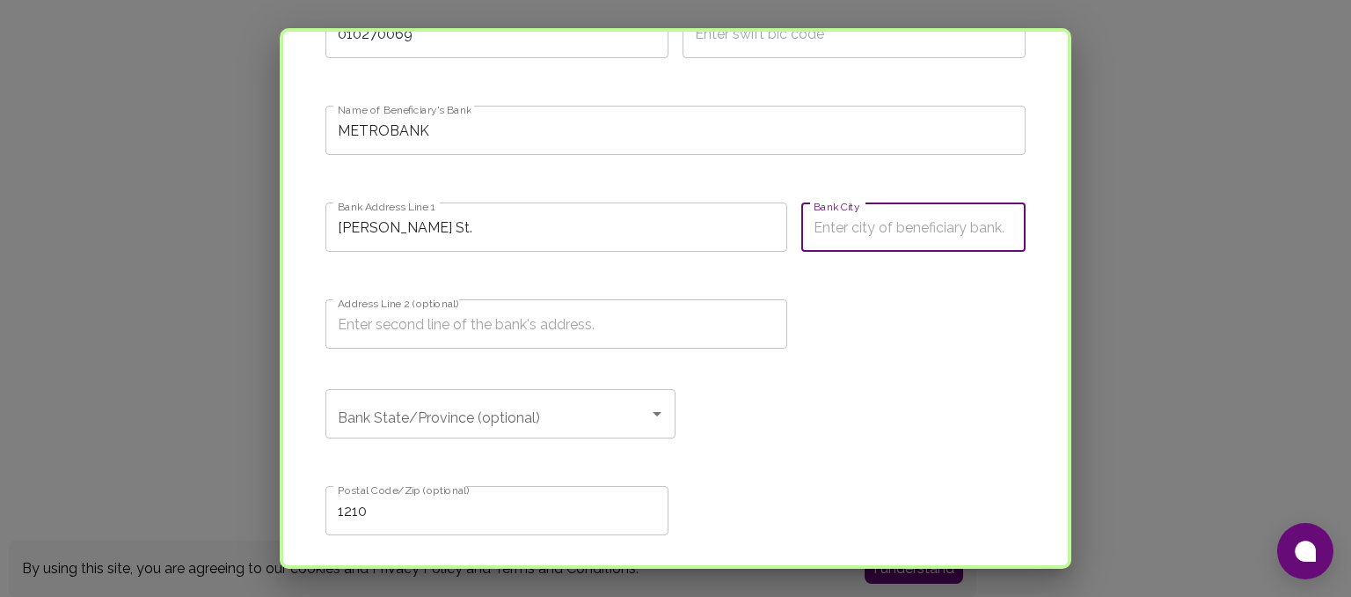
click at [957, 230] on input "Bank City" at bounding box center [914, 226] width 224 height 49
type input "m"
type input "Makati"
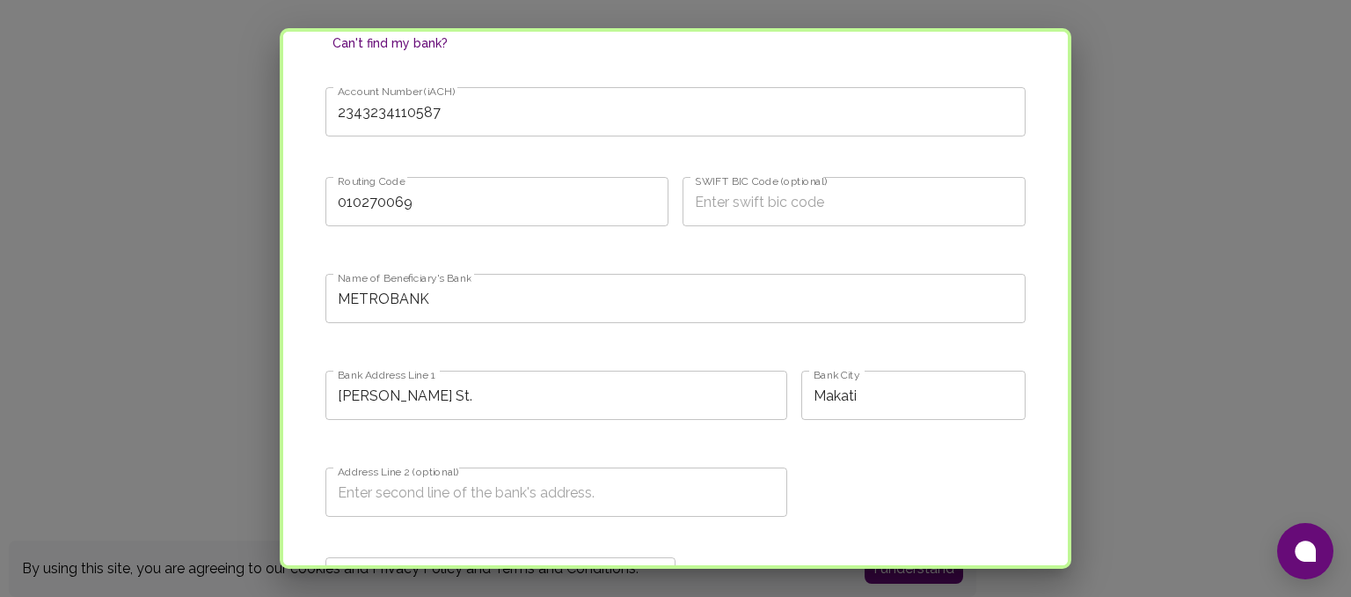
scroll to position [996, 0]
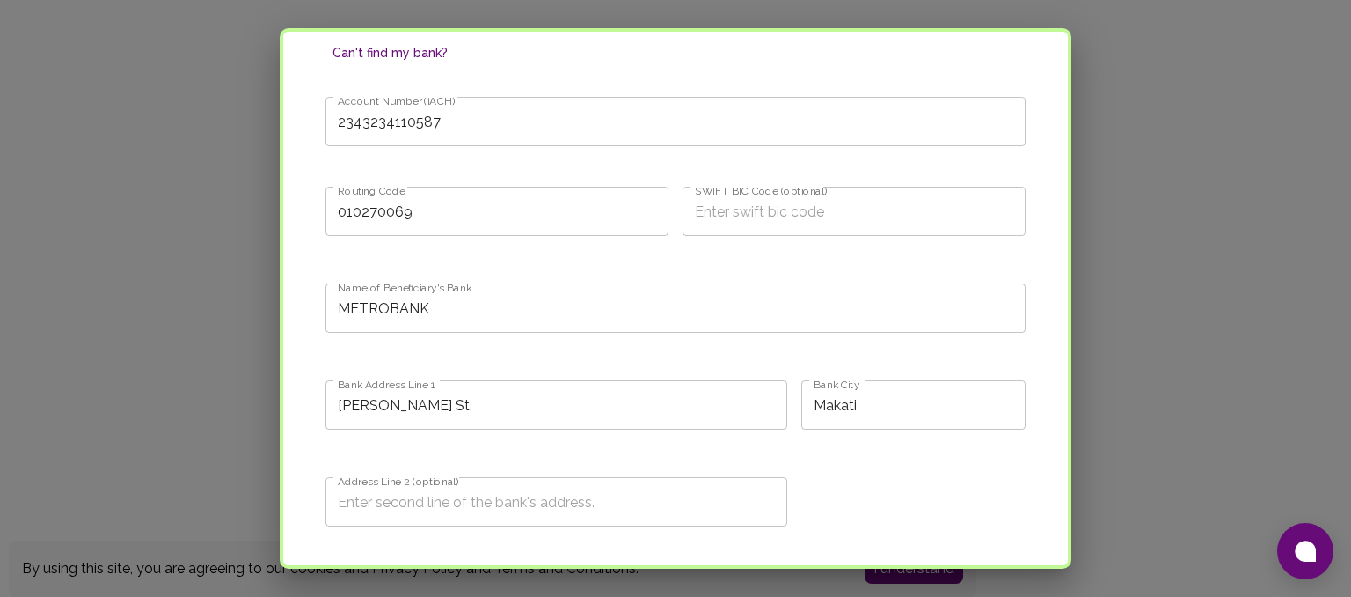
click at [649, 430] on div "Bank Address Line 1 J. P. Rizal St. Bank Address Line 1" at bounding box center [549, 407] width 476 height 97
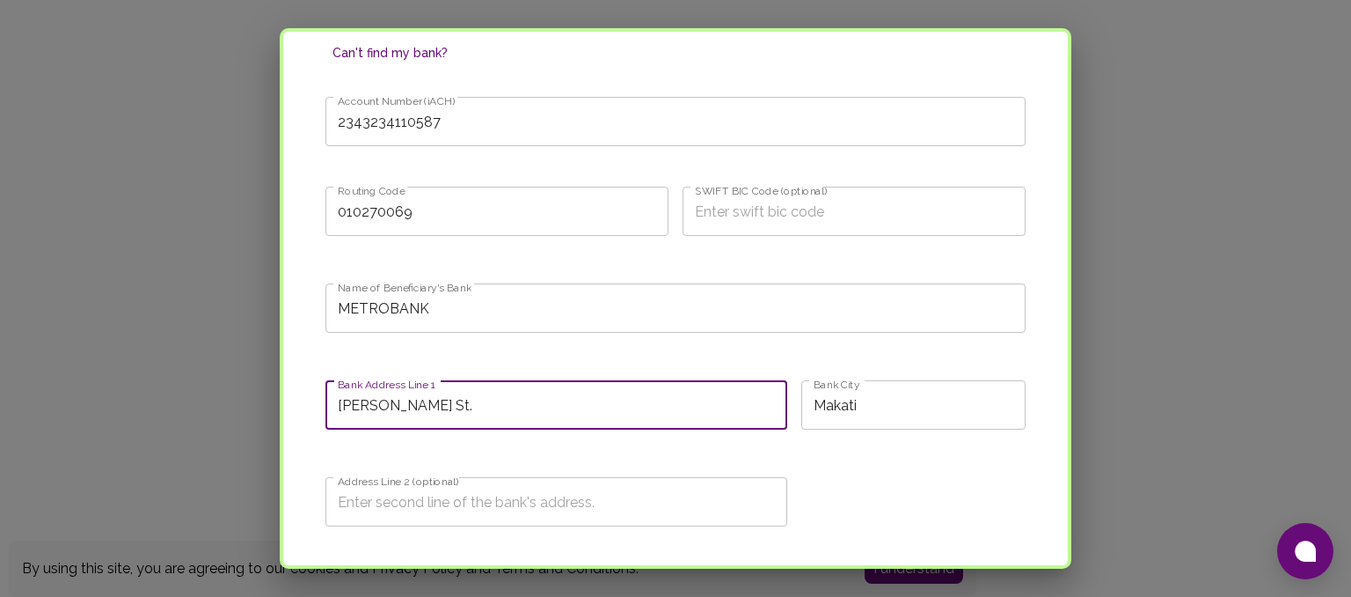
click at [655, 408] on input "J. P. Rizal St." at bounding box center [557, 404] width 462 height 49
type input "J. P. Rizal St. (infront of Makati City Hall)"
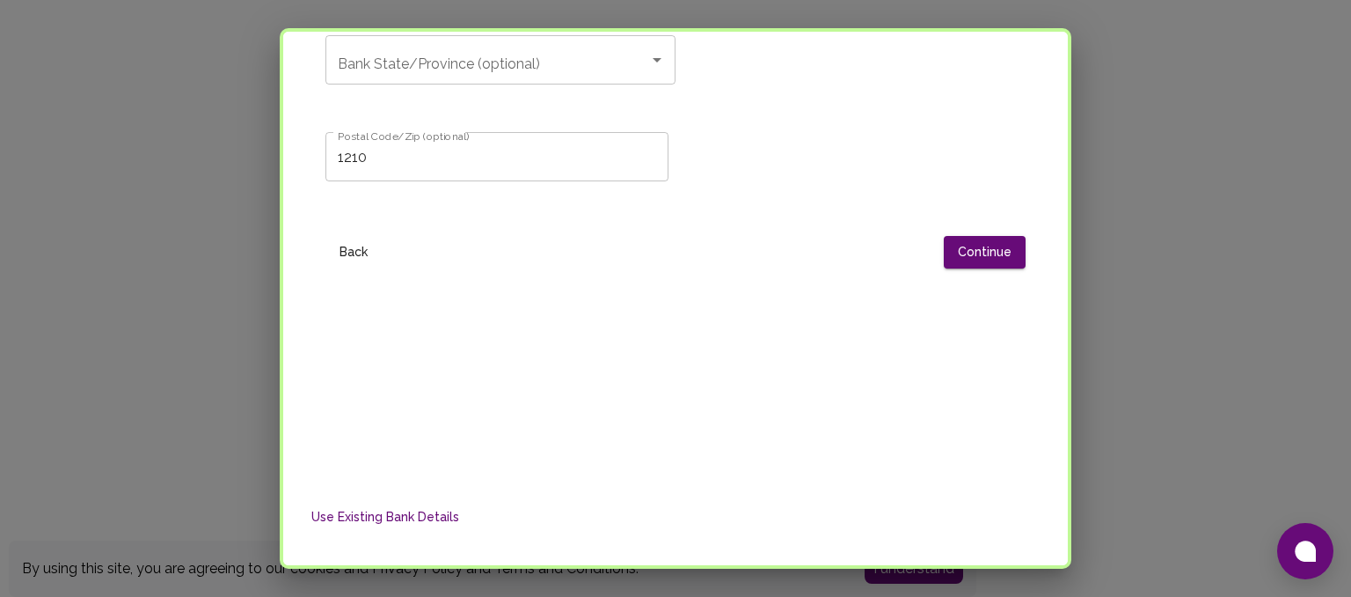
scroll to position [1467, 0]
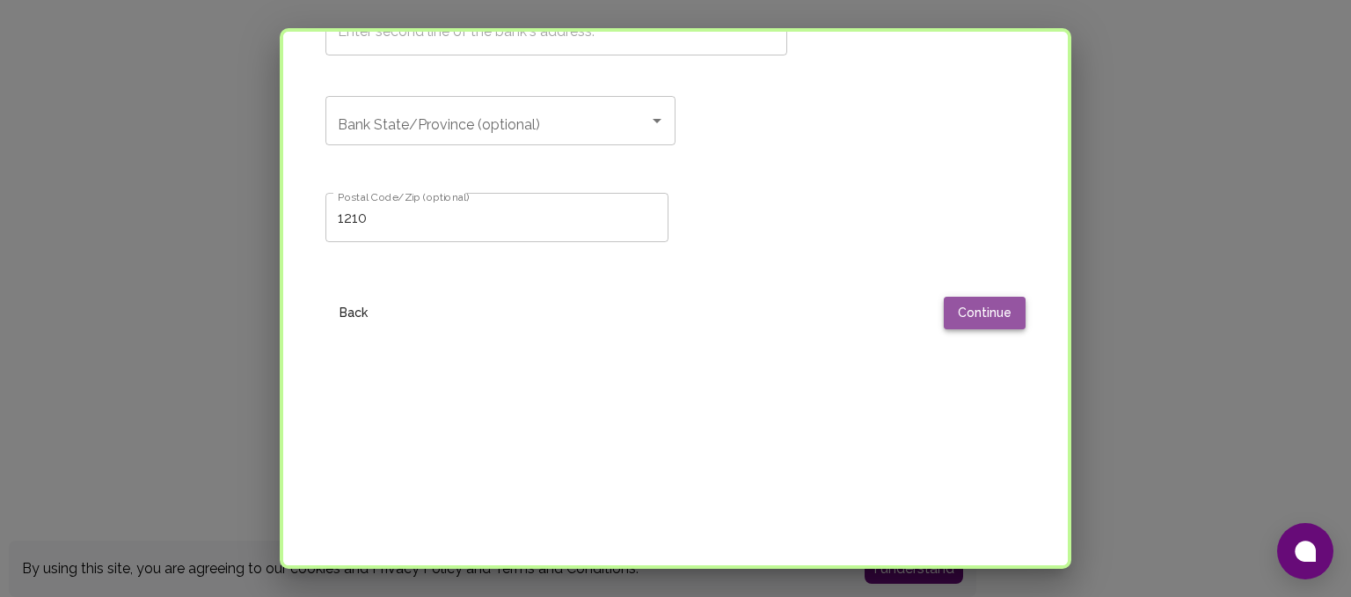
click at [975, 323] on button "Continue" at bounding box center [985, 313] width 82 height 33
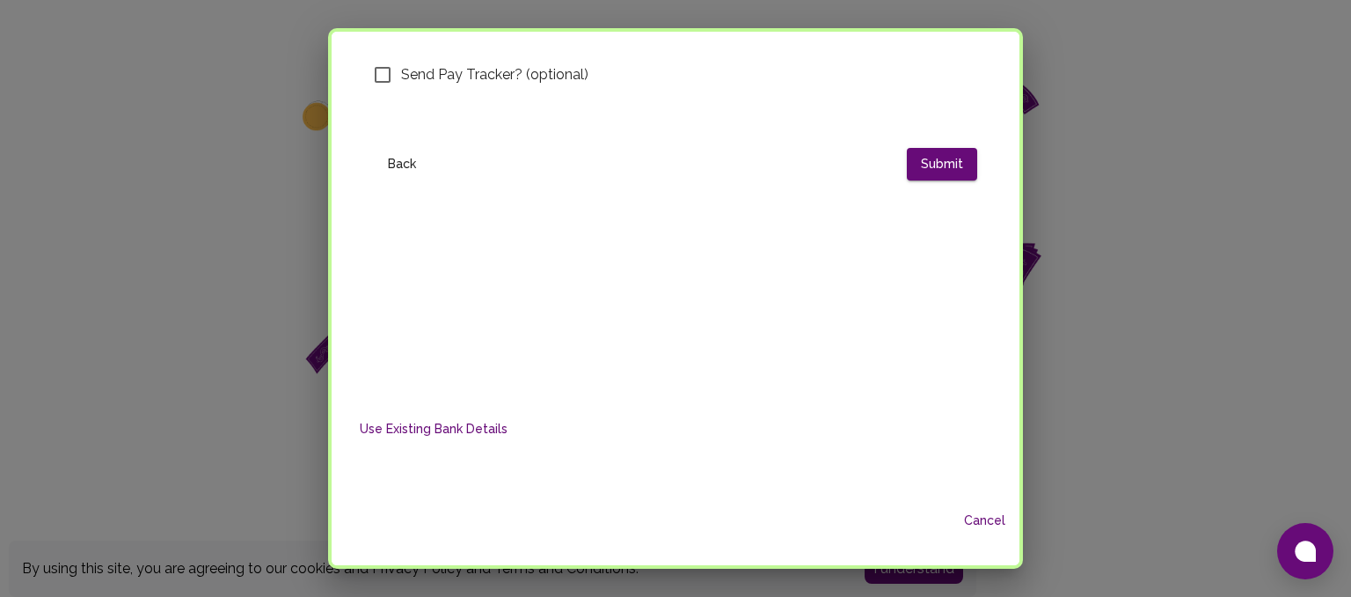
scroll to position [0, 0]
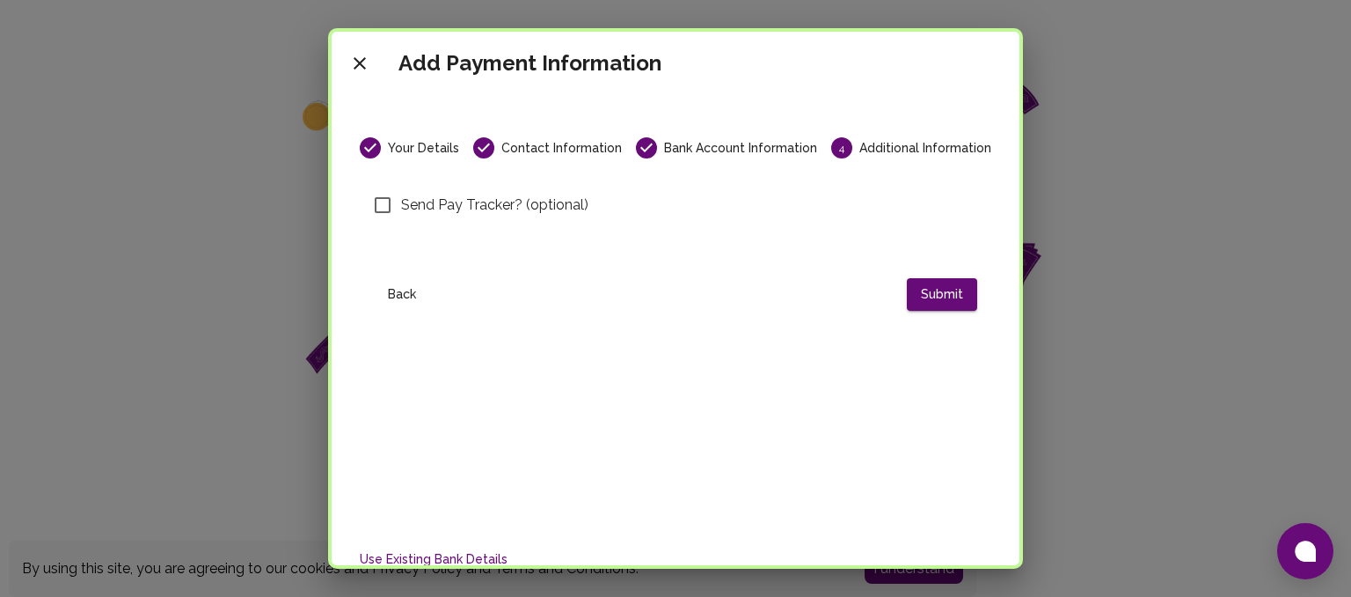
click at [428, 194] on span "Send Pay Tracker? (optional)" at bounding box center [494, 204] width 187 height 21
click at [401, 194] on input "Send Pay Tracker? (optional)" at bounding box center [382, 205] width 37 height 37
checkbox input "true"
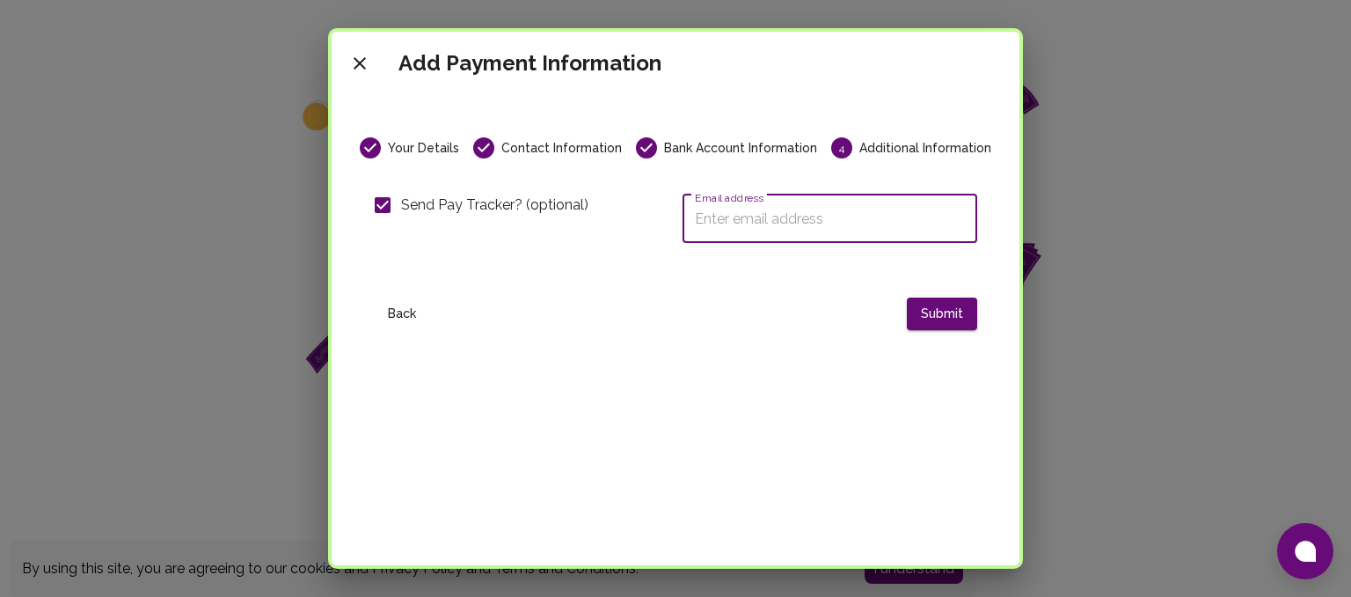
click at [757, 226] on input "Email address" at bounding box center [830, 218] width 295 height 49
click at [750, 221] on input "cnimo.1247@umak.edu.ph" at bounding box center [830, 218] width 295 height 49
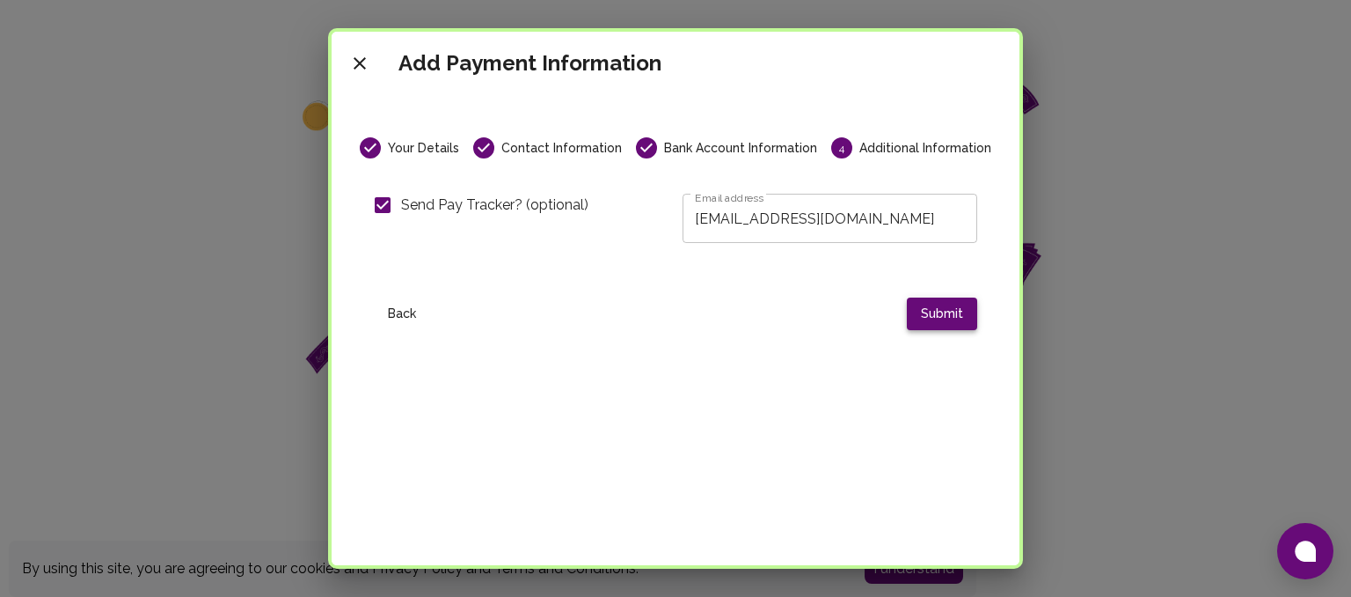
click at [927, 309] on button "Submit" at bounding box center [942, 313] width 70 height 33
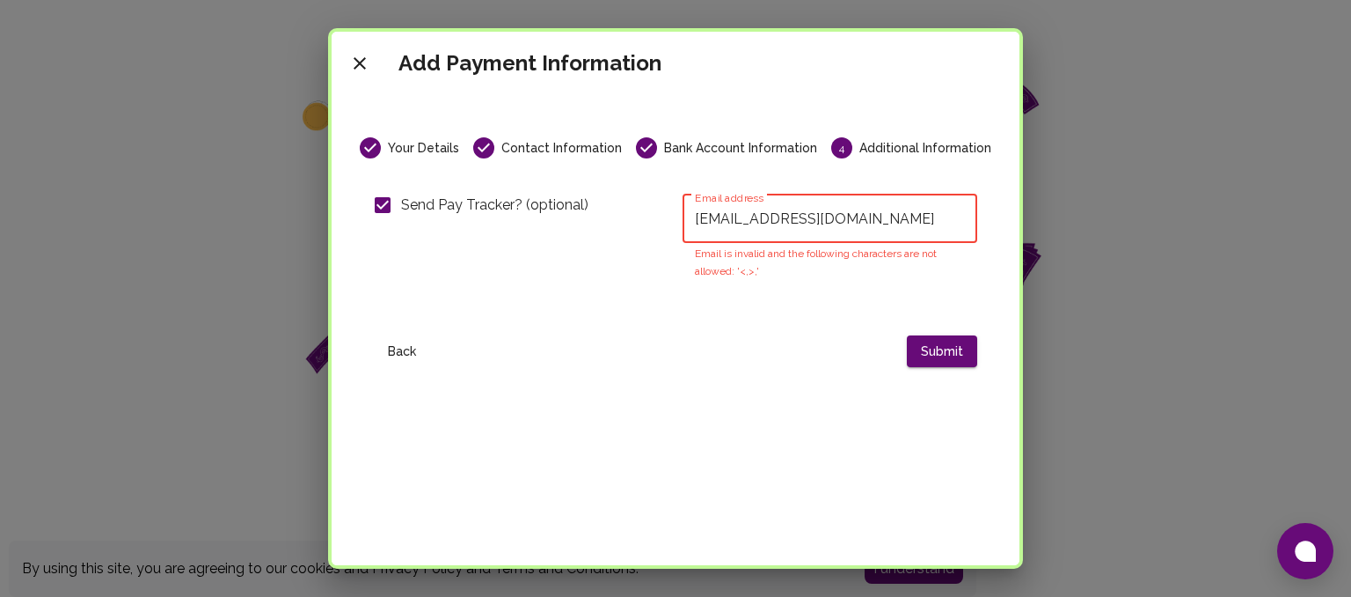
click at [901, 212] on input "cnimo.2147@umak.edu.ph" at bounding box center [830, 218] width 295 height 49
click at [919, 216] on input "cnimo.2147@umak.edu.ph" at bounding box center [830, 218] width 295 height 49
type input "c"
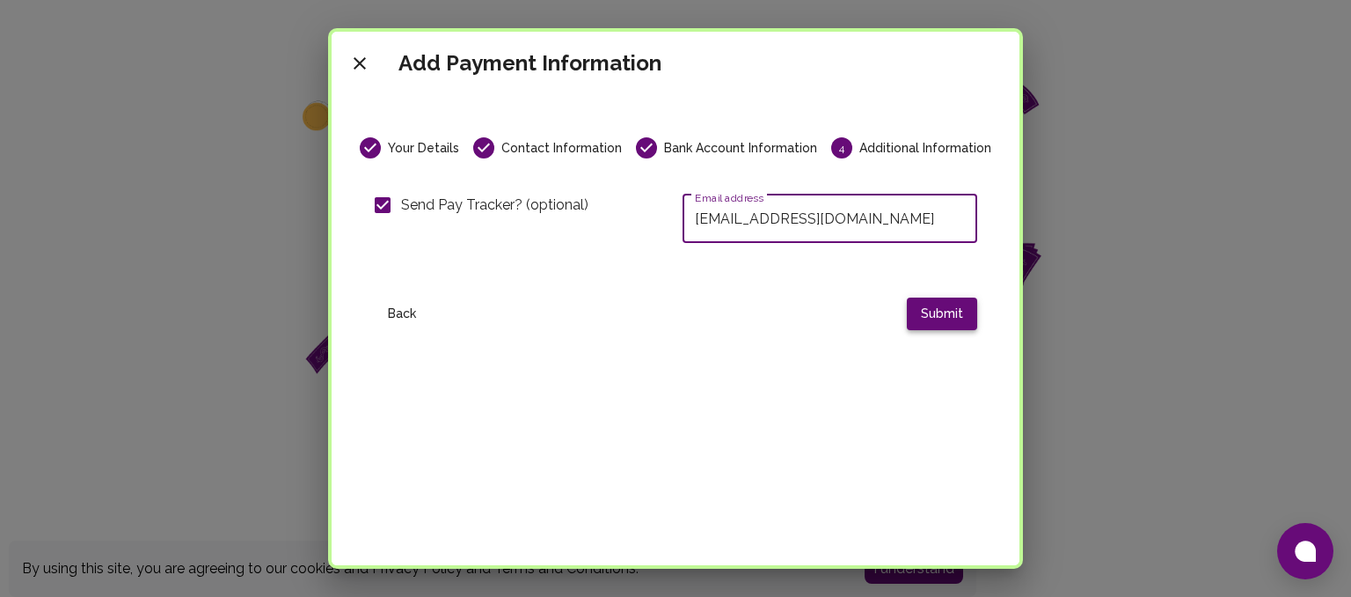
type input "cristelannnimo@gmail.com"
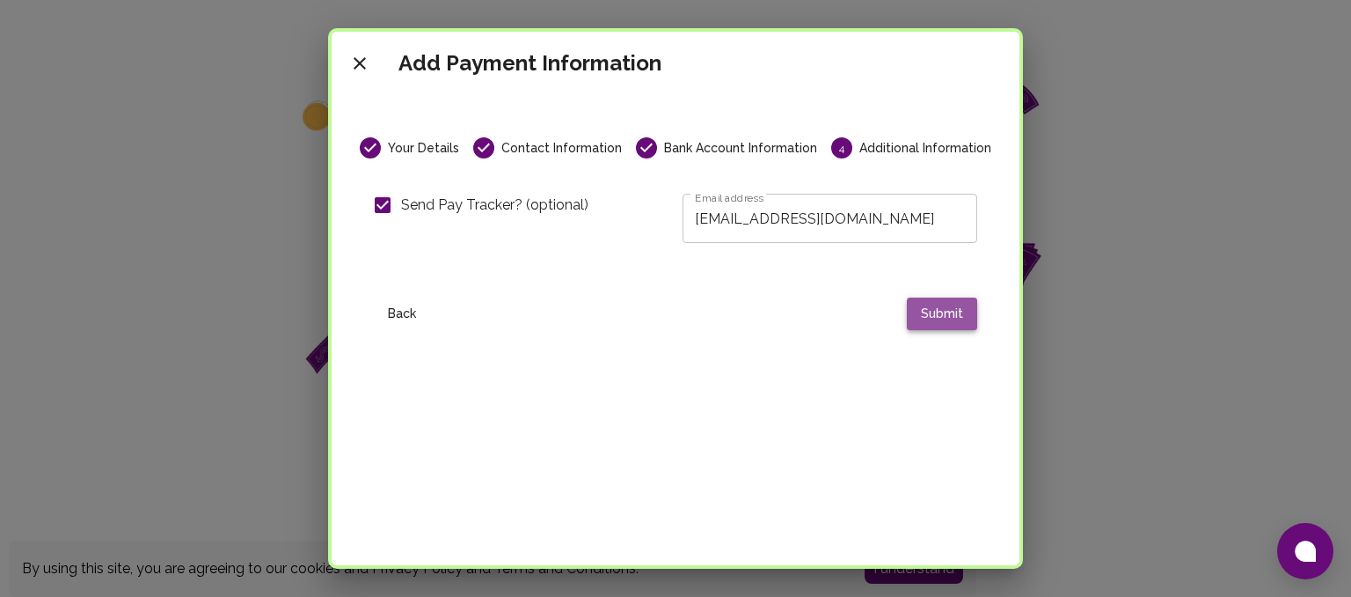
click at [909, 309] on button "Submit" at bounding box center [942, 313] width 70 height 33
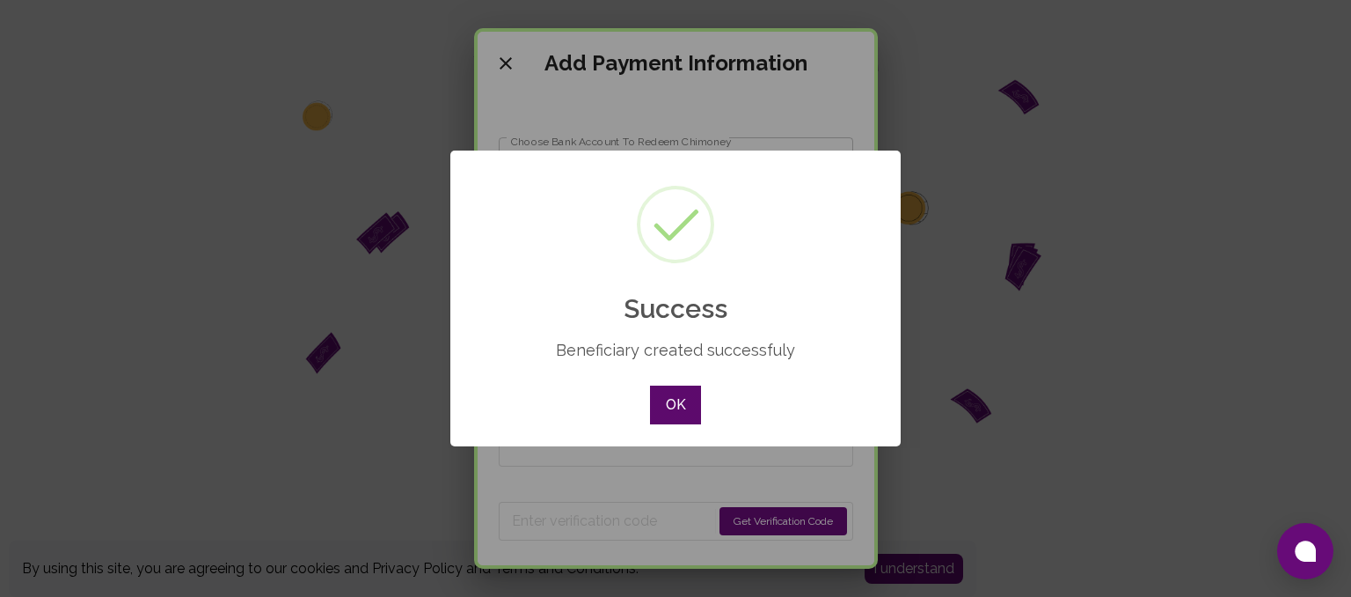
click at [677, 399] on button "OK" at bounding box center [675, 404] width 51 height 39
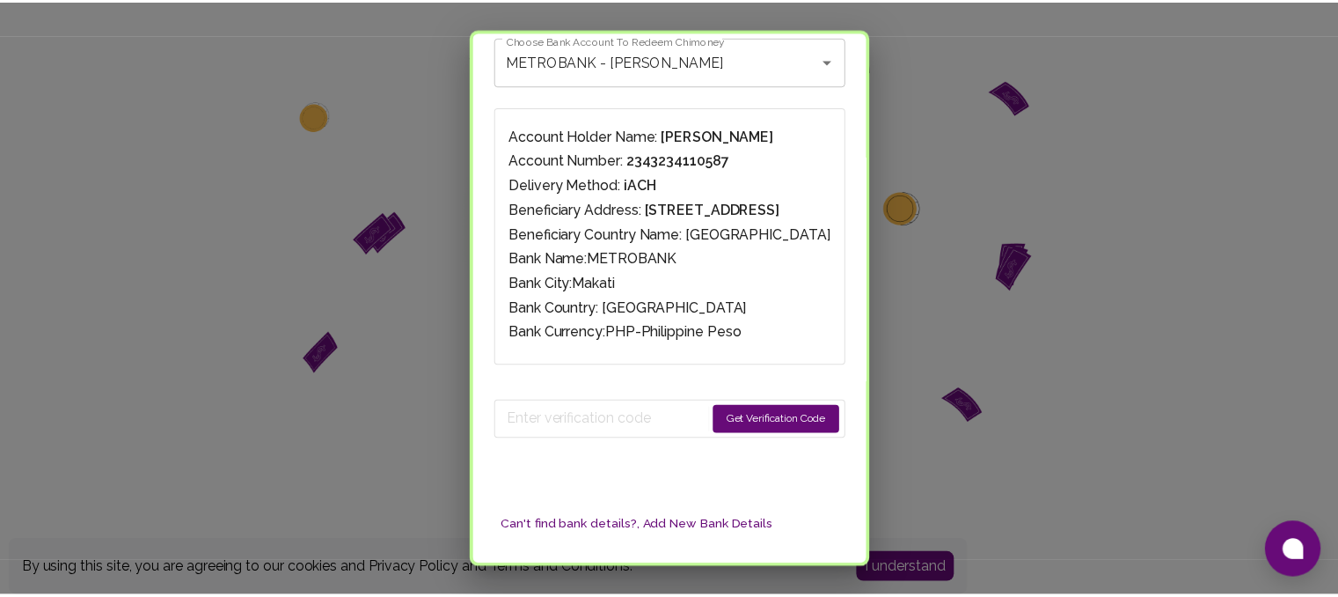
scroll to position [99, 0]
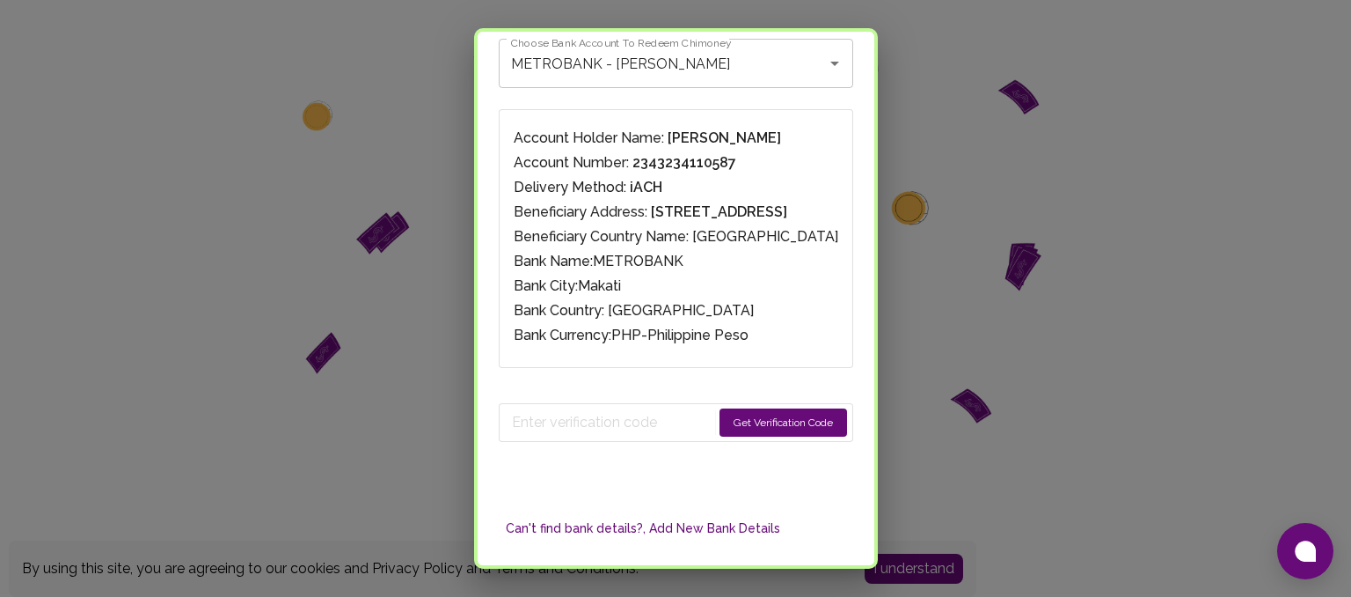
click at [720, 417] on button "Get Verification Code" at bounding box center [784, 422] width 128 height 28
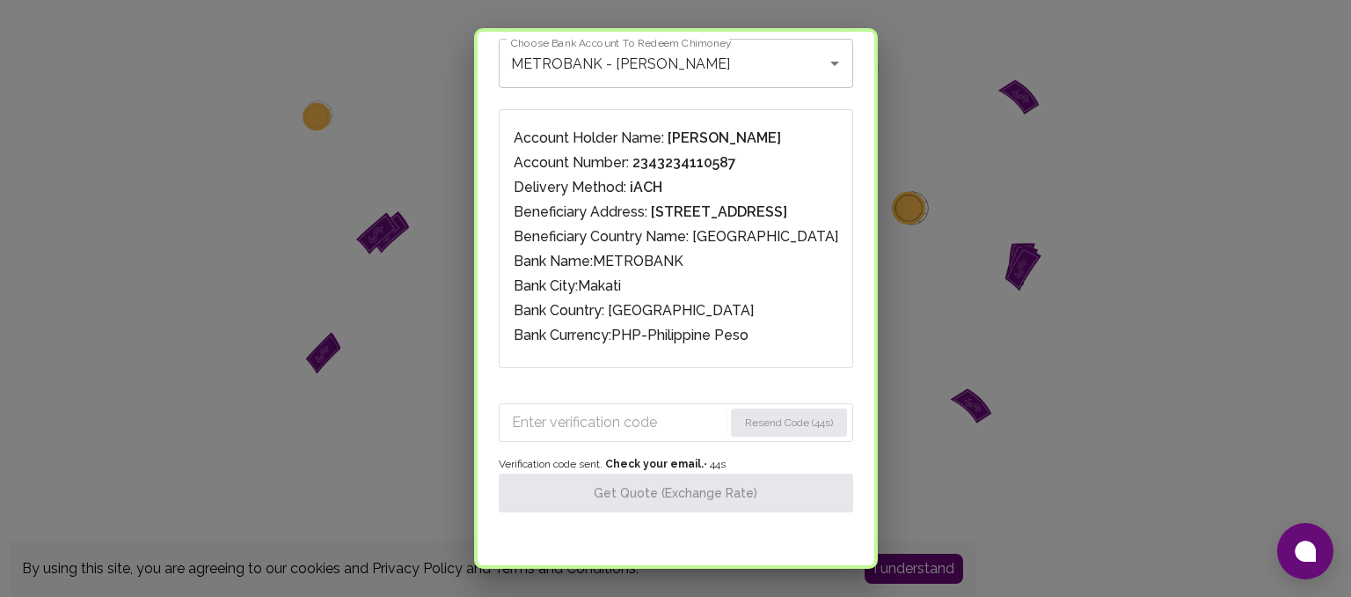
click at [539, 427] on input "Enter verification code" at bounding box center [617, 422] width 211 height 28
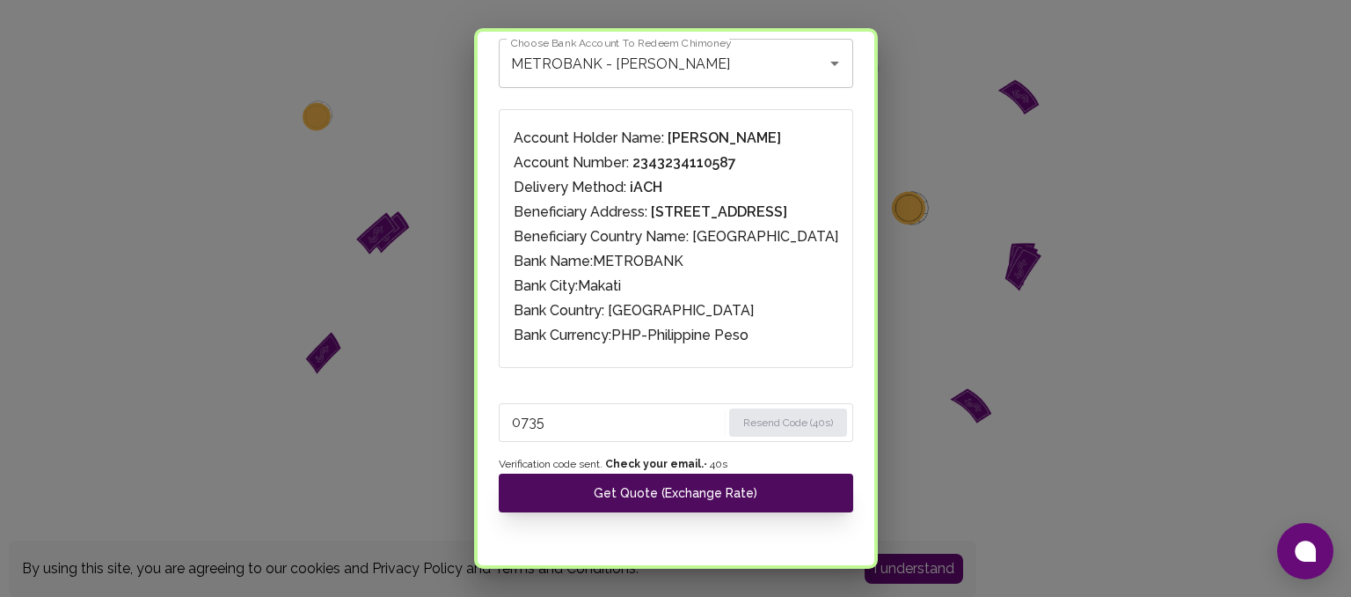
type input "0735"
click at [581, 496] on button "Get Quote (Exchange Rate)" at bounding box center [676, 492] width 355 height 39
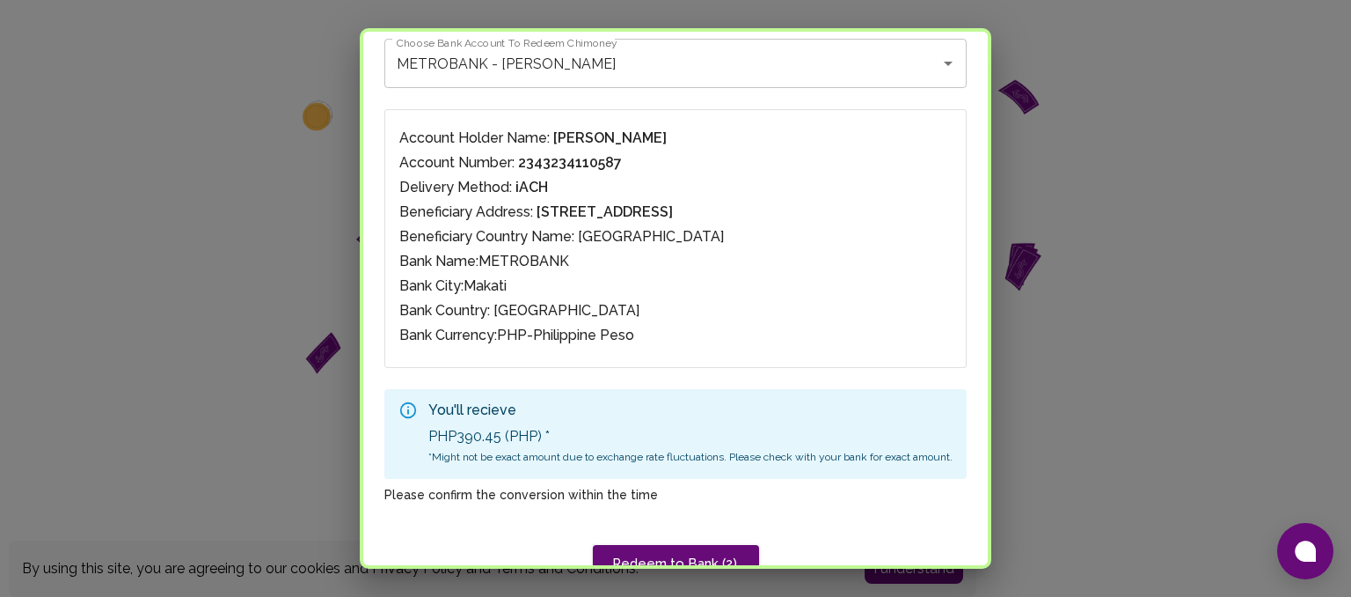
drag, startPoint x: 999, startPoint y: 381, endPoint x: 985, endPoint y: 418, distance: 39.5
click at [985, 418] on div "Add Payment Information Choose Bank Account To Redeem Chimoney METROBANK - Ange…" at bounding box center [676, 298] width 632 height 540
click at [706, 555] on button "Redeem to Bank" at bounding box center [676, 563] width 145 height 37
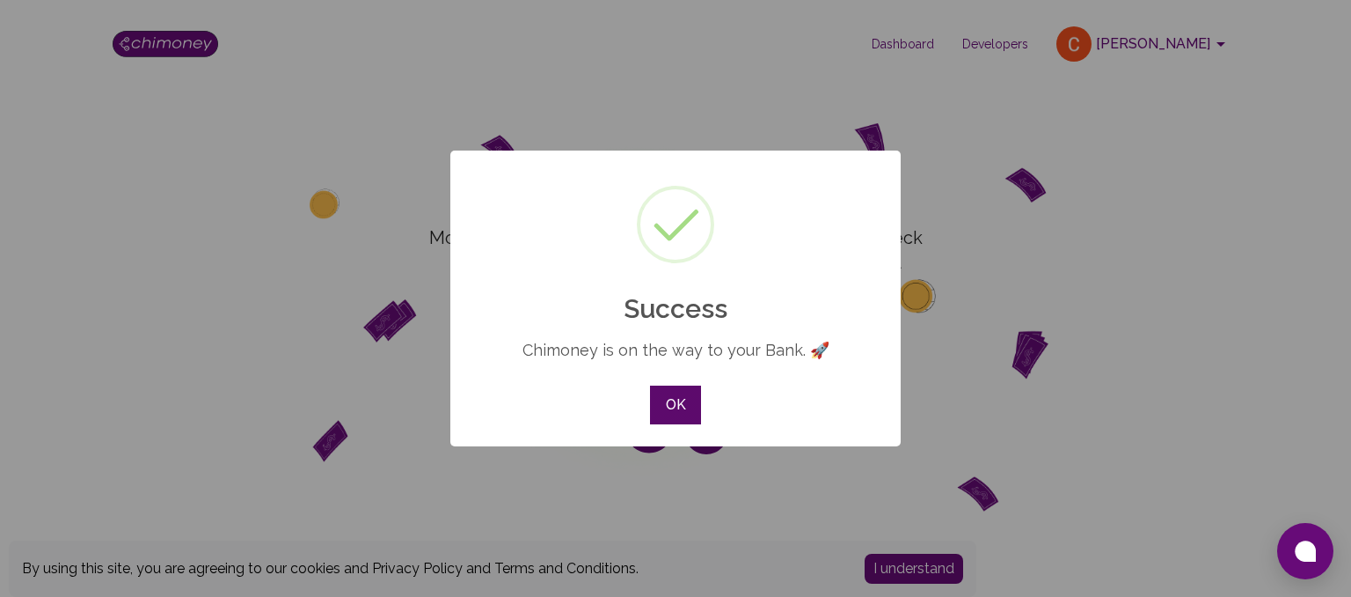
click at [692, 404] on button "OK" at bounding box center [675, 404] width 51 height 39
